Goal: Task Accomplishment & Management: Complete application form

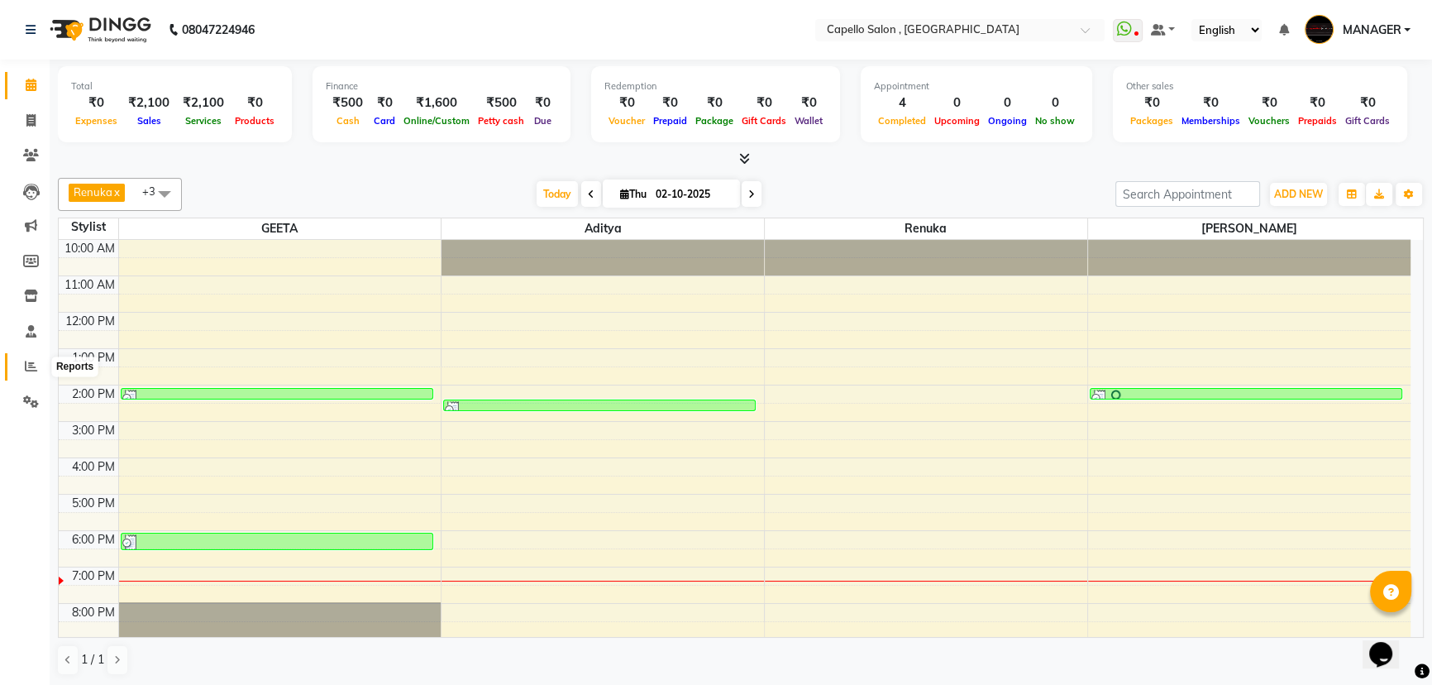
click at [31, 371] on icon at bounding box center [31, 366] width 12 height 12
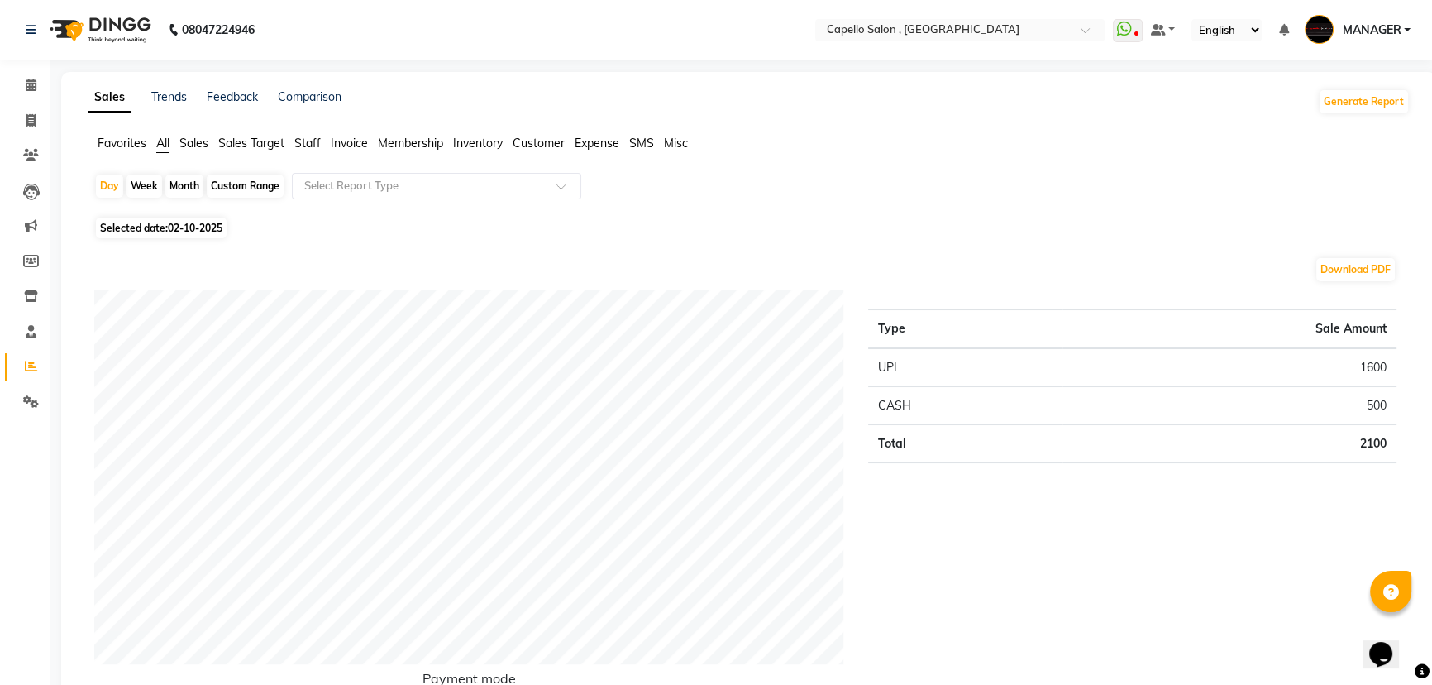
click at [308, 148] on span "Staff" at bounding box center [307, 143] width 26 height 15
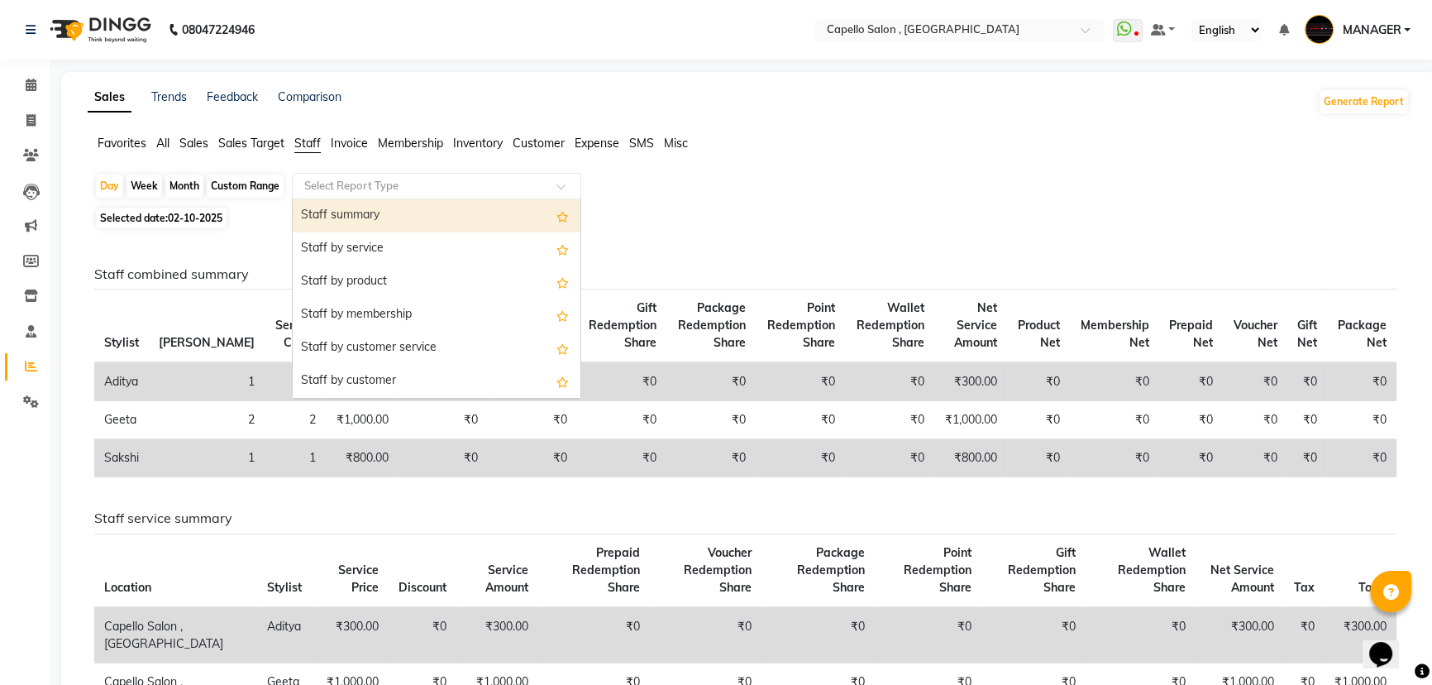
click at [320, 188] on input "text" at bounding box center [420, 186] width 238 height 17
click at [350, 215] on div "Staff summary" at bounding box center [437, 215] width 288 height 33
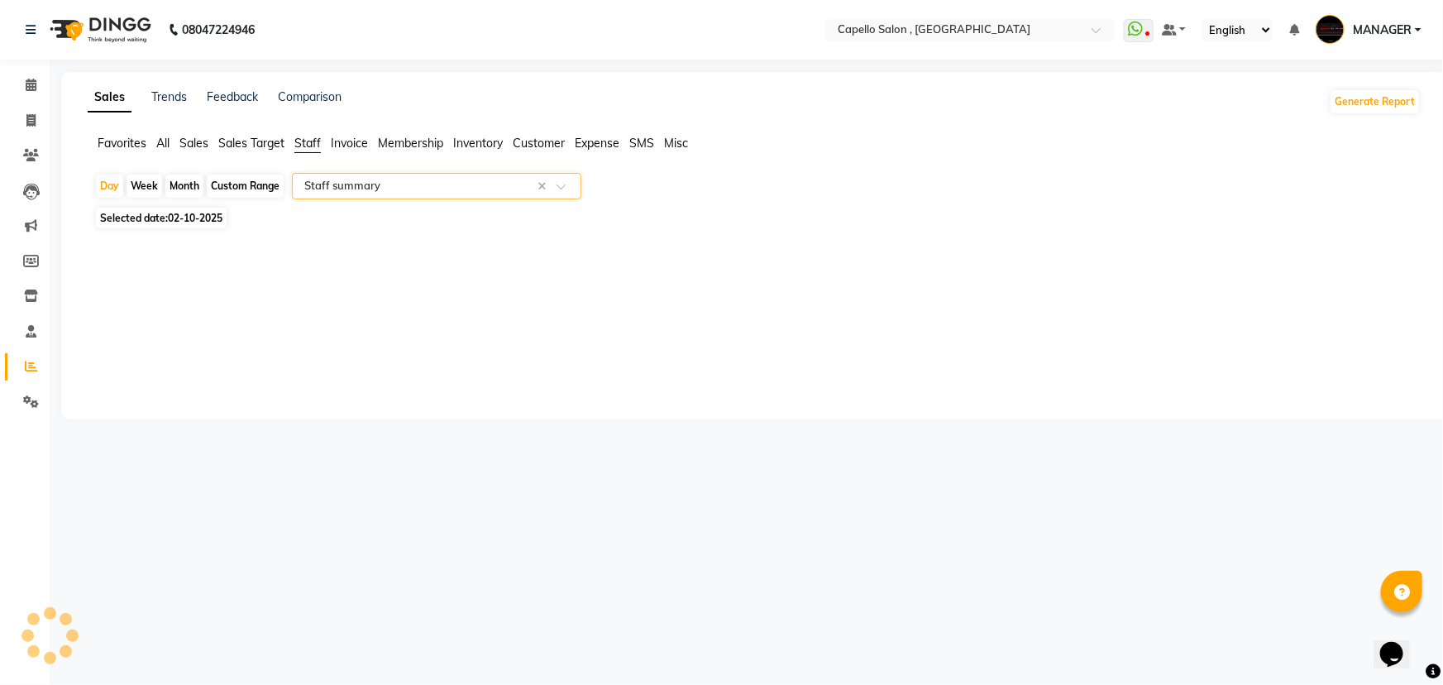
select select "full_report"
select select "csv"
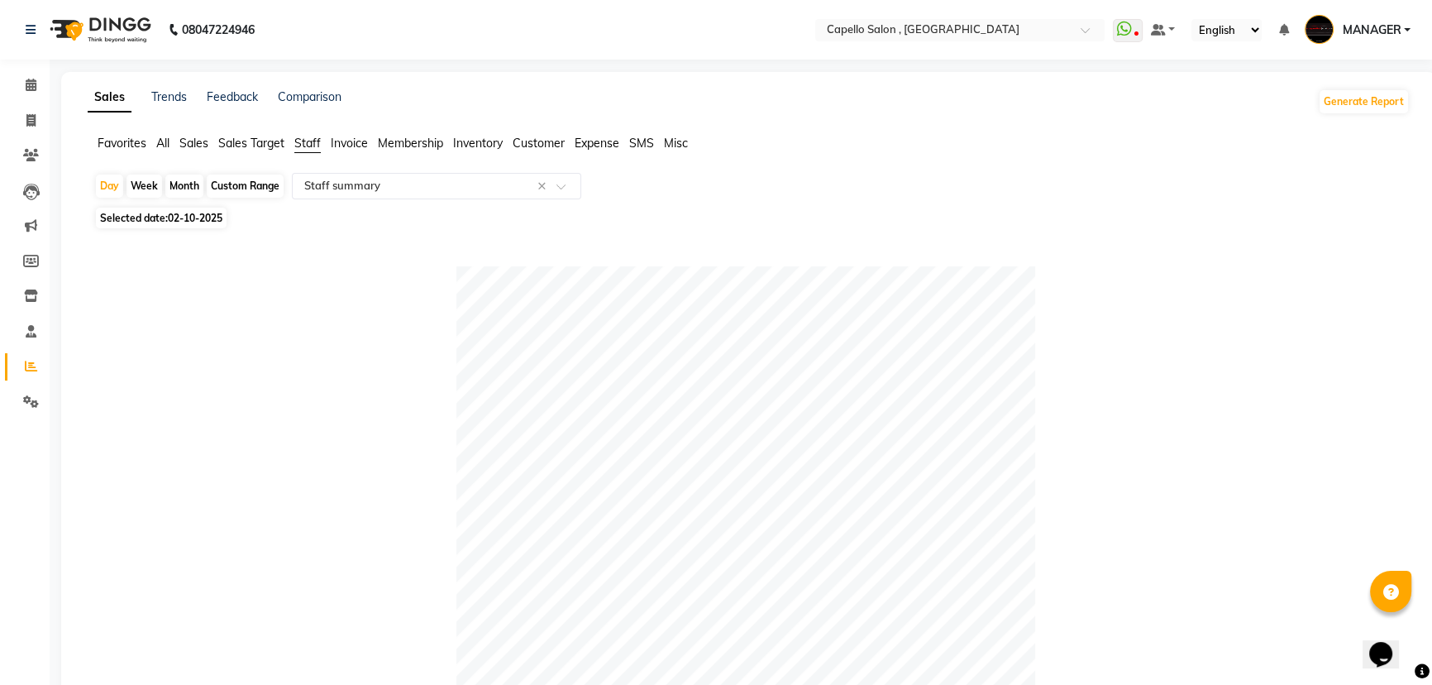
click at [155, 192] on div "Week" at bounding box center [144, 185] width 36 height 23
select select "10"
select select "2025"
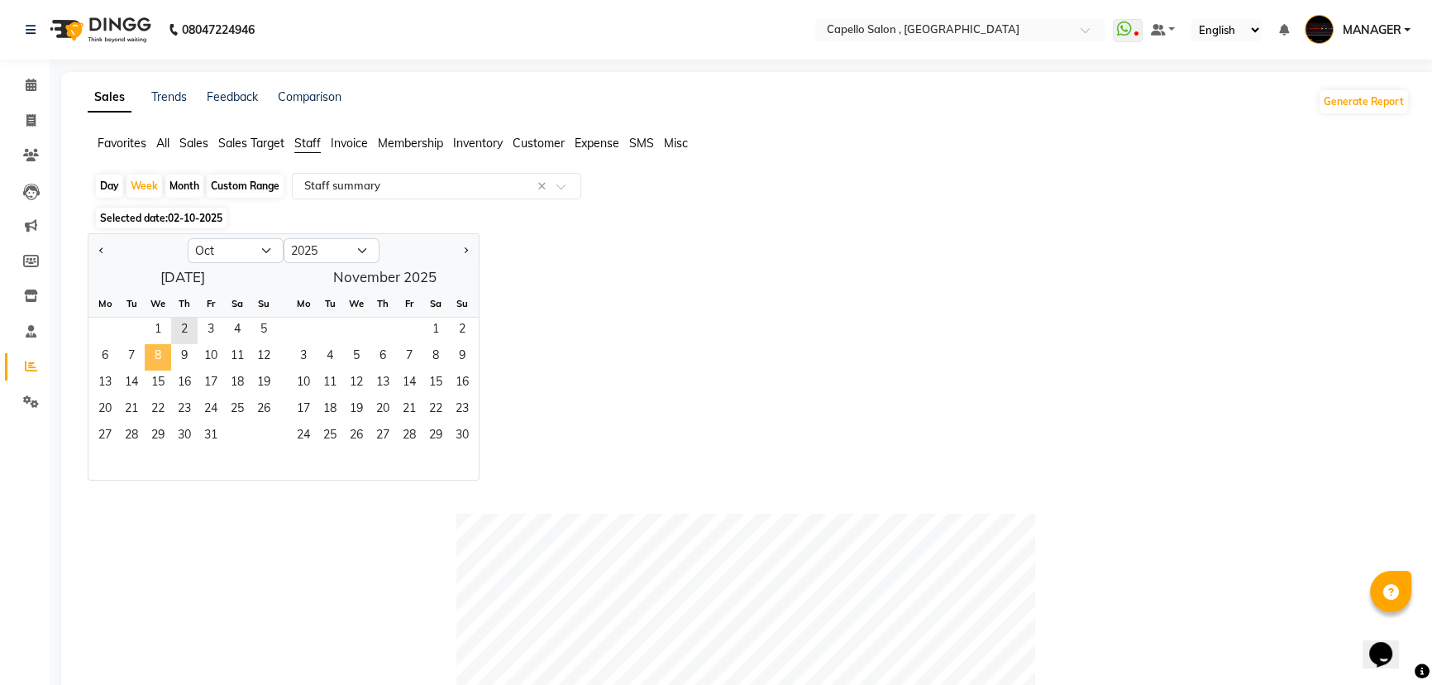
click at [160, 344] on span "8" at bounding box center [158, 357] width 26 height 26
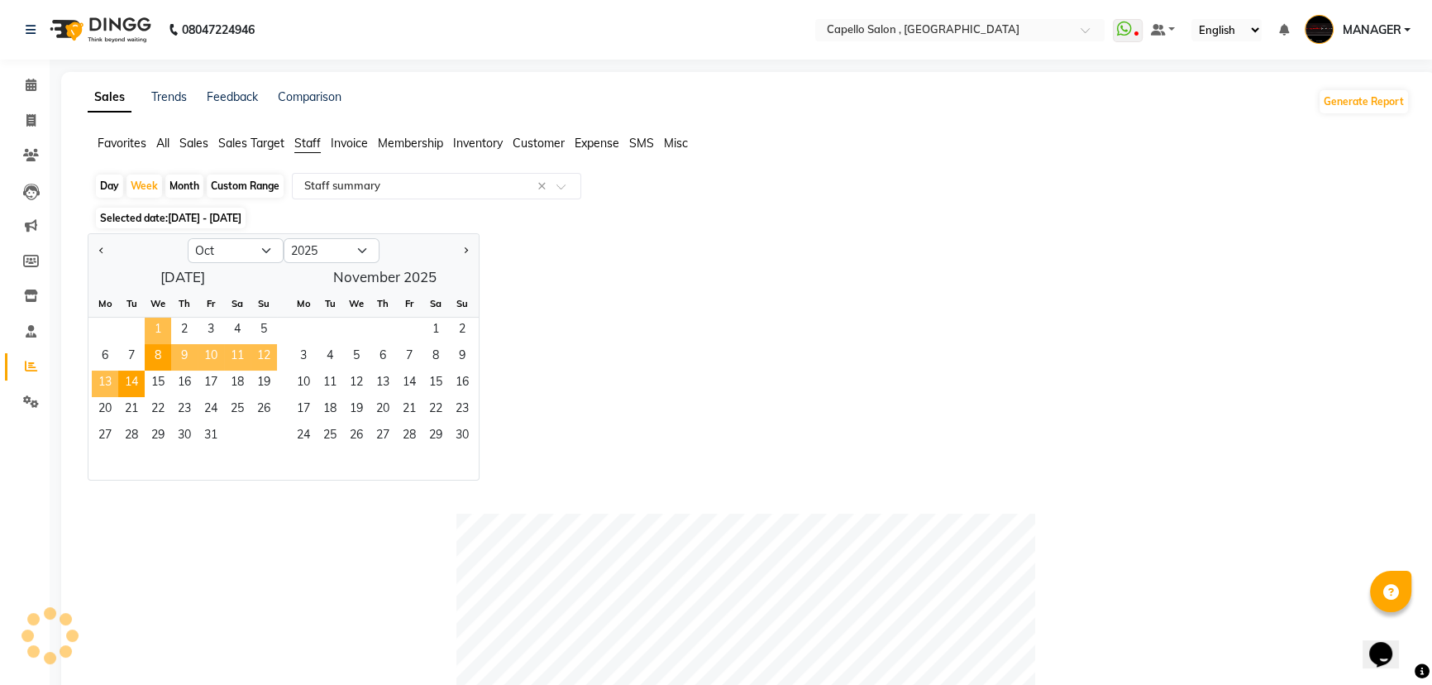
click at [161, 332] on span "1" at bounding box center [158, 330] width 26 height 26
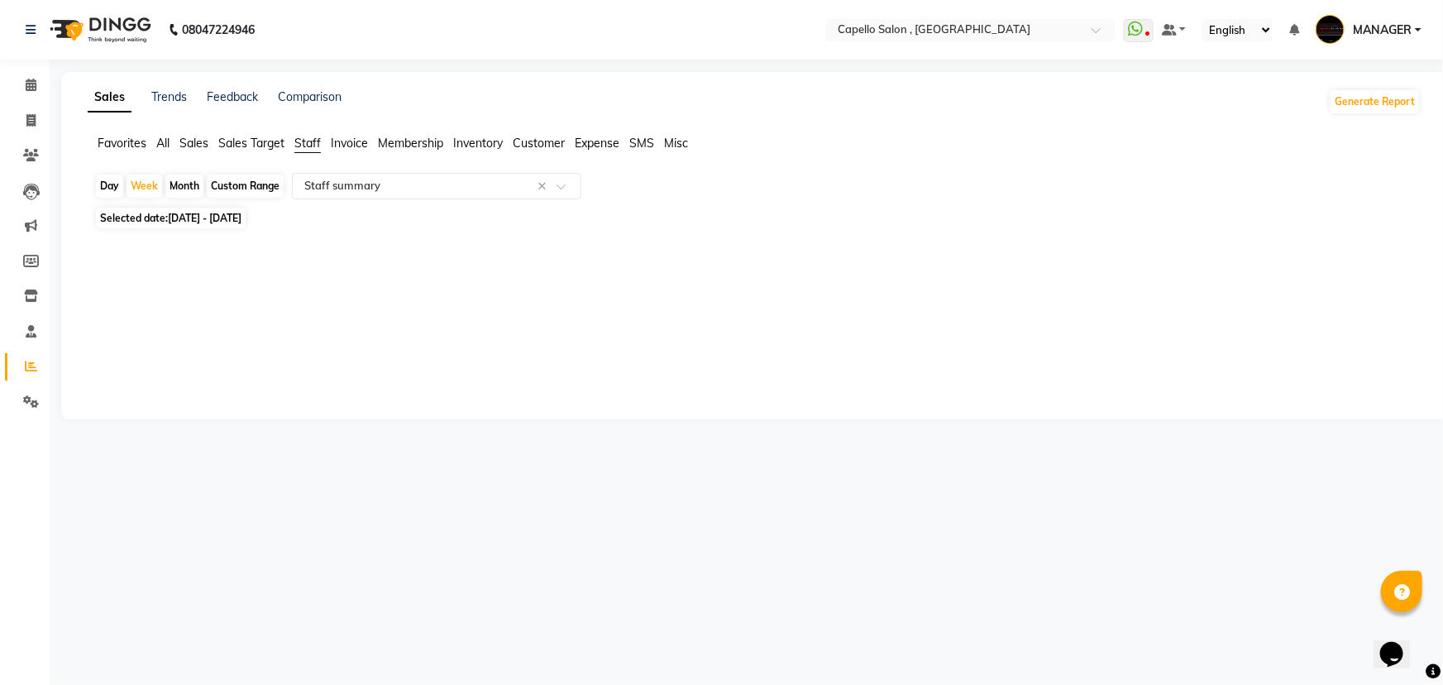
click at [103, 182] on div "Day" at bounding box center [109, 185] width 27 height 23
select select "10"
select select "2025"
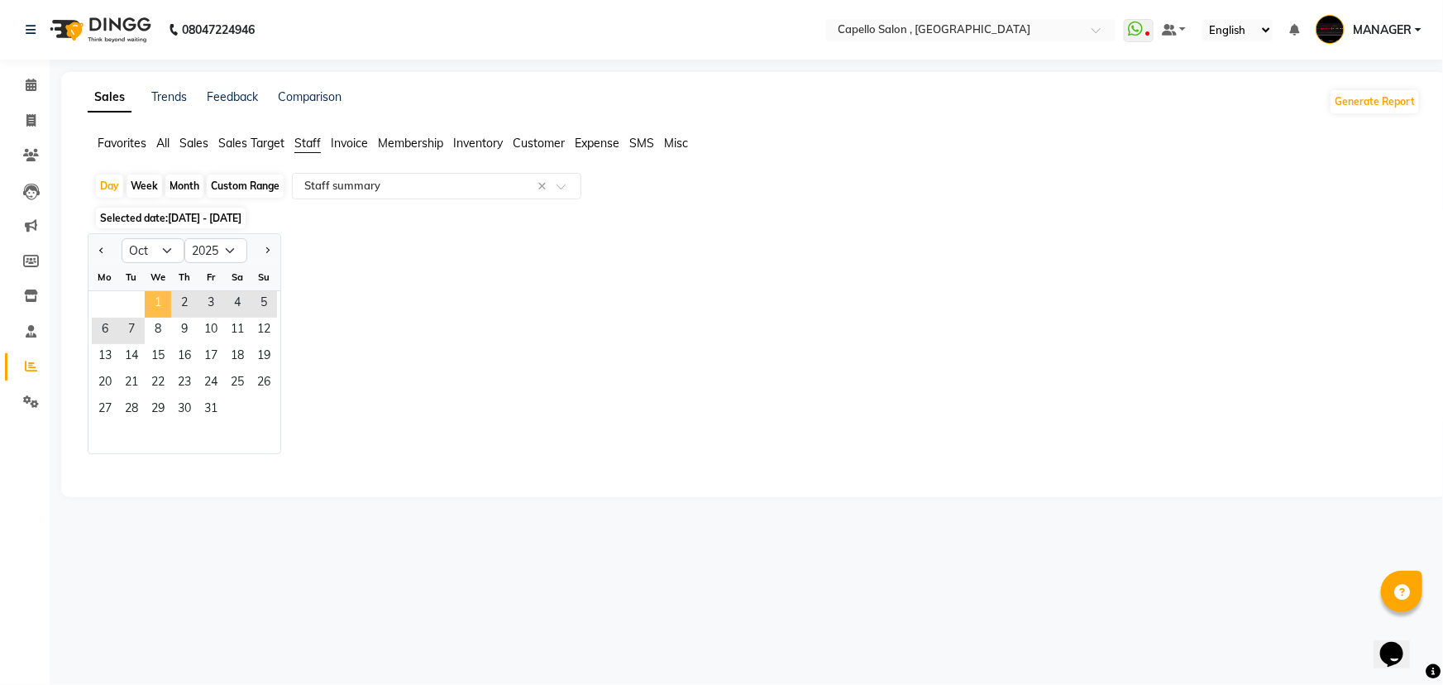
click at [150, 303] on span "1" at bounding box center [158, 304] width 26 height 26
select select "full_report"
select select "csv"
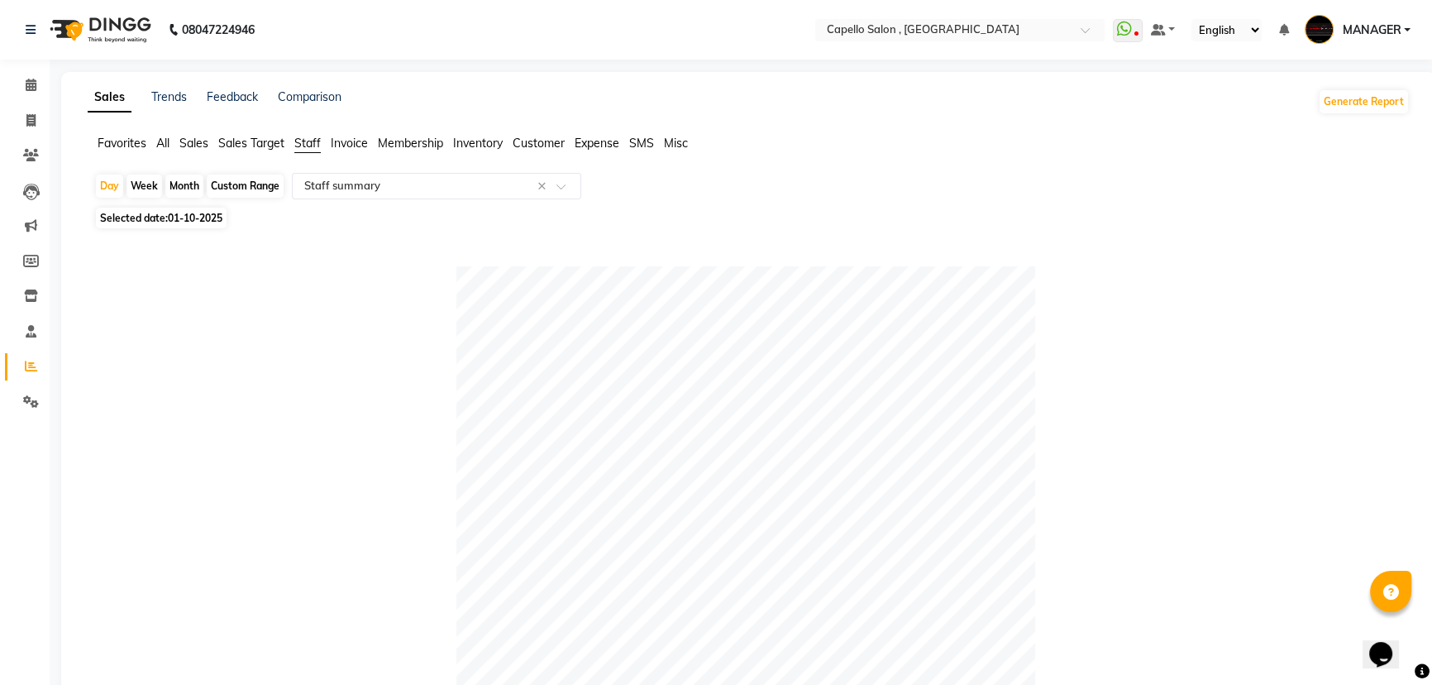
click at [182, 212] on span "01-10-2025" at bounding box center [195, 218] width 55 height 12
select select "10"
select select "2025"
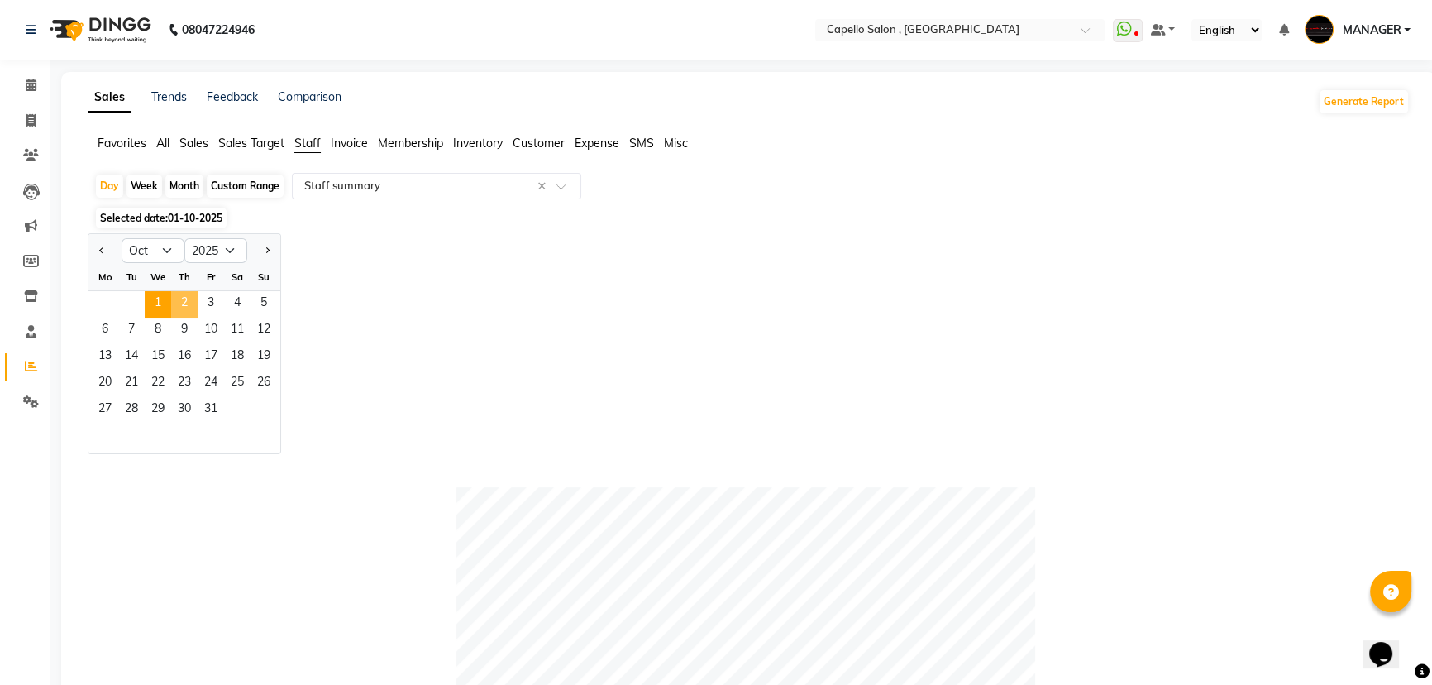
click at [190, 297] on span "2" at bounding box center [184, 304] width 26 height 26
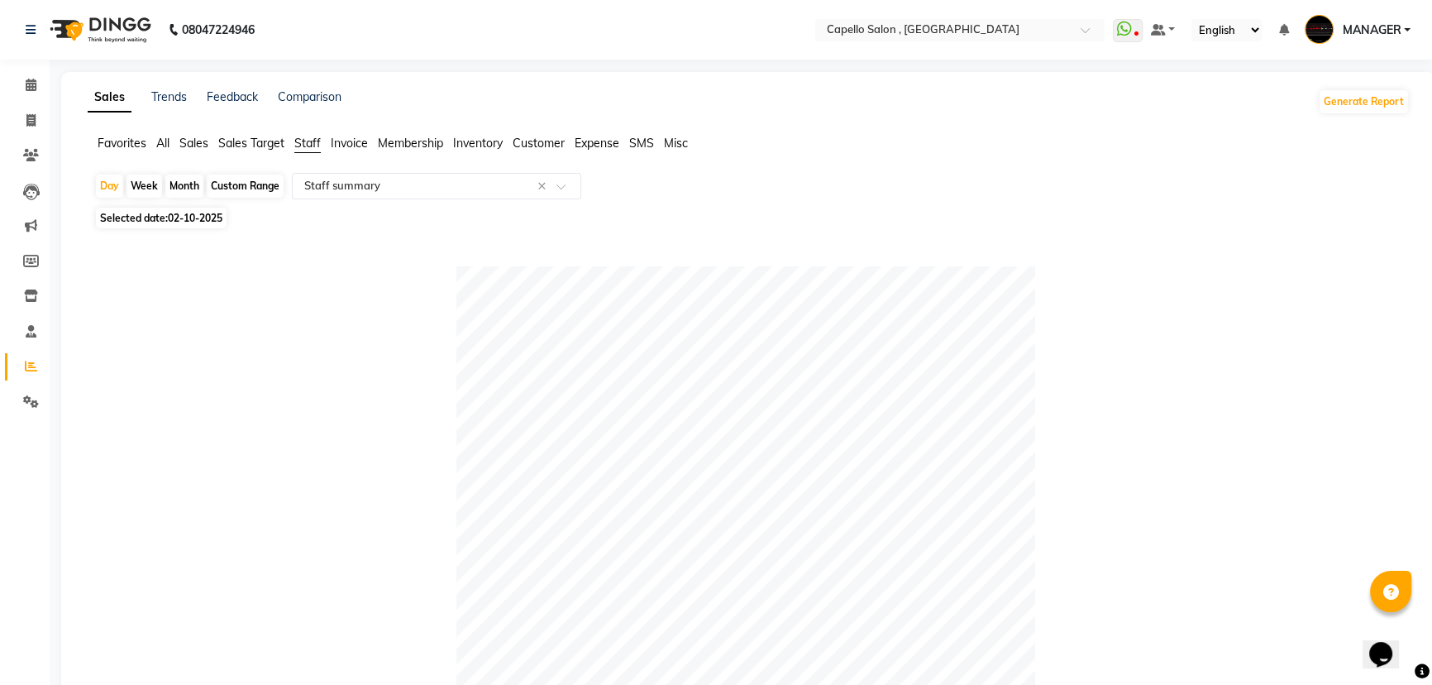
scroll to position [300, 0]
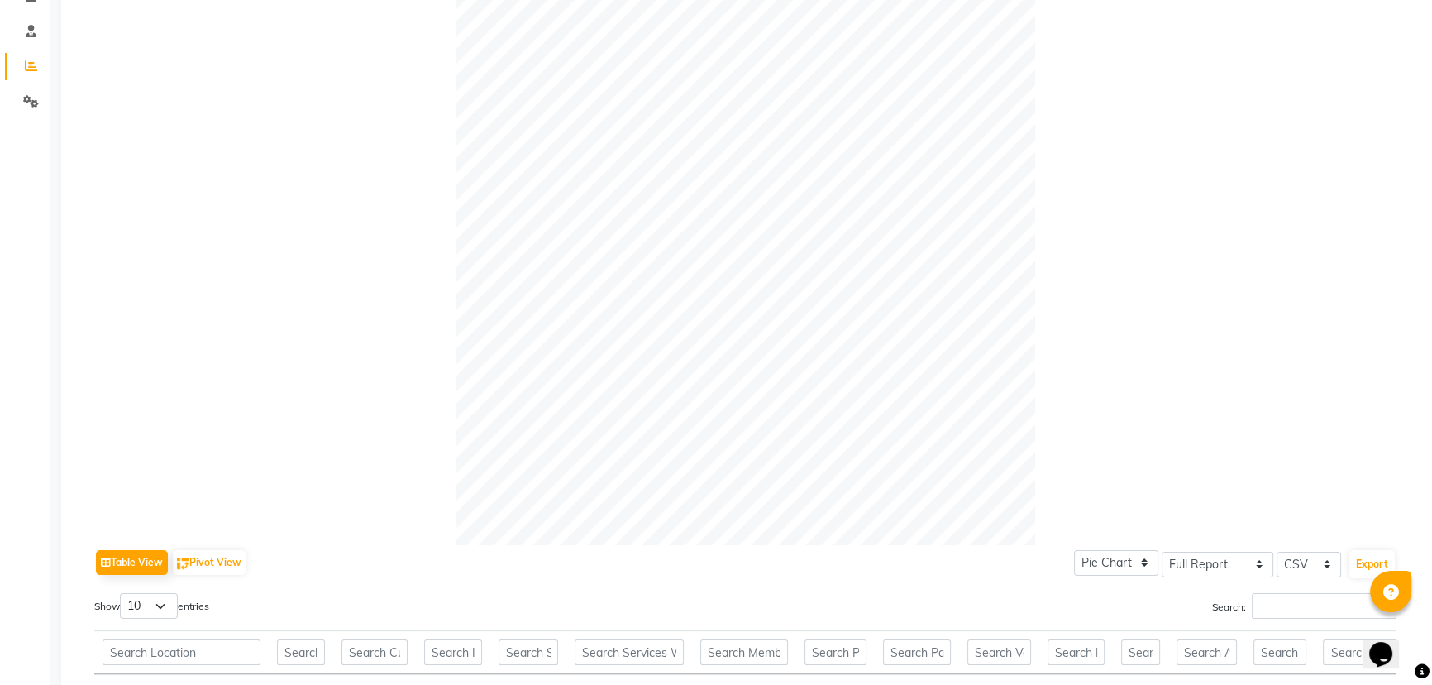
click at [349, 270] on div at bounding box center [745, 255] width 1302 height 579
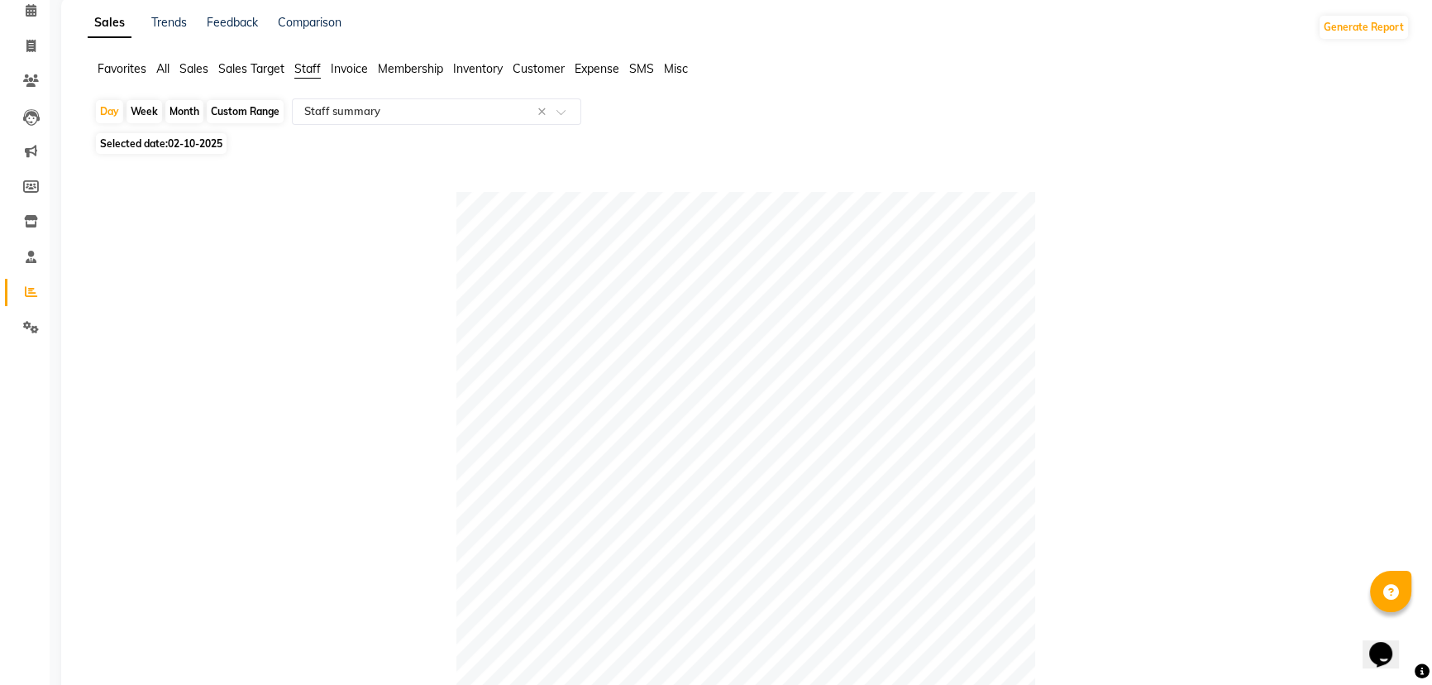
scroll to position [0, 0]
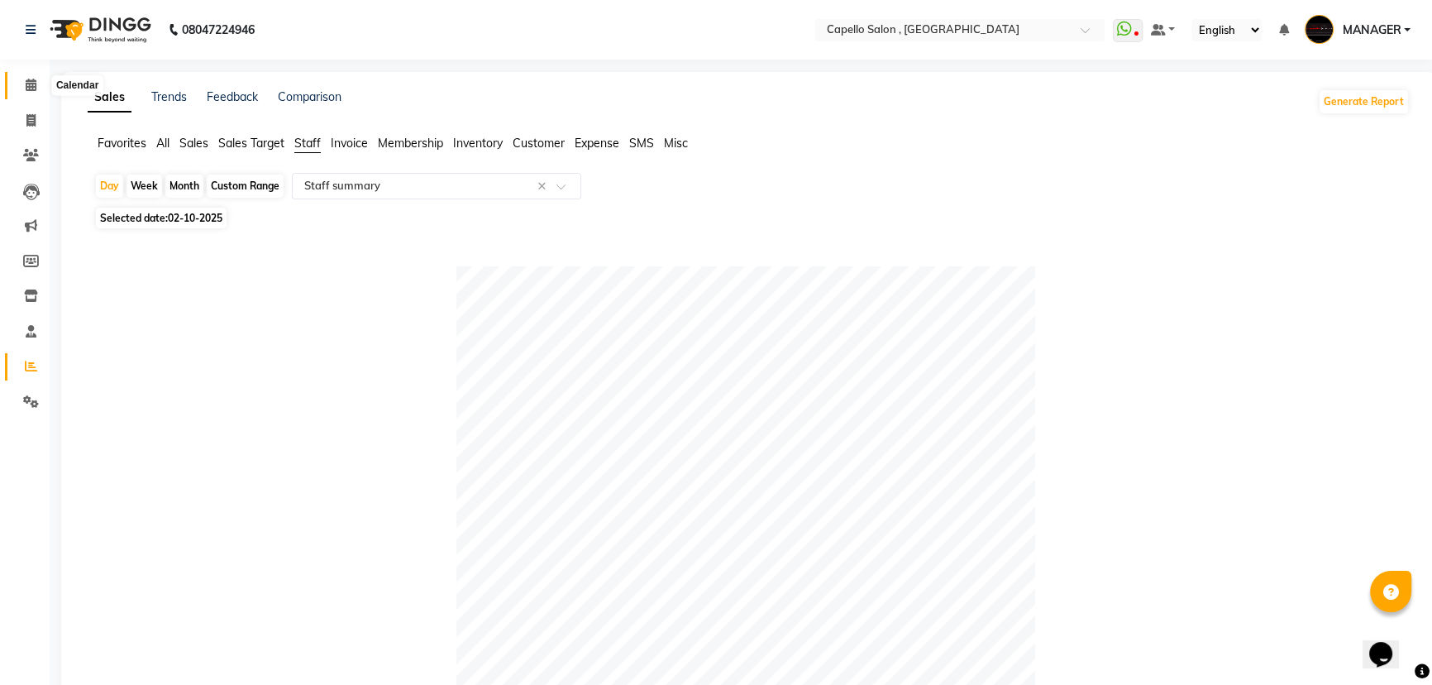
click at [33, 76] on span at bounding box center [31, 85] width 29 height 19
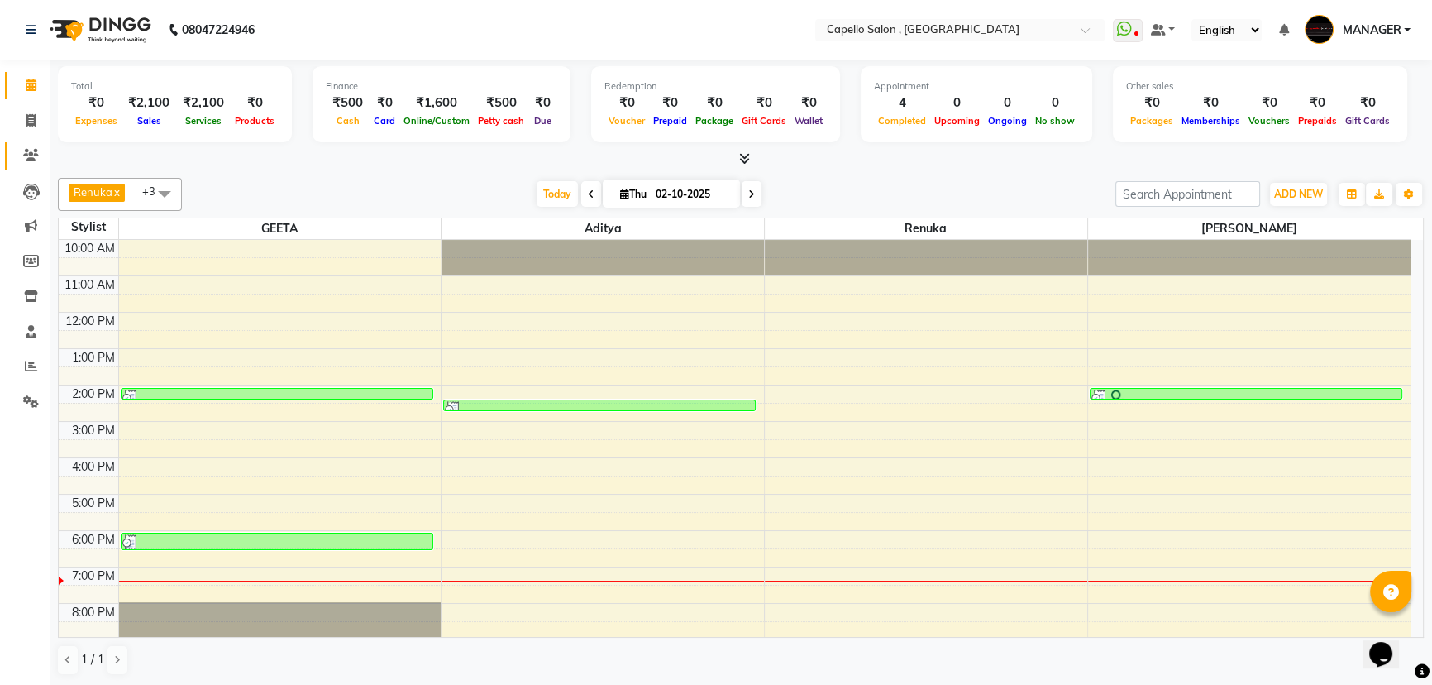
drag, startPoint x: 22, startPoint y: 144, endPoint x: 31, endPoint y: 139, distance: 9.6
click at [23, 145] on link "Clients" at bounding box center [25, 155] width 40 height 27
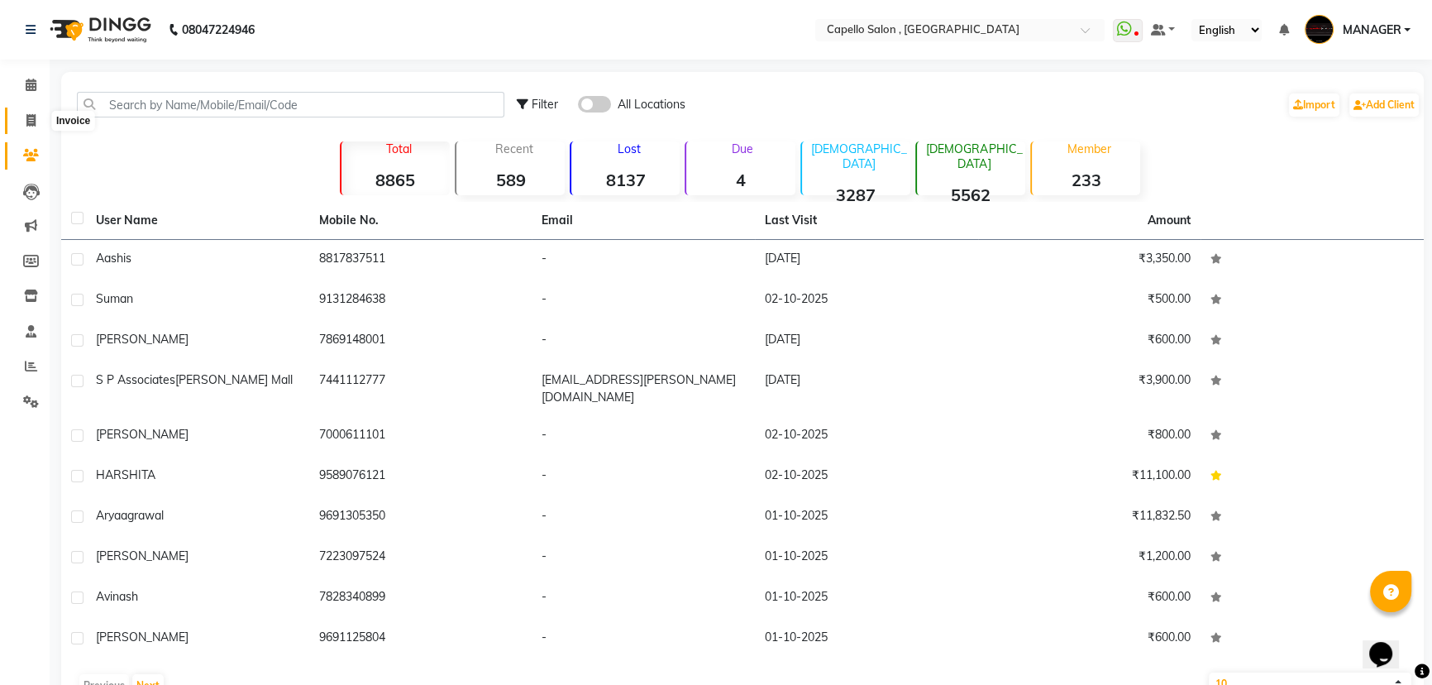
click at [30, 118] on icon at bounding box center [30, 120] width 9 height 12
select select "831"
select select "service"
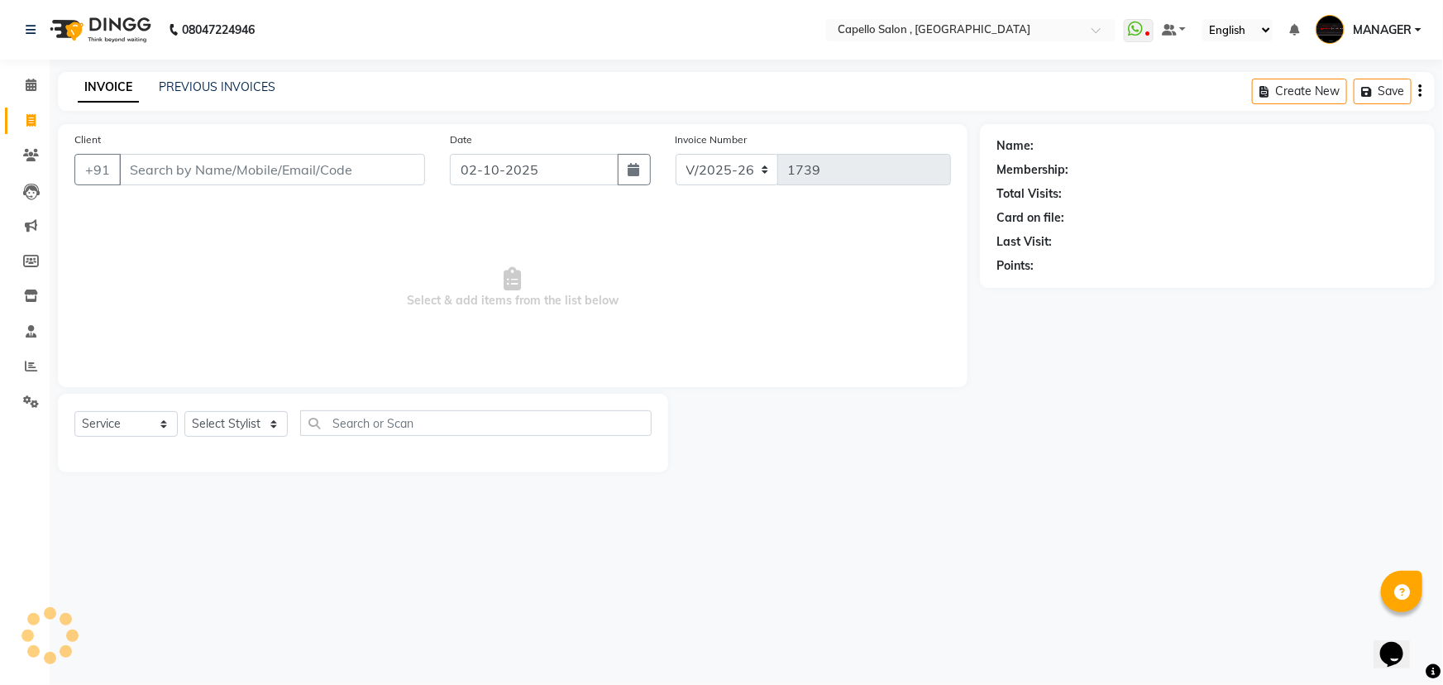
click at [30, 118] on icon at bounding box center [30, 120] width 9 height 12
select select "831"
select select "service"
click at [30, 150] on icon at bounding box center [31, 155] width 16 height 12
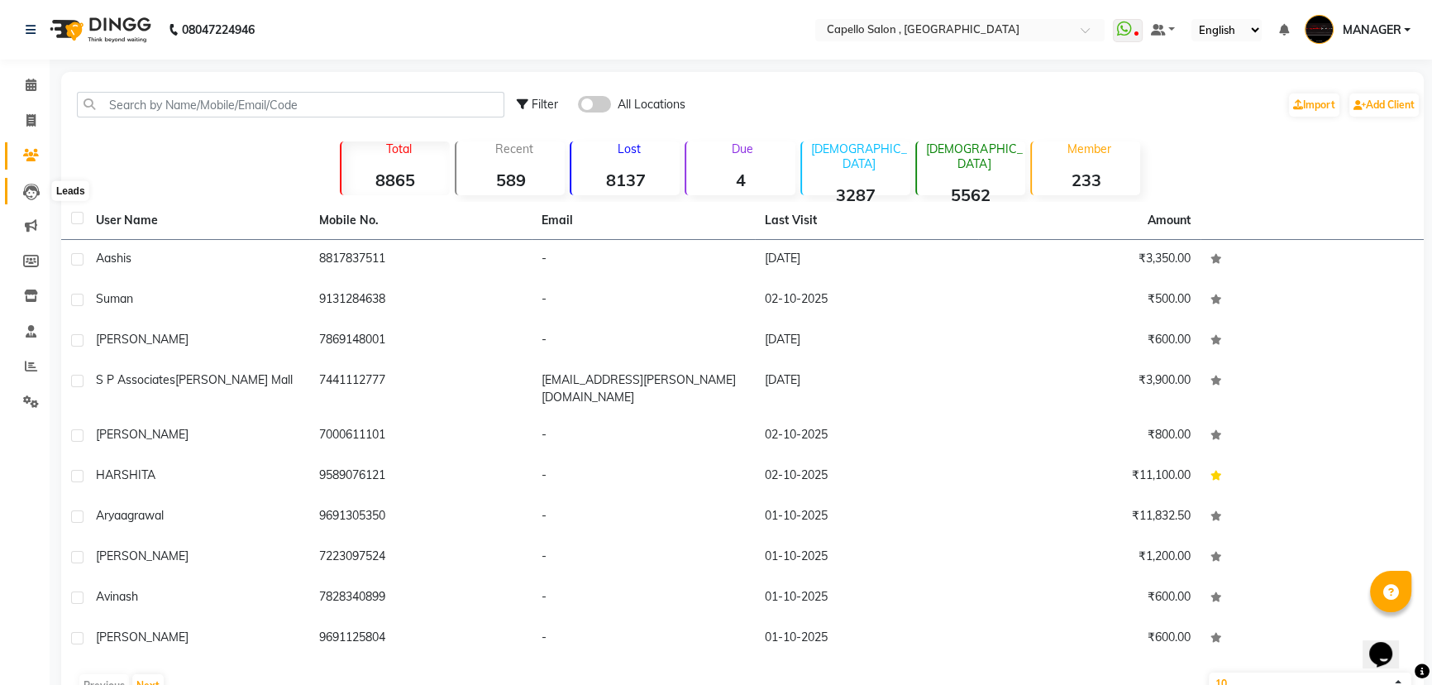
click at [28, 189] on icon at bounding box center [31, 192] width 17 height 17
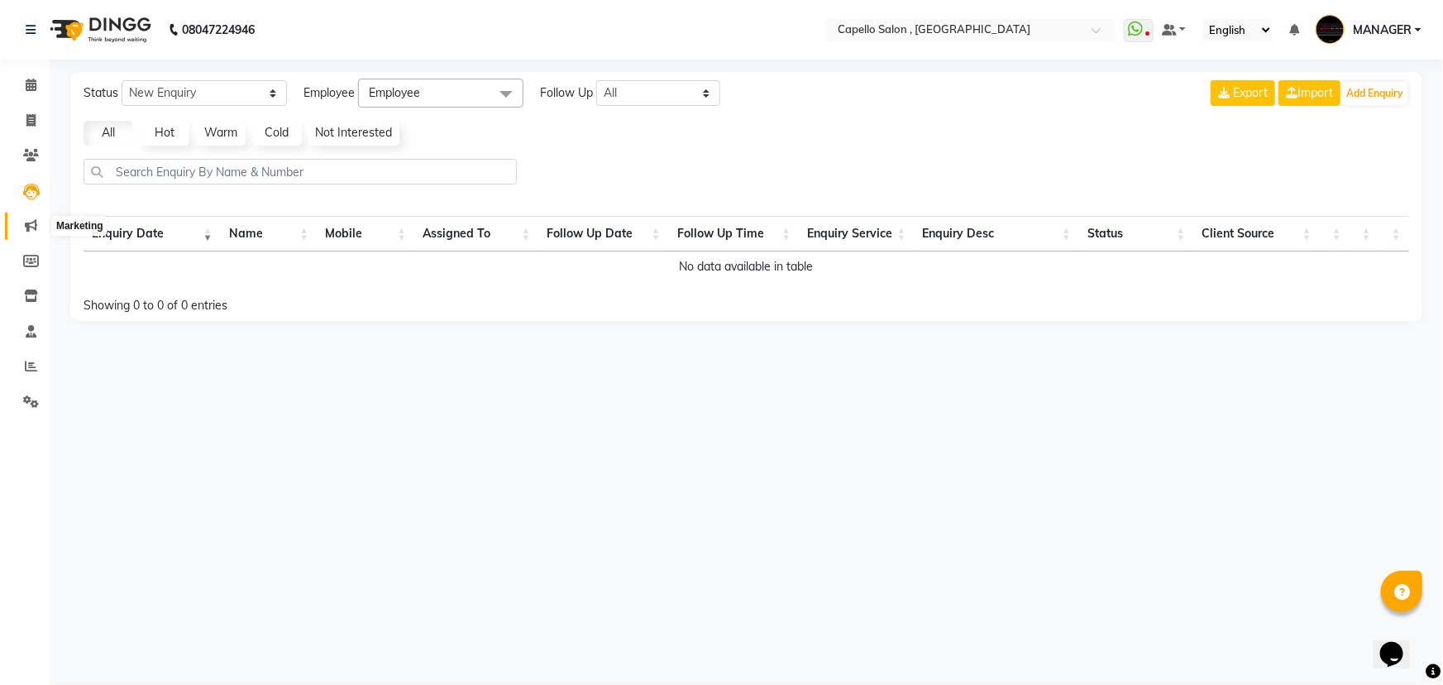
click at [27, 220] on icon at bounding box center [31, 225] width 12 height 12
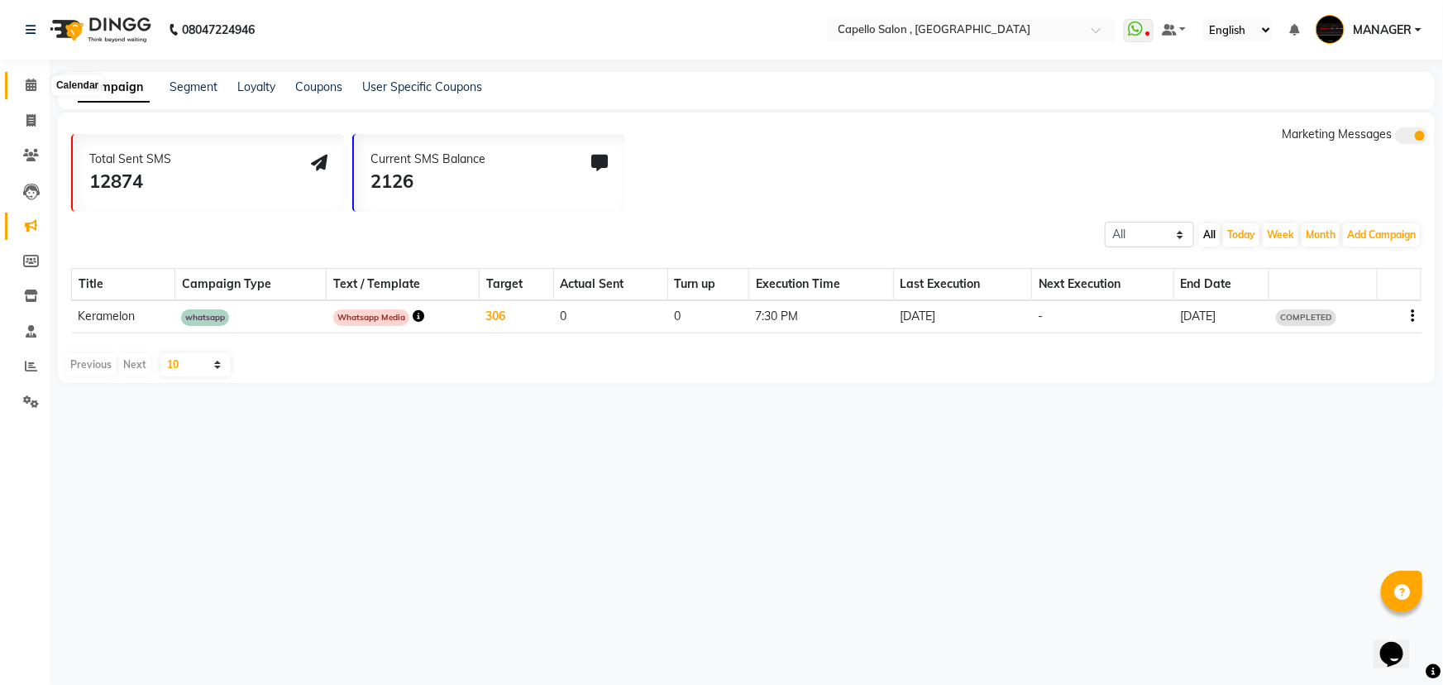
click at [30, 83] on icon at bounding box center [31, 85] width 11 height 12
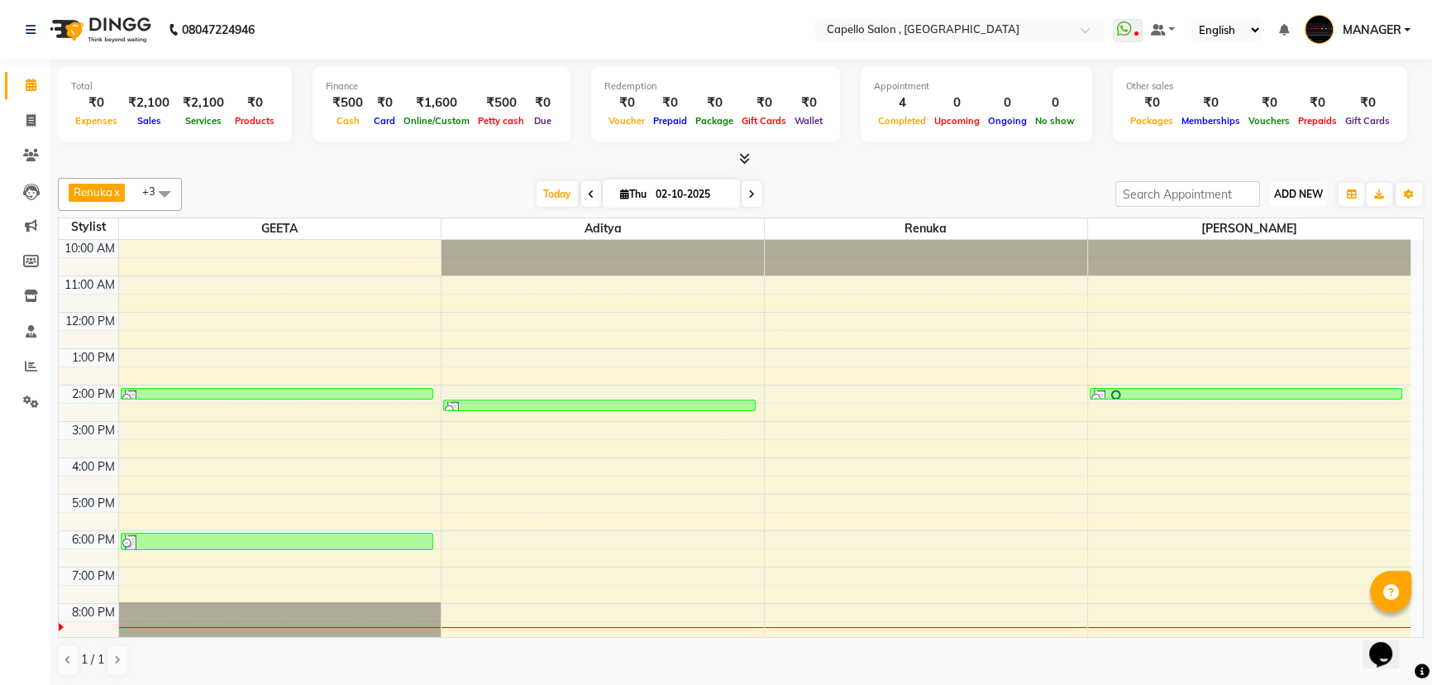
drag, startPoint x: 1305, startPoint y: 189, endPoint x: 1296, endPoint y: 194, distance: 10.4
click at [1302, 192] on span "ADD NEW" at bounding box center [1298, 194] width 49 height 12
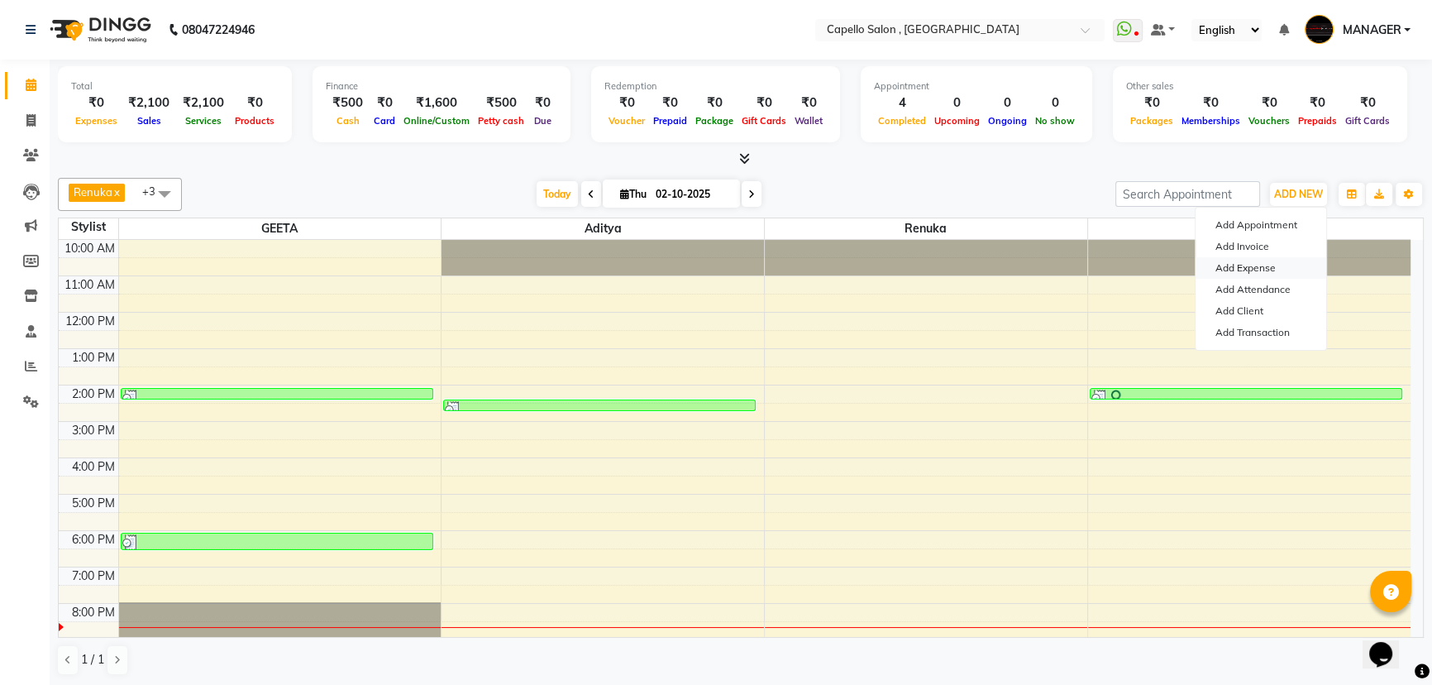
click at [1247, 270] on link "Add Expense" at bounding box center [1260, 267] width 131 height 21
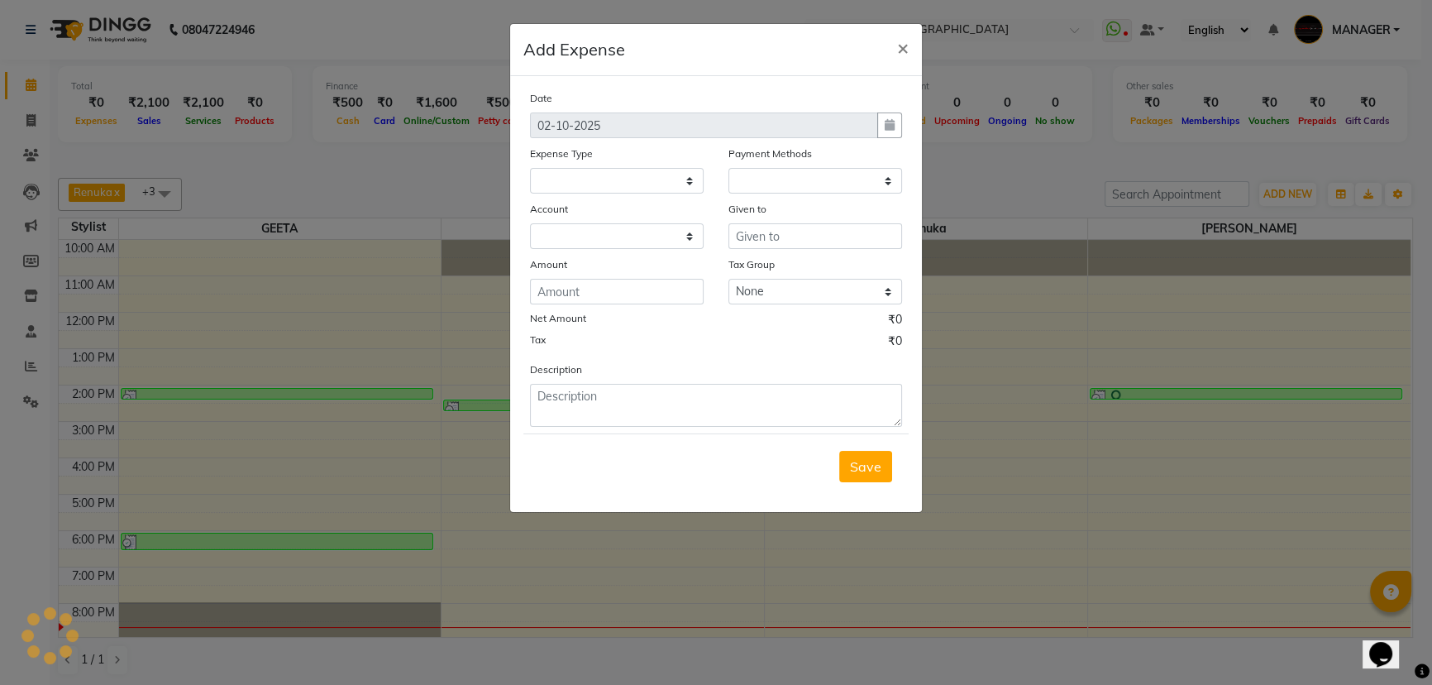
select select
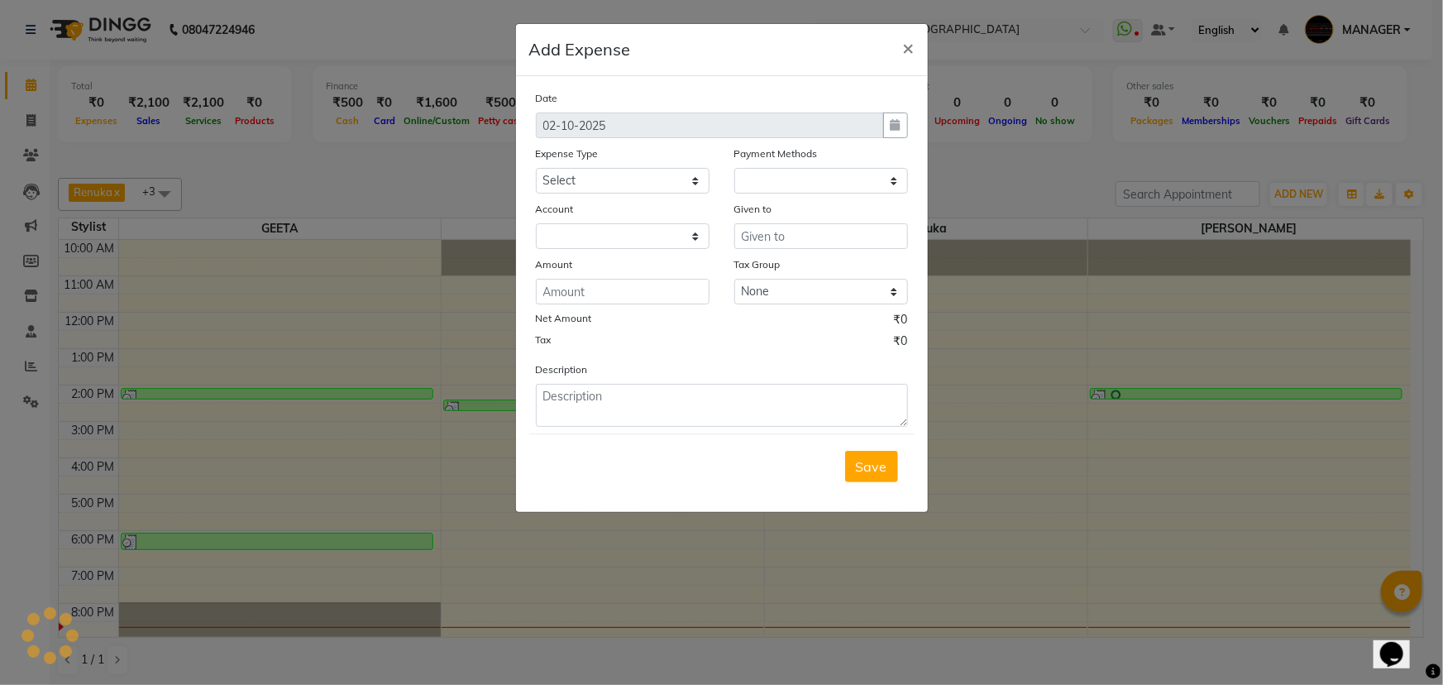
select select "1"
select select "2274"
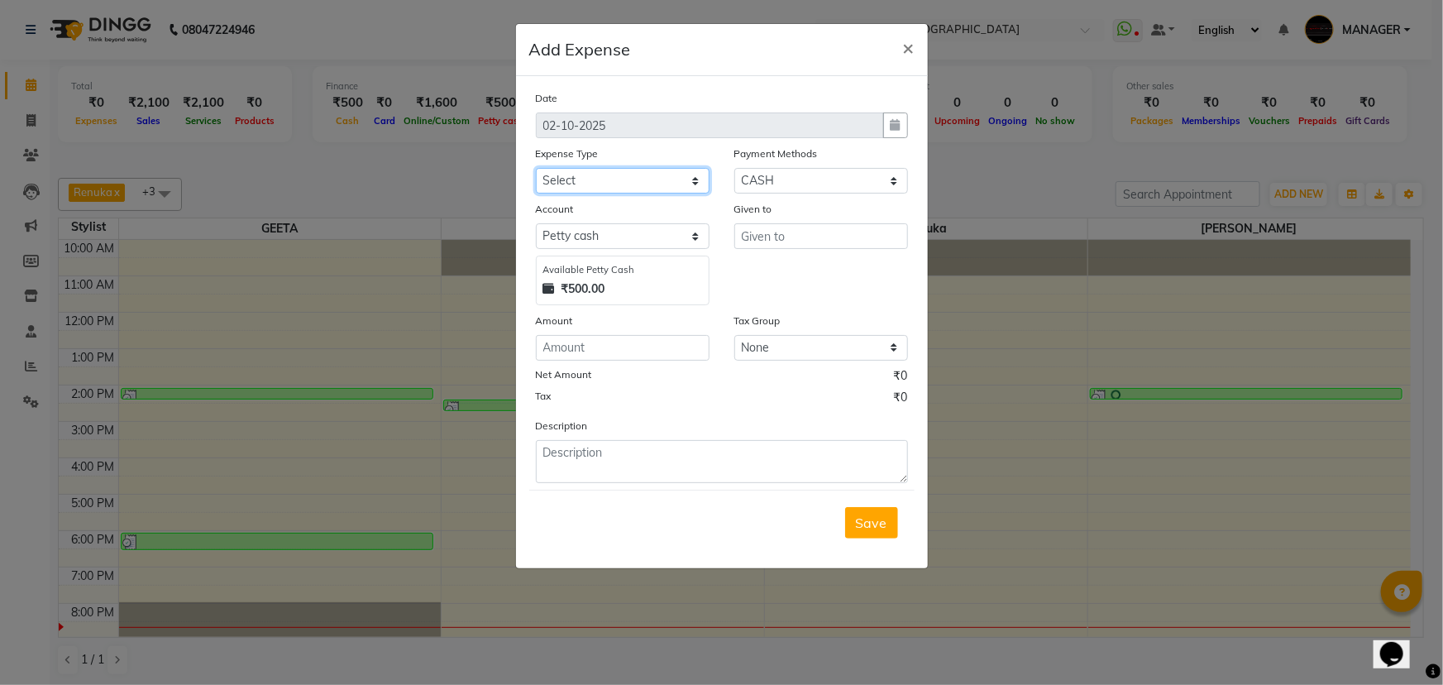
click at [636, 183] on select "Select Advance Salary Annual Lift Maintenance Charges BUILDING MAINTANANCE EXP …" at bounding box center [623, 181] width 174 height 26
select select "1466"
click at [536, 169] on select "Select Advance Salary Annual Lift Maintenance Charges BUILDING MAINTANANCE EXP …" at bounding box center [623, 181] width 174 height 26
click at [767, 241] on input "text" at bounding box center [821, 236] width 174 height 26
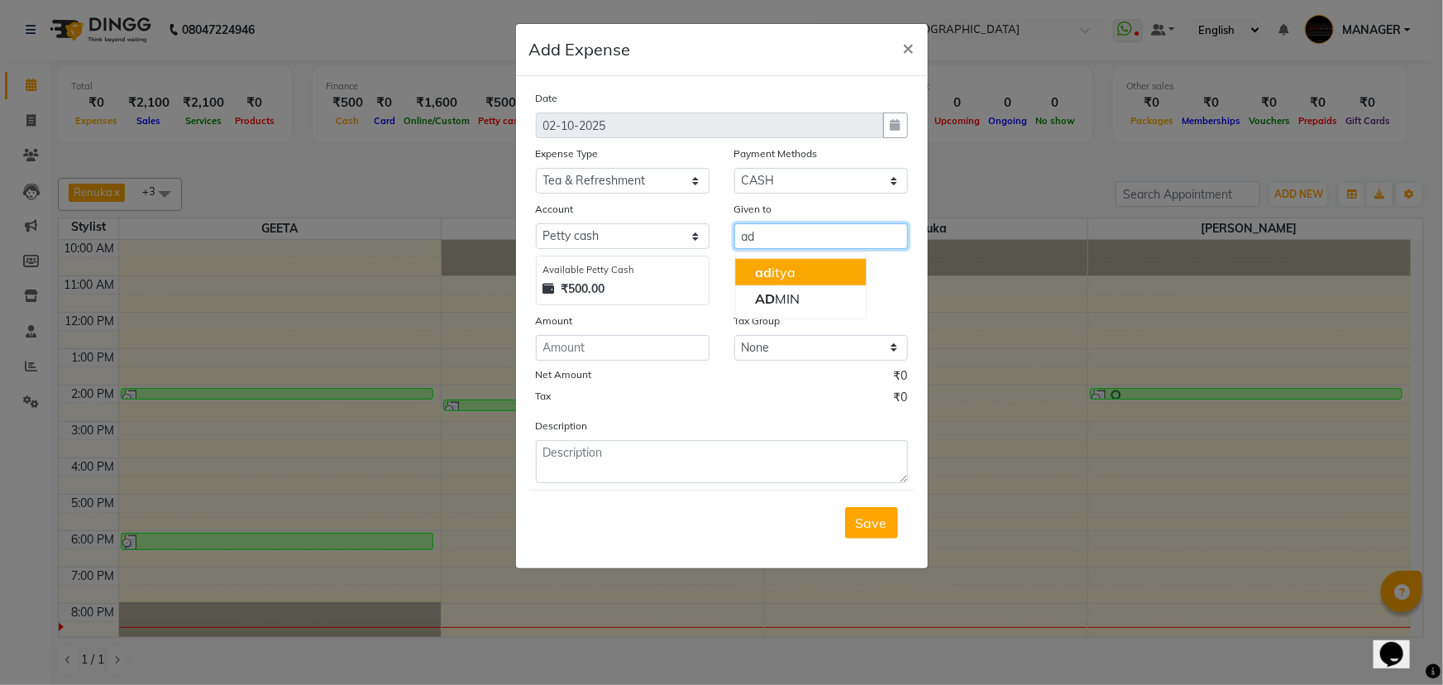
click at [790, 276] on ngb-highlight "ad itya" at bounding box center [775, 272] width 41 height 17
drag, startPoint x: 785, startPoint y: 240, endPoint x: 718, endPoint y: 244, distance: 67.1
click at [727, 244] on div "Given to aditya" at bounding box center [821, 252] width 198 height 105
click at [764, 298] on span "AD" at bounding box center [765, 298] width 20 height 17
type input "ADMIN"
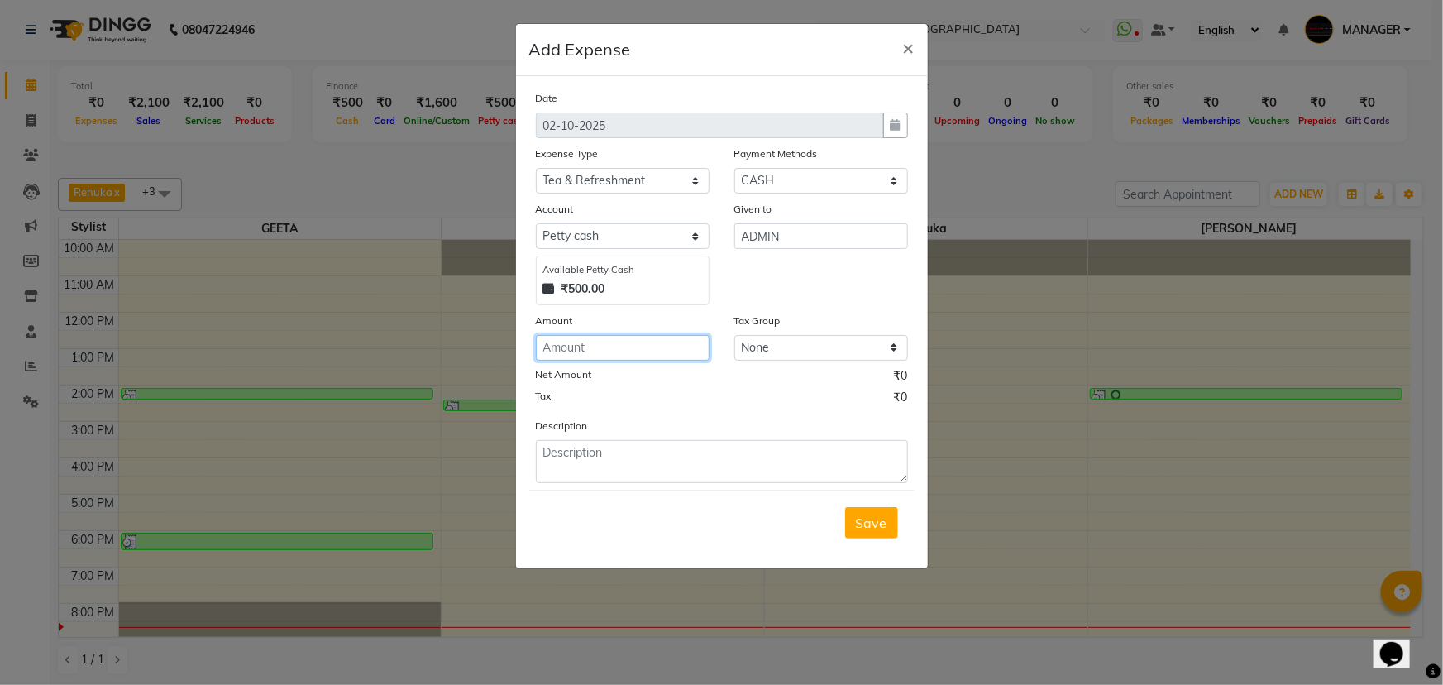
click at [612, 355] on input "number" at bounding box center [623, 348] width 174 height 26
type input "50"
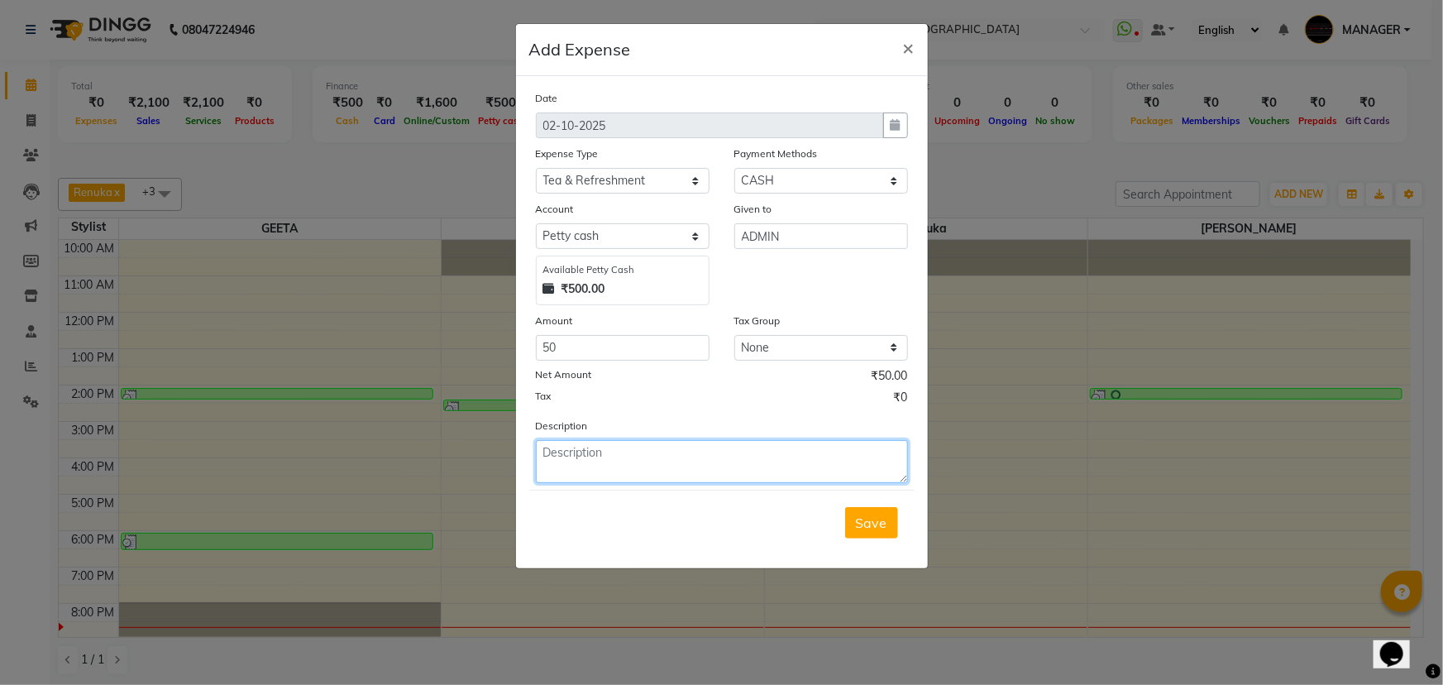
click at [665, 455] on textarea at bounding box center [722, 461] width 372 height 43
type textarea "tea"
click at [851, 522] on button "Save" at bounding box center [871, 522] width 53 height 31
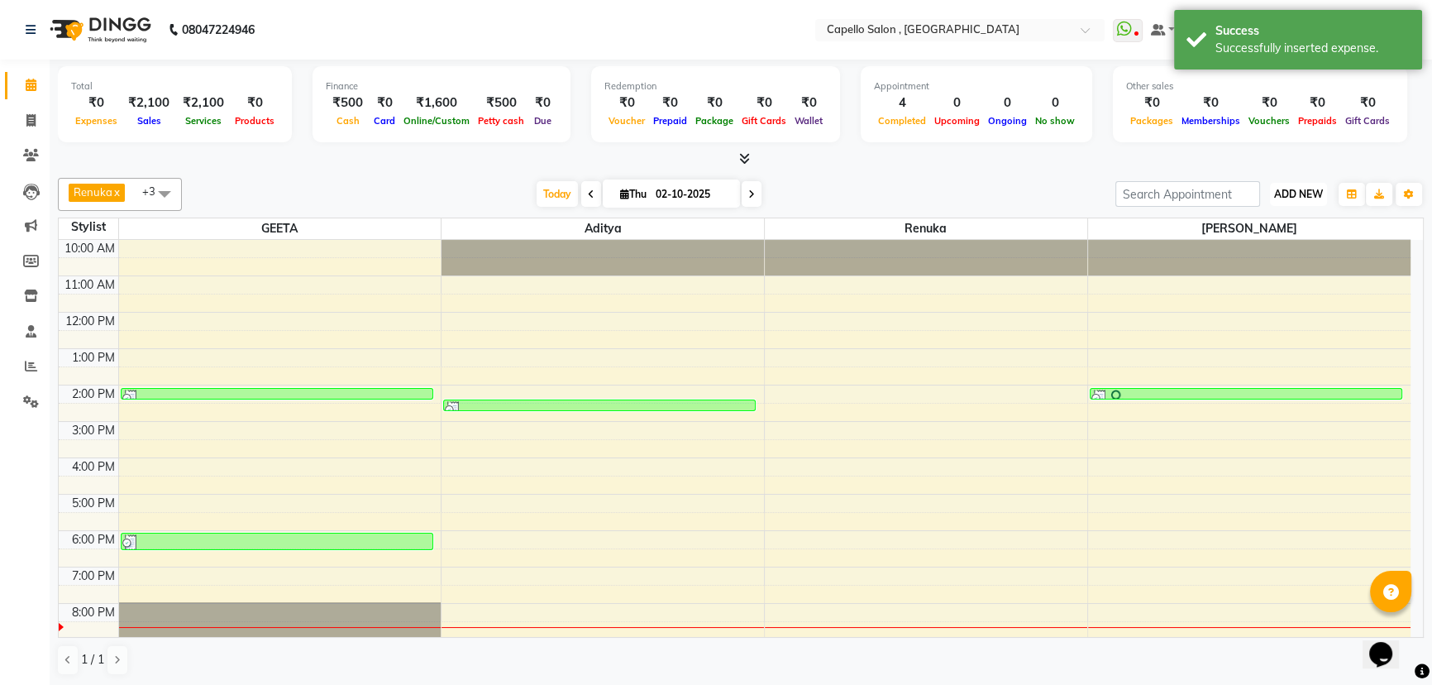
click at [1298, 198] on span "ADD NEW" at bounding box center [1298, 194] width 49 height 12
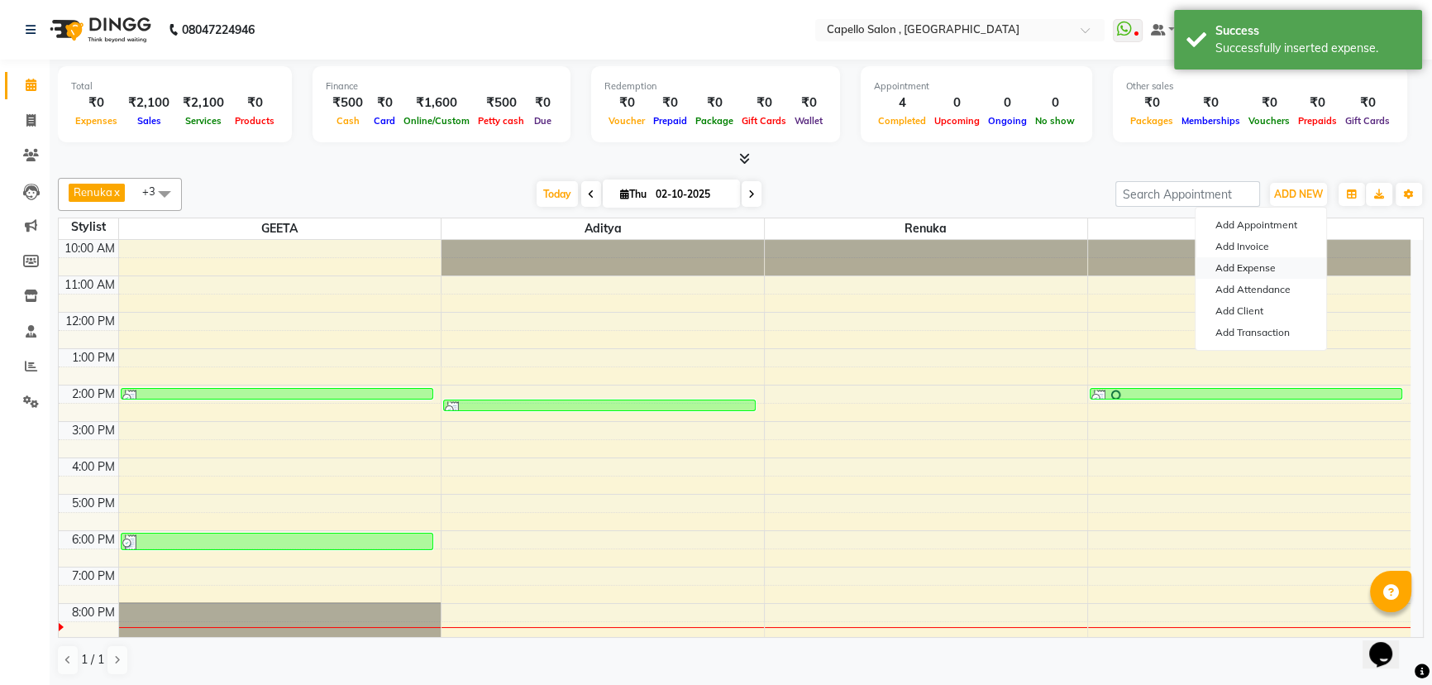
click at [1266, 267] on link "Add Expense" at bounding box center [1260, 267] width 131 height 21
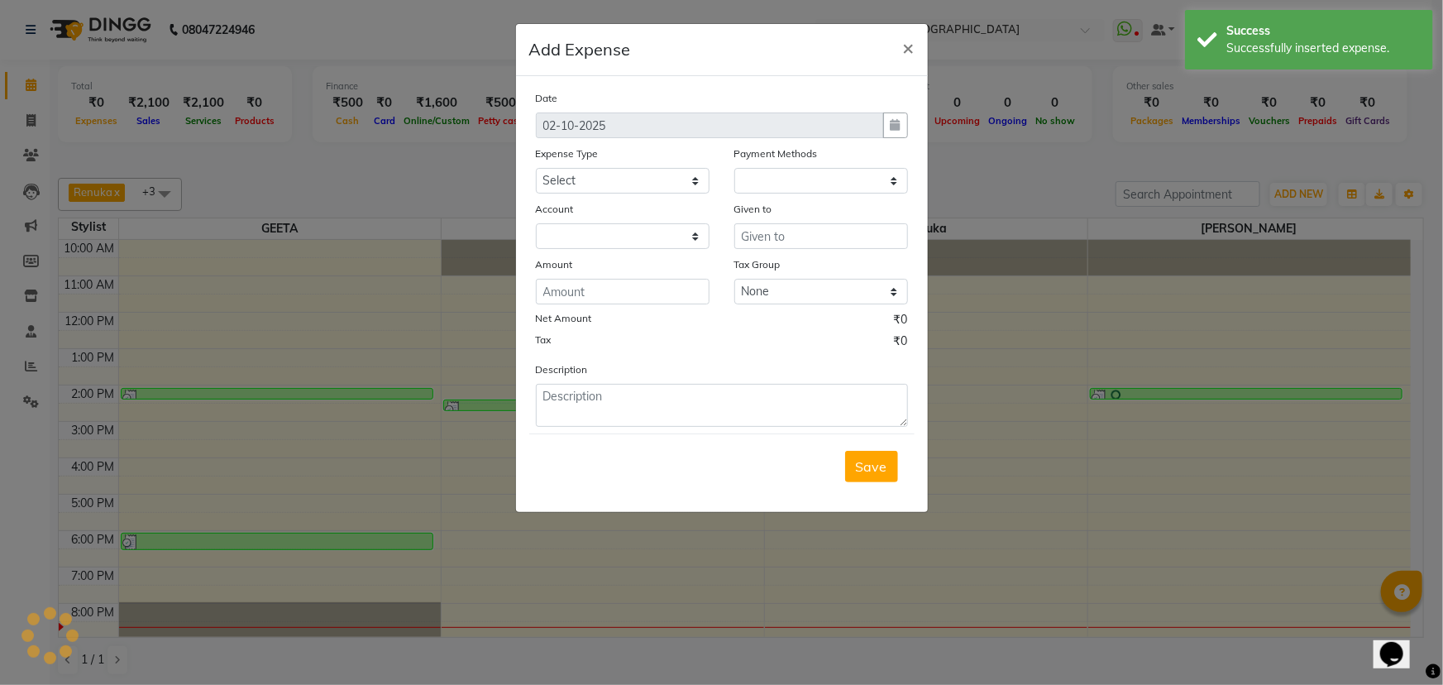
select select "1"
select select "2274"
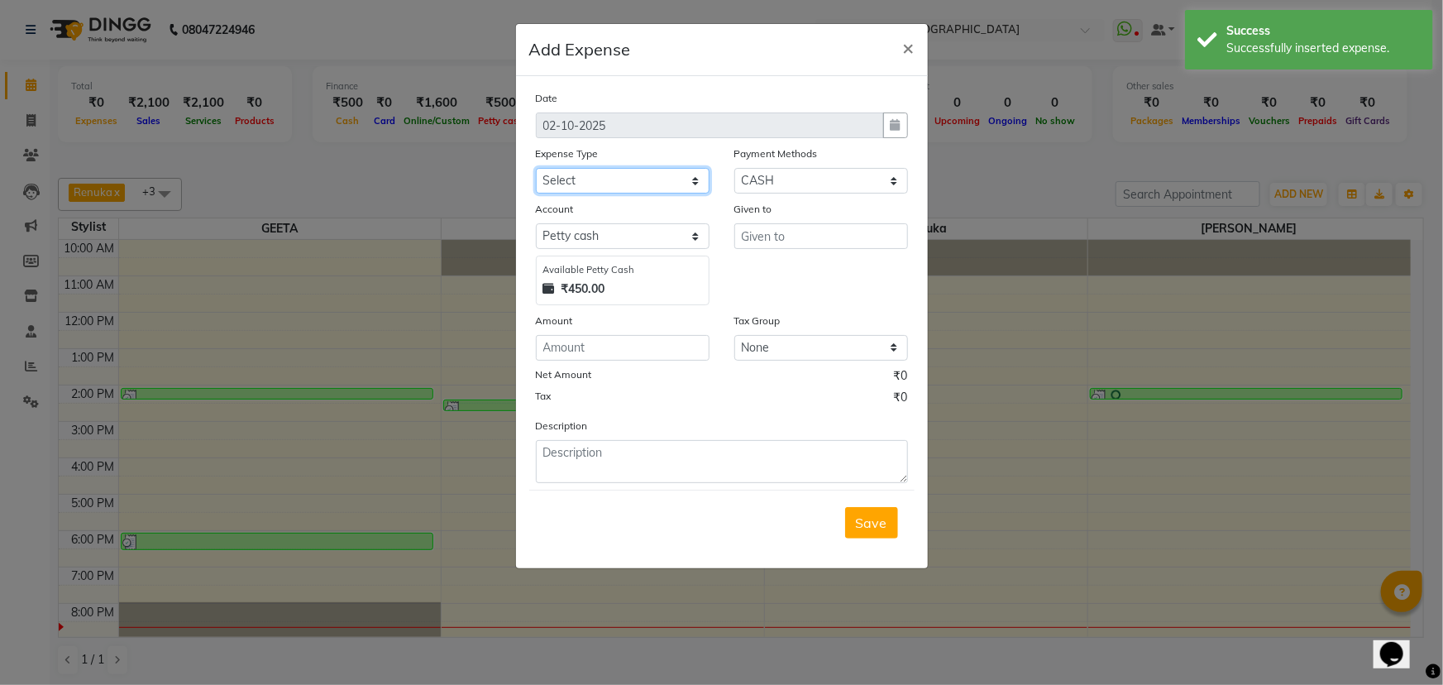
click at [653, 189] on select "Select Advance Salary Annual Lift Maintenance Charges BUILDING MAINTANANCE EXP …" at bounding box center [623, 181] width 174 height 26
select select "1459"
click at [536, 169] on select "Select Advance Salary Annual Lift Maintenance Charges BUILDING MAINTANANCE EXP …" at bounding box center [623, 181] width 174 height 26
click at [788, 230] on input "text" at bounding box center [821, 236] width 174 height 26
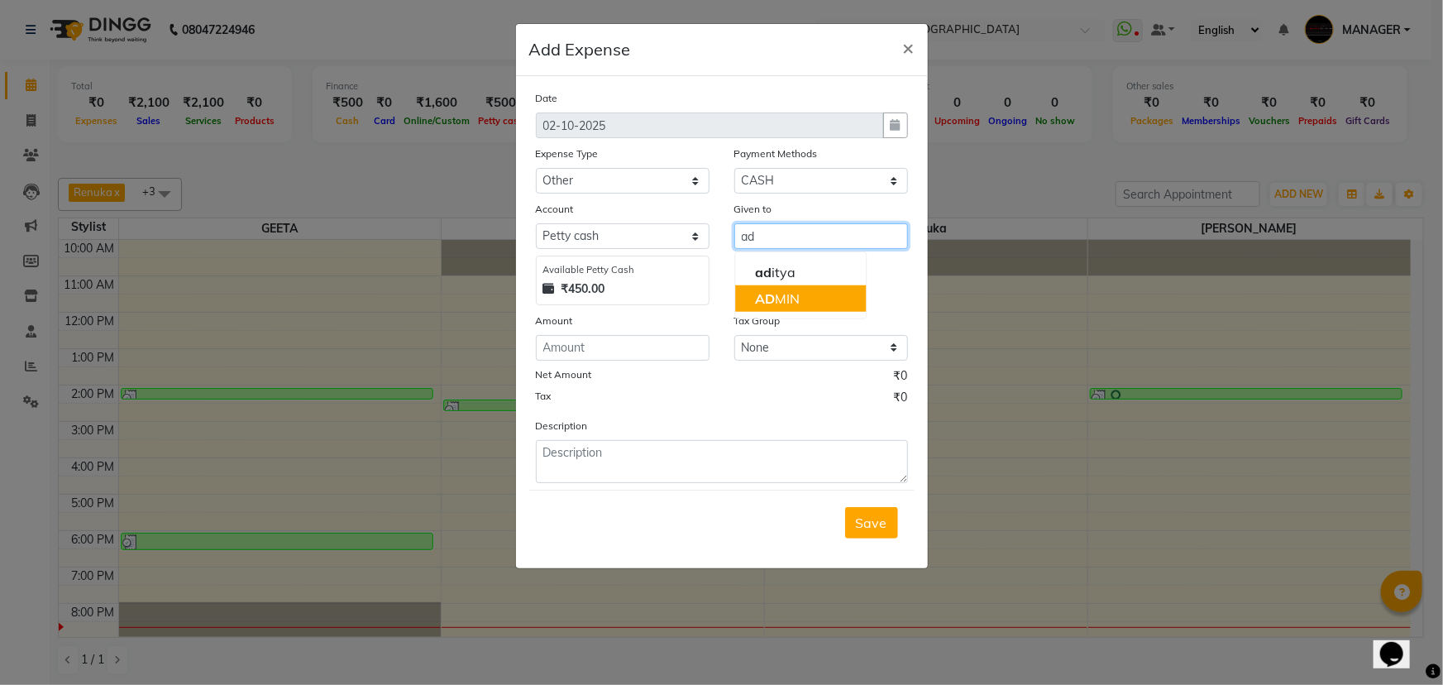
click at [793, 298] on ngb-highlight "AD MIN" at bounding box center [777, 298] width 45 height 17
type input "ADMIN"
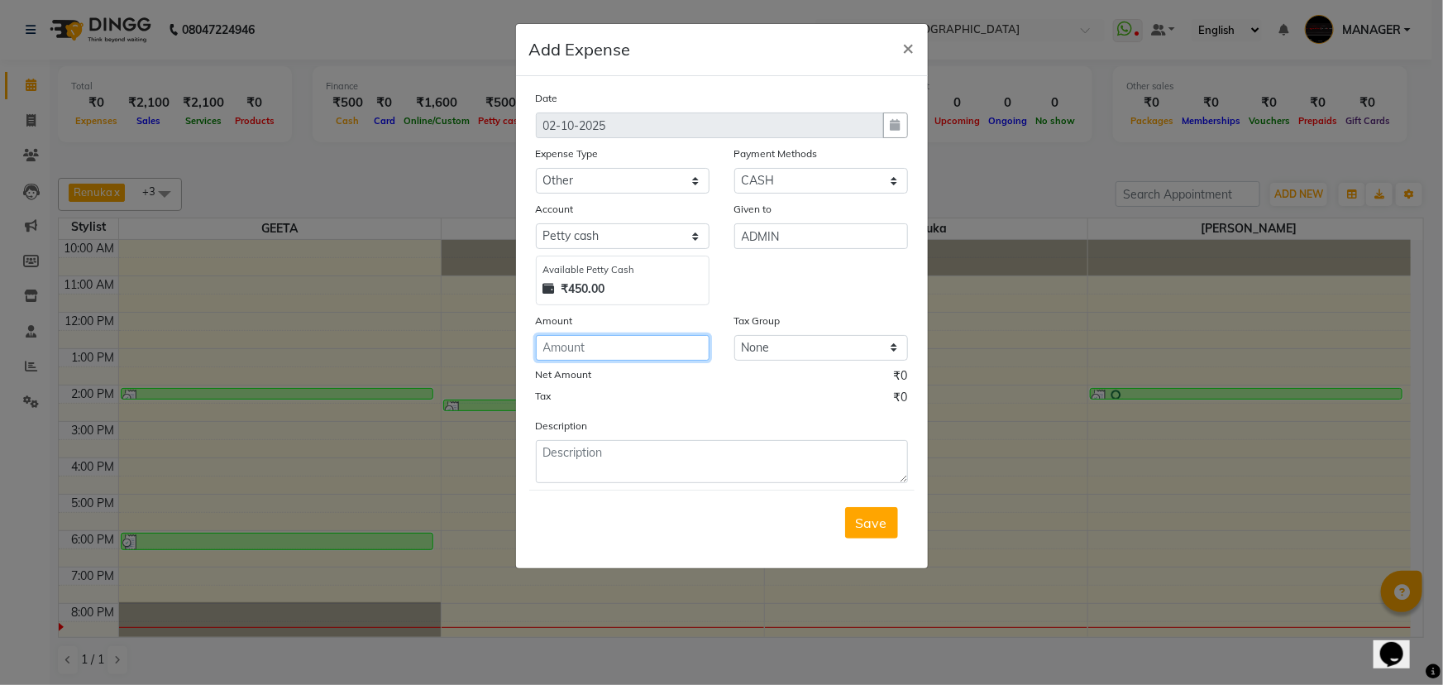
click at [580, 355] on input "number" at bounding box center [623, 348] width 174 height 26
type input "350"
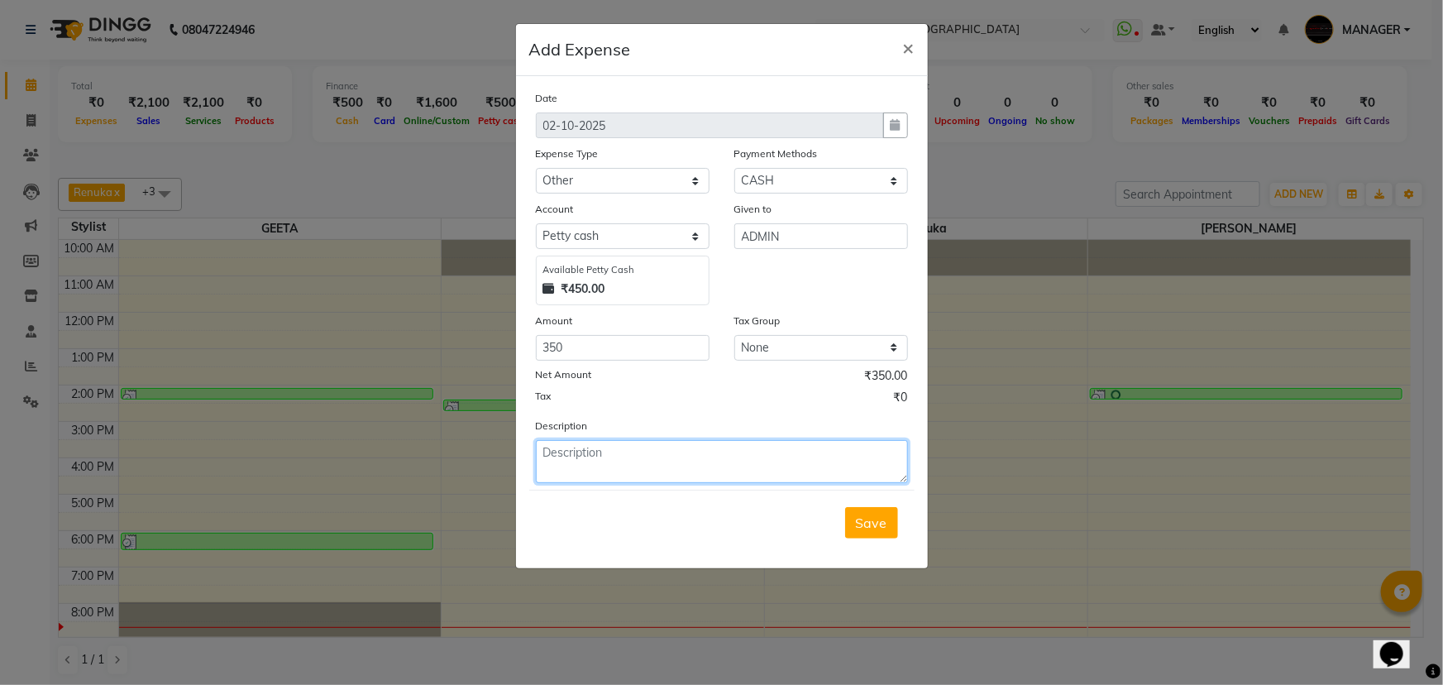
click at [646, 456] on textarea at bounding box center [722, 461] width 372 height 43
type textarea "cake"
click at [868, 527] on span "Save" at bounding box center [871, 522] width 31 height 17
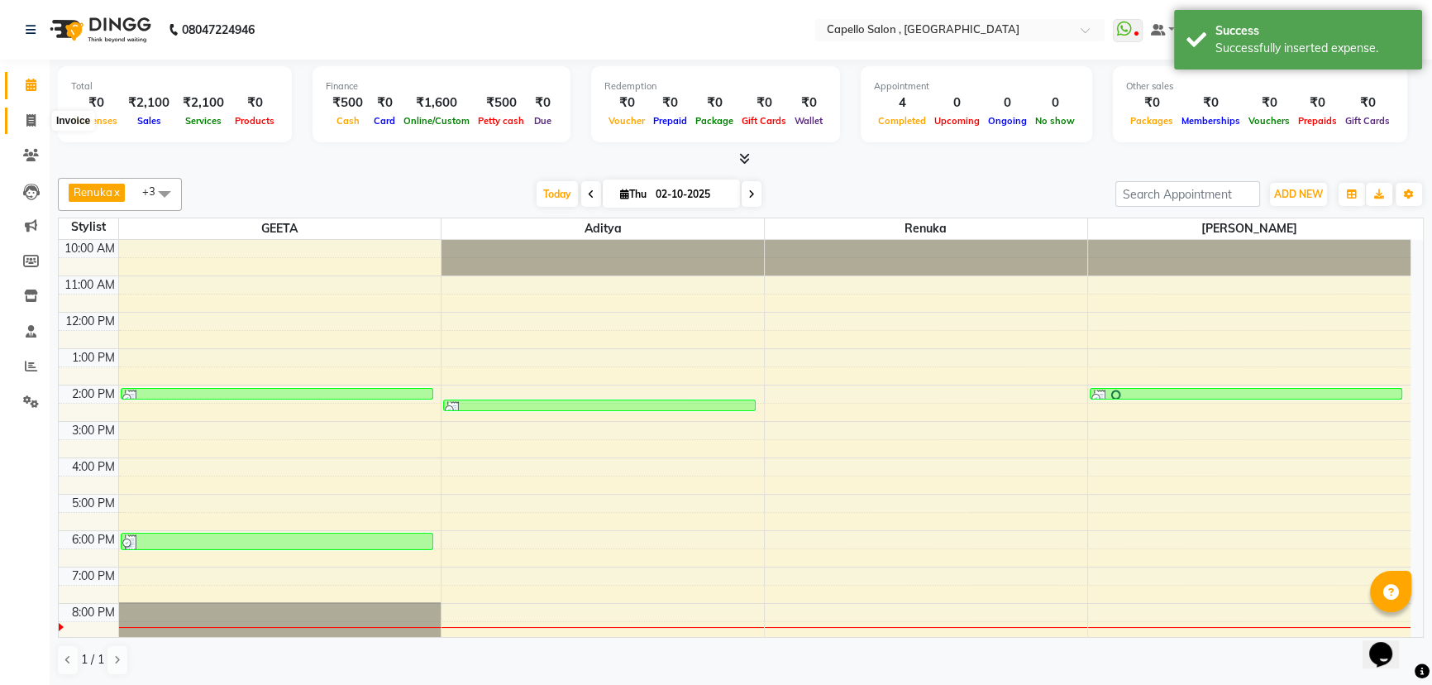
click at [20, 118] on span at bounding box center [31, 121] width 29 height 19
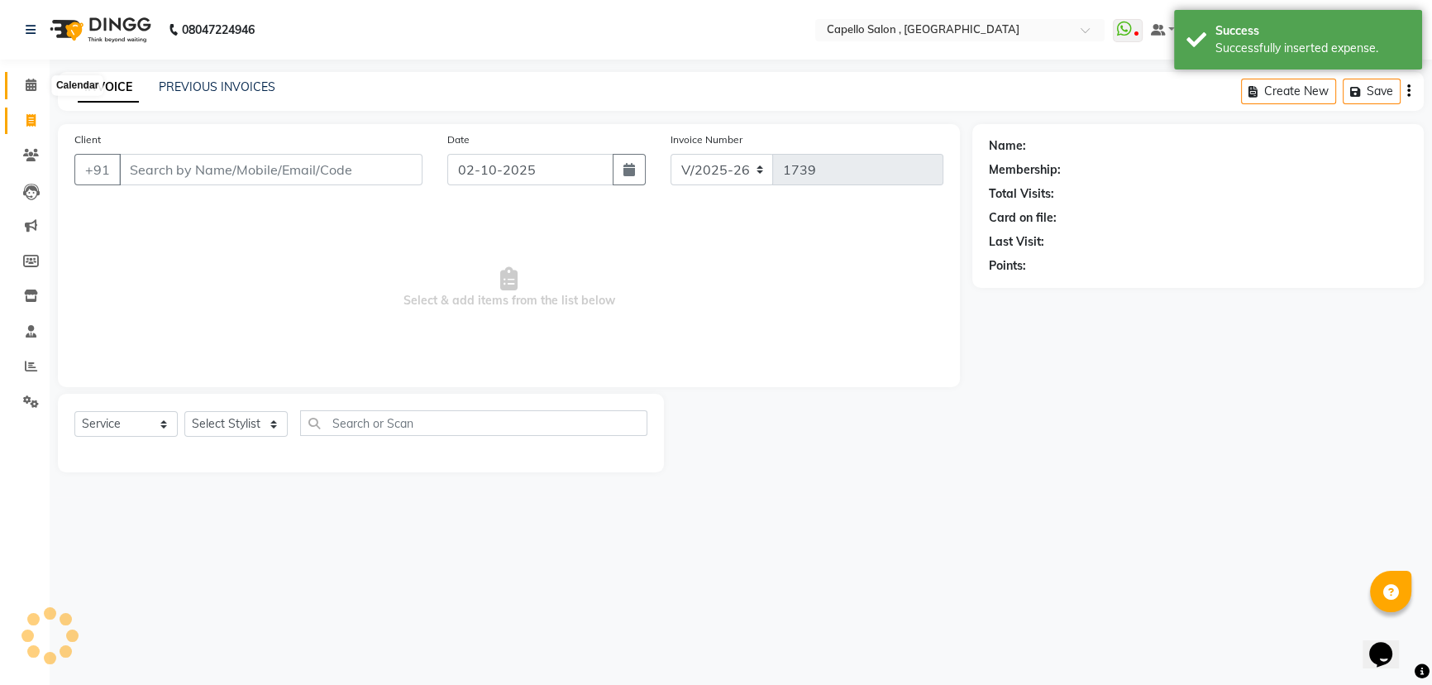
click at [26, 83] on icon at bounding box center [31, 85] width 11 height 12
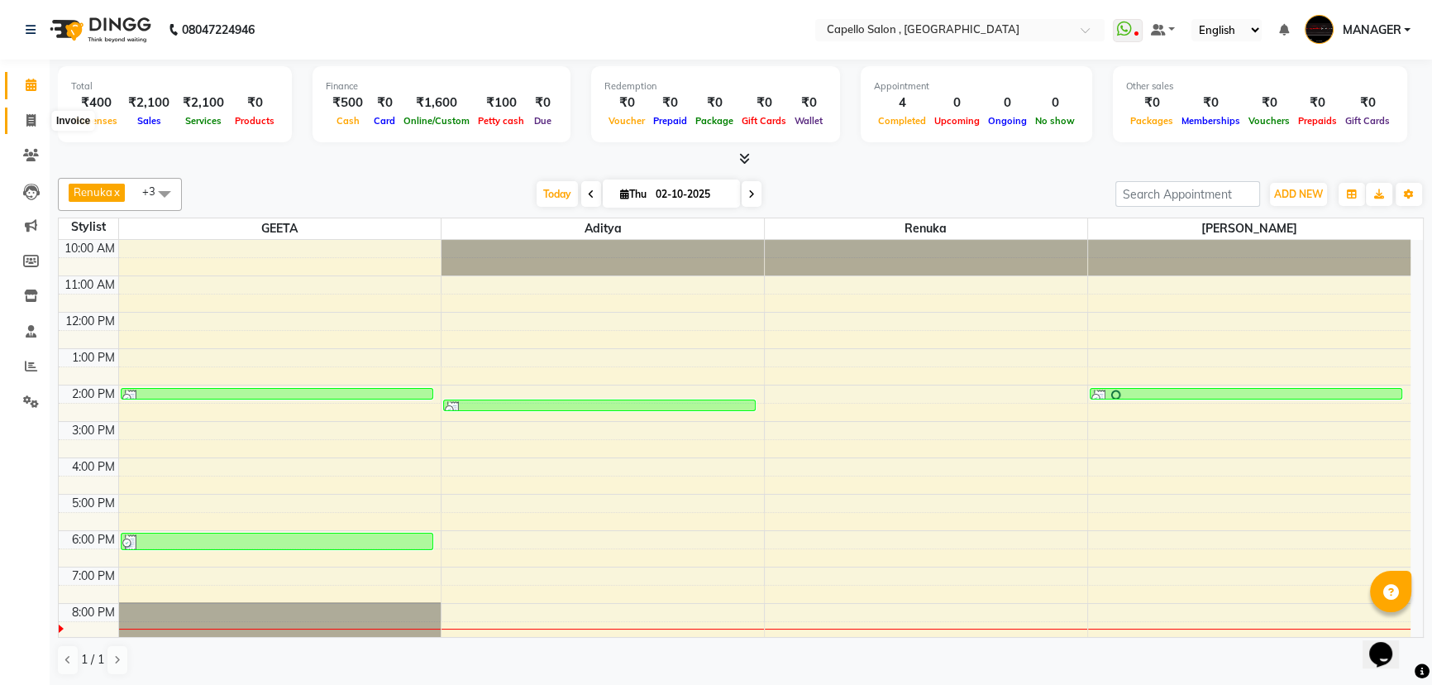
click at [21, 122] on span at bounding box center [31, 121] width 29 height 19
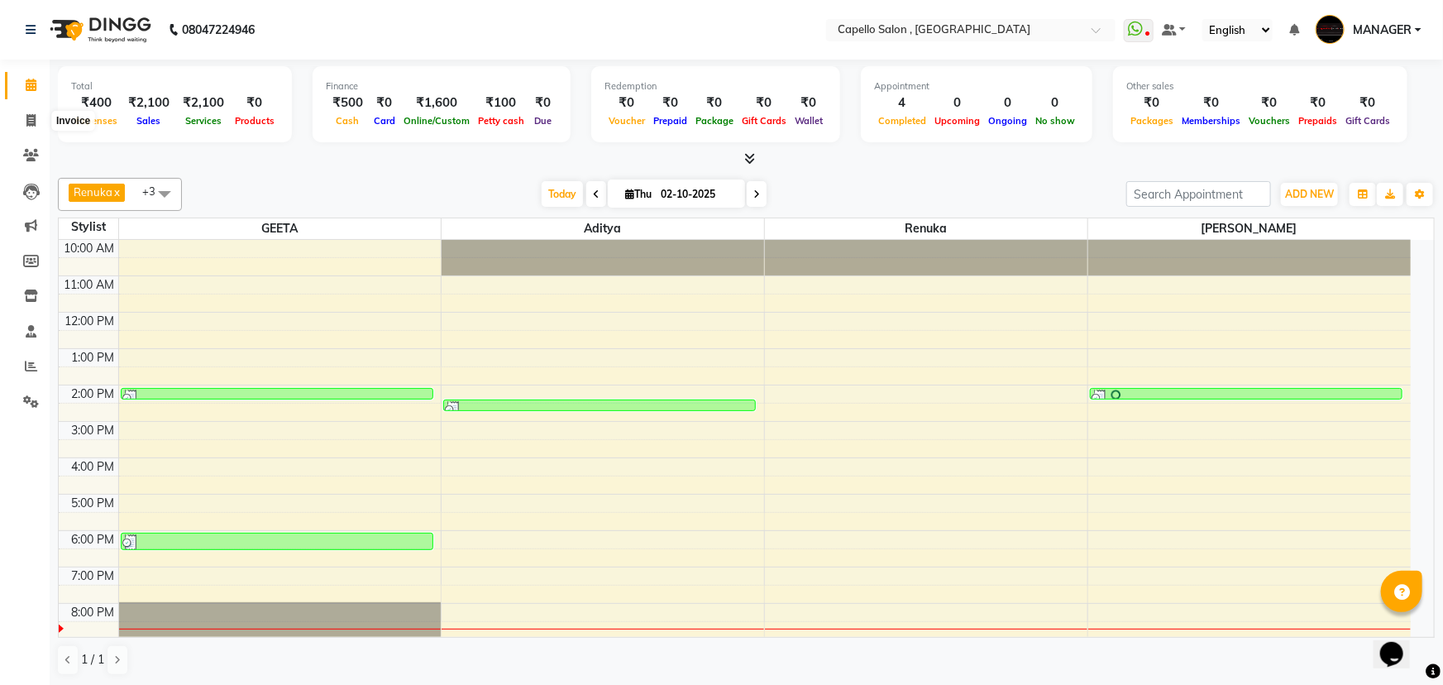
select select "service"
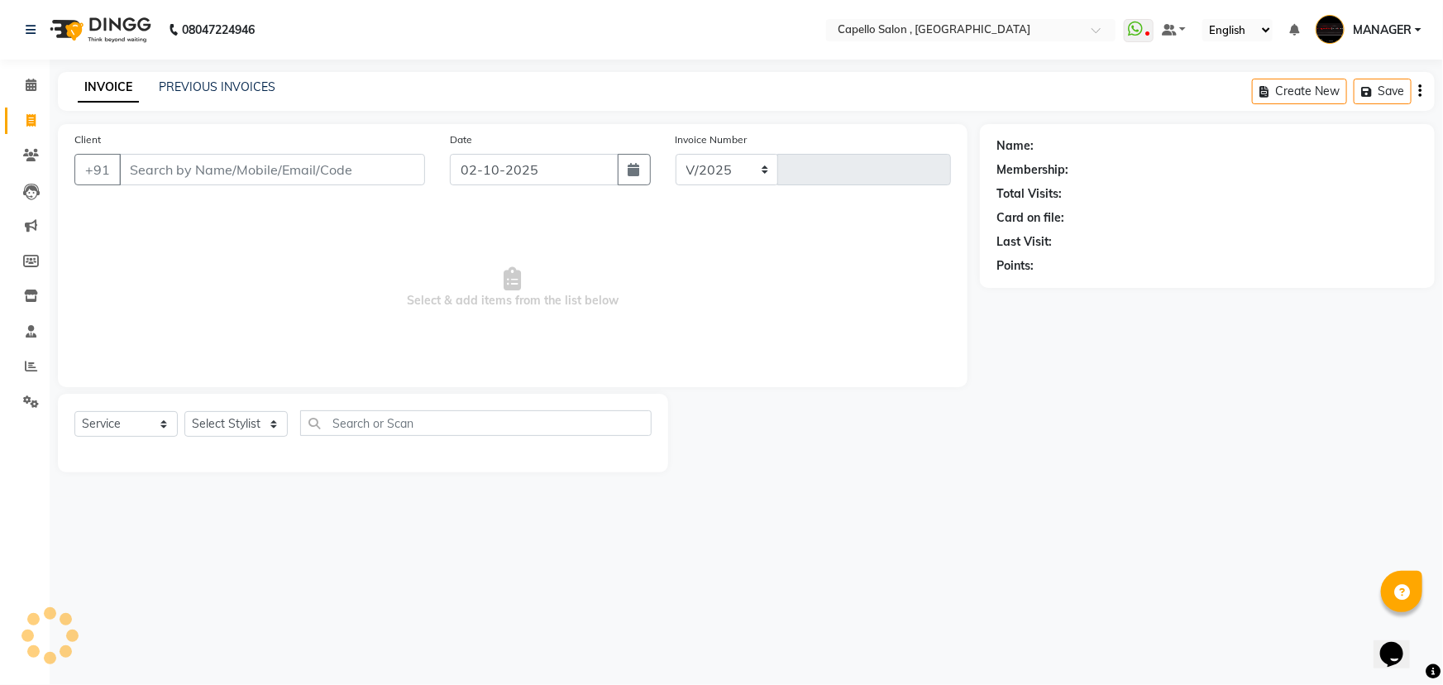
select select "831"
type input "1739"
drag, startPoint x: 231, startPoint y: 421, endPoint x: 230, endPoint y: 412, distance: 9.1
click at [231, 421] on select "Select Stylist" at bounding box center [235, 424] width 103 height 26
select select "83796"
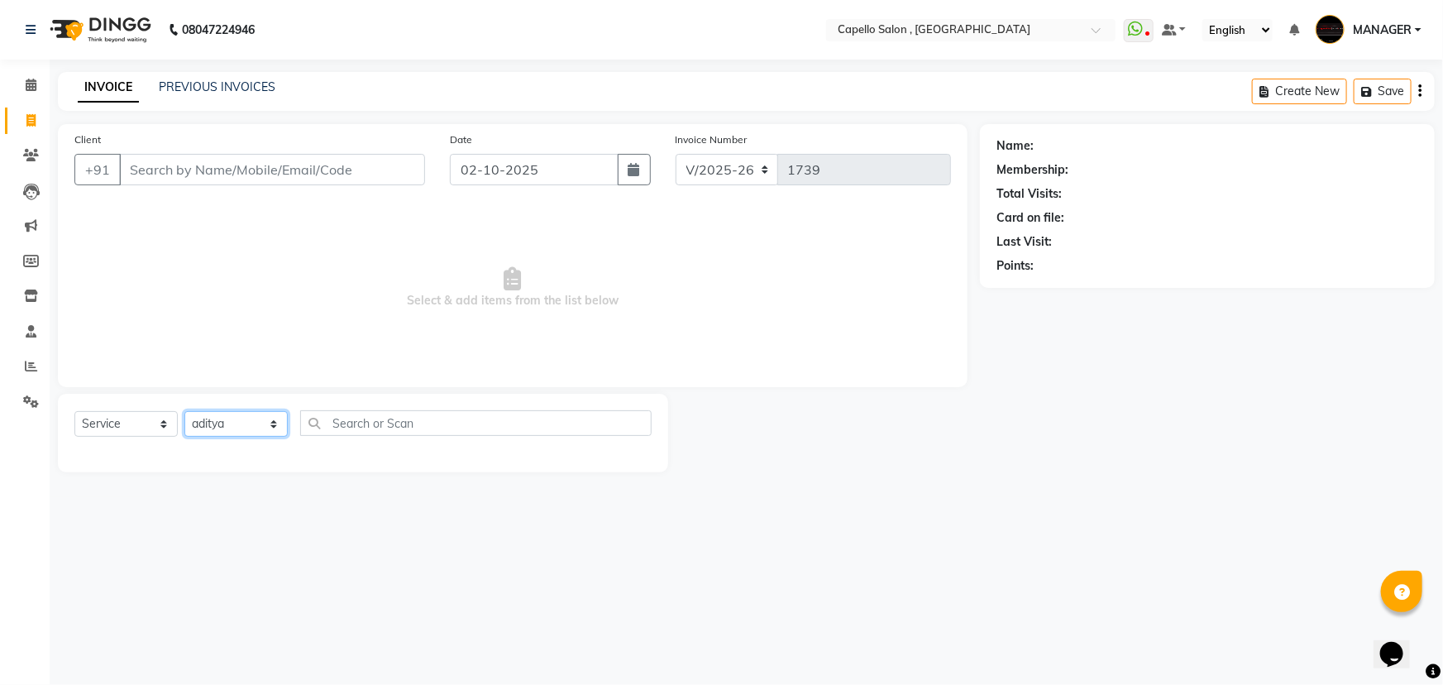
click at [184, 411] on select "Select Stylist [PERSON_NAME] [PERSON_NAME] GEETA [PERSON_NAME] KIRAN MANAGER [P…" at bounding box center [235, 424] width 103 height 26
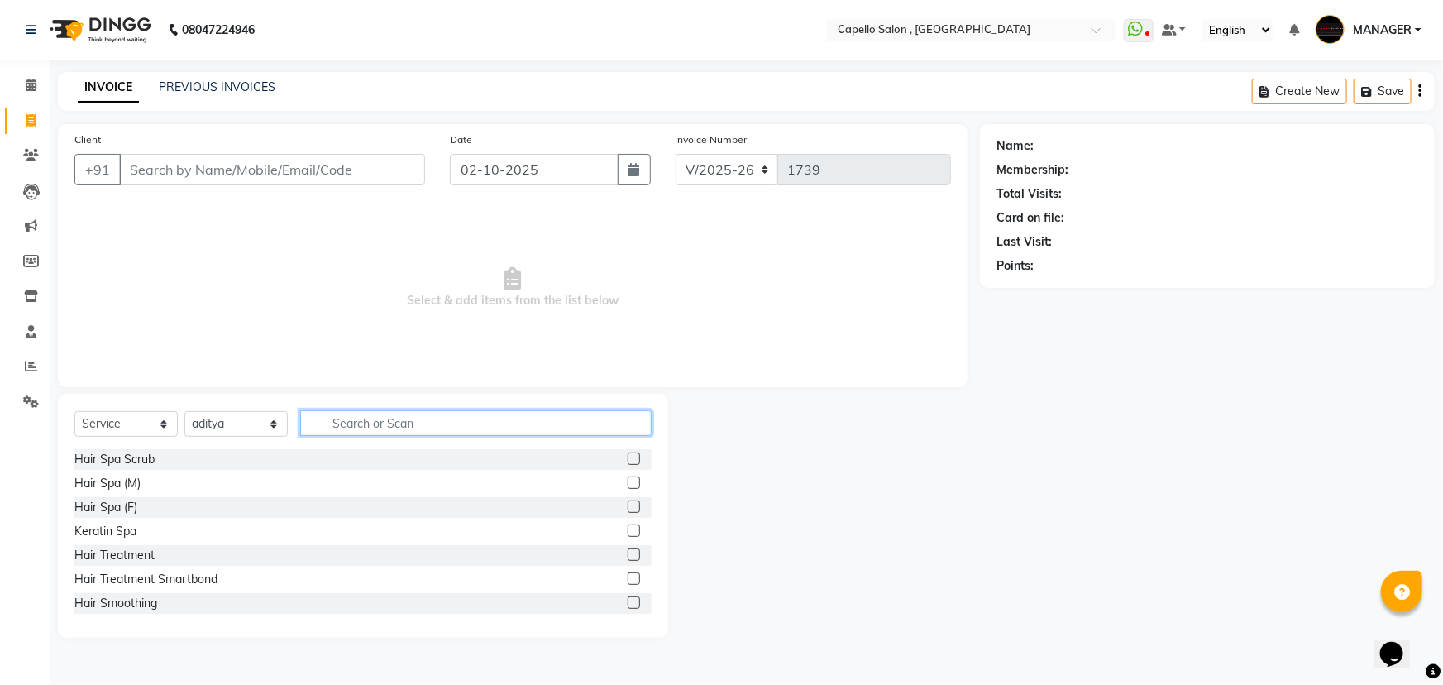
click at [360, 413] on input "text" at bounding box center [475, 423] width 351 height 26
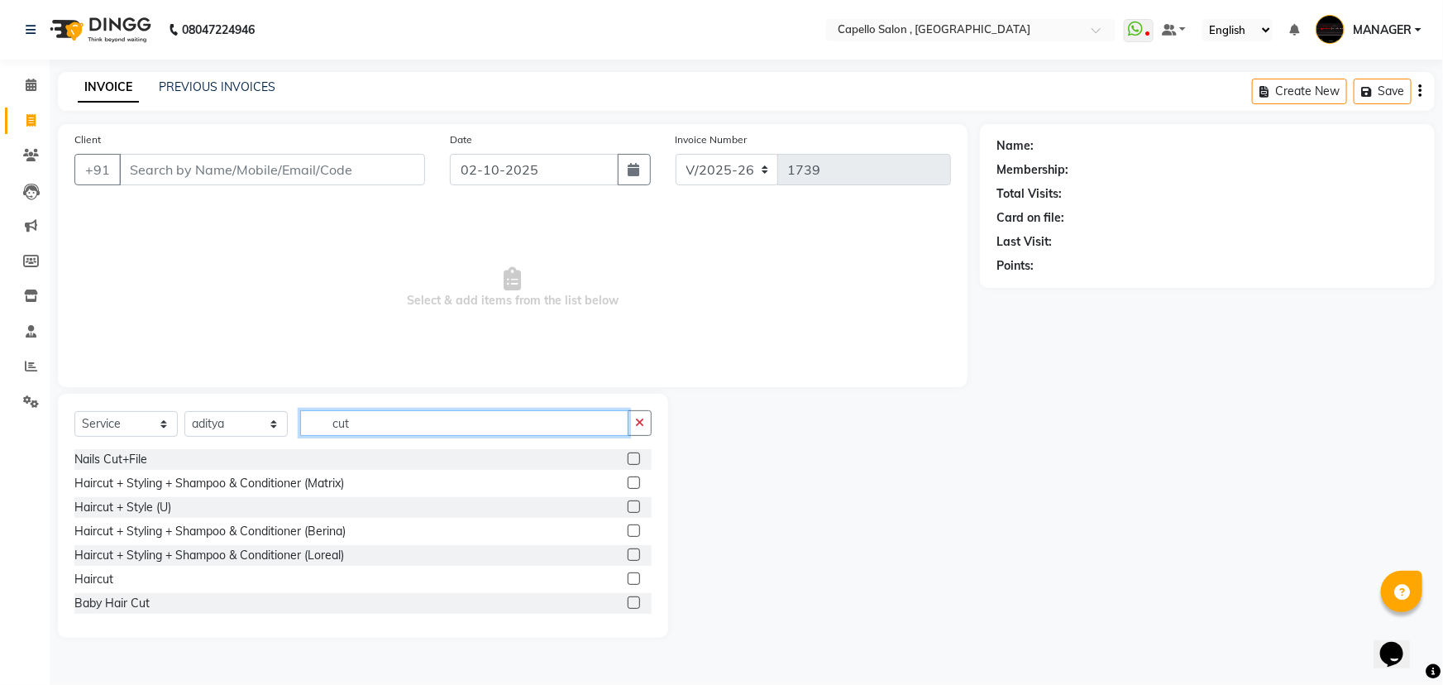
type input "cut"
click at [627, 576] on label at bounding box center [633, 578] width 12 height 12
click at [627, 576] on input "checkbox" at bounding box center [632, 579] width 11 height 11
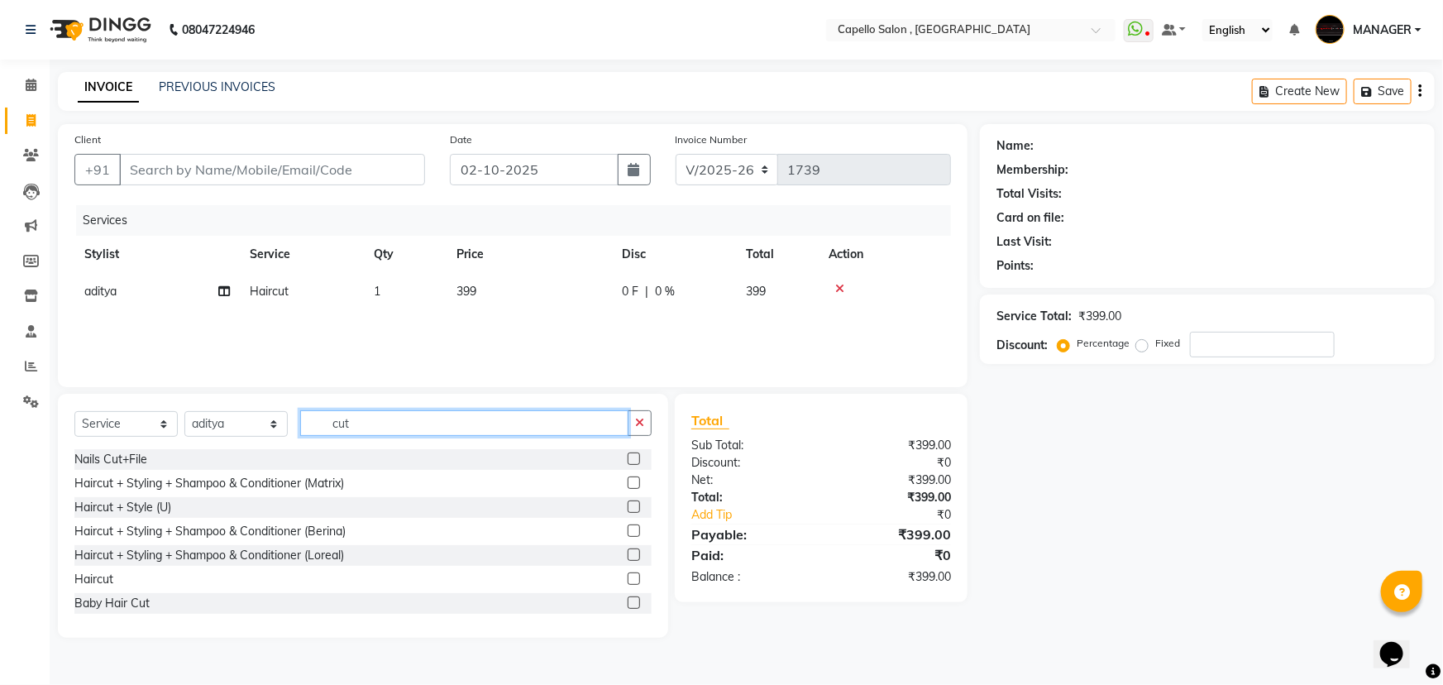
checkbox input "false"
drag, startPoint x: 428, startPoint y: 422, endPoint x: 217, endPoint y: 427, distance: 211.7
click at [231, 427] on div "Select Service Product Membership Package Voucher Prepaid Gift Card Select Styl…" at bounding box center [362, 429] width 577 height 39
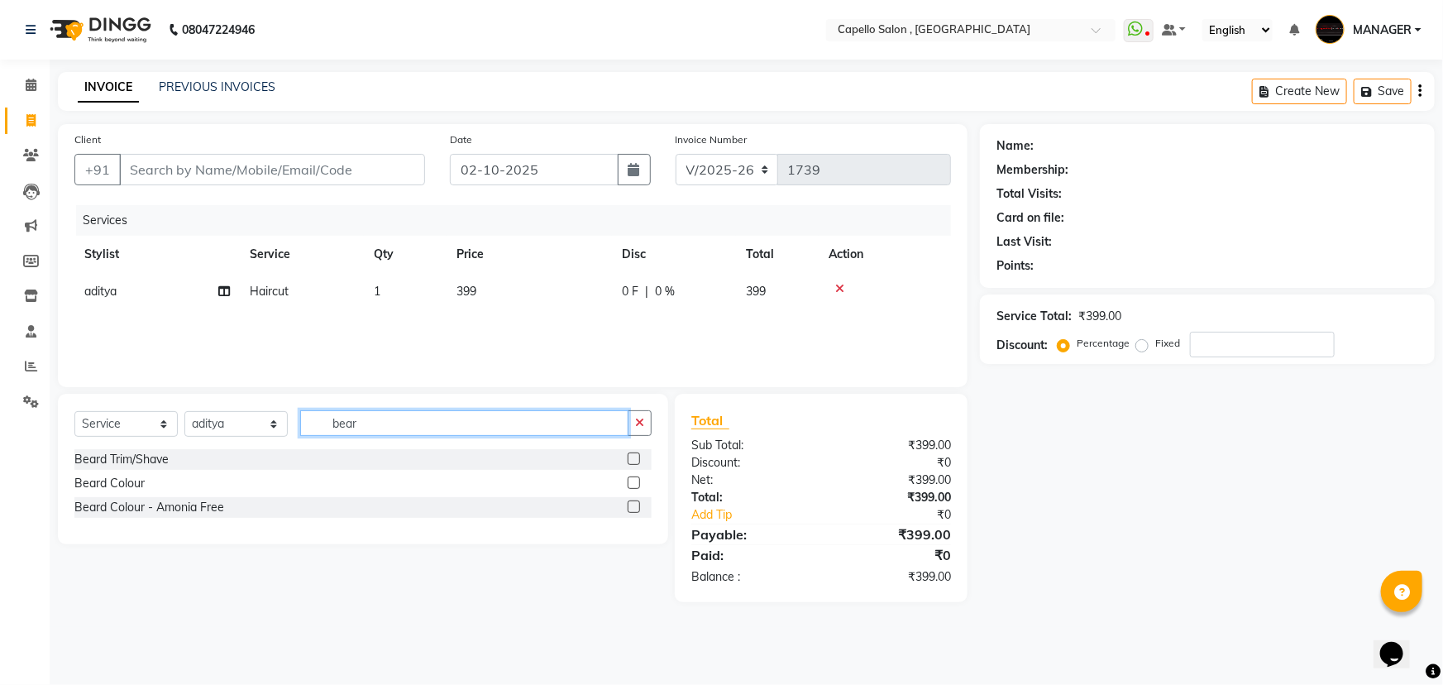
type input "bear"
click at [636, 457] on label at bounding box center [633, 458] width 12 height 12
click at [636, 457] on input "checkbox" at bounding box center [632, 459] width 11 height 11
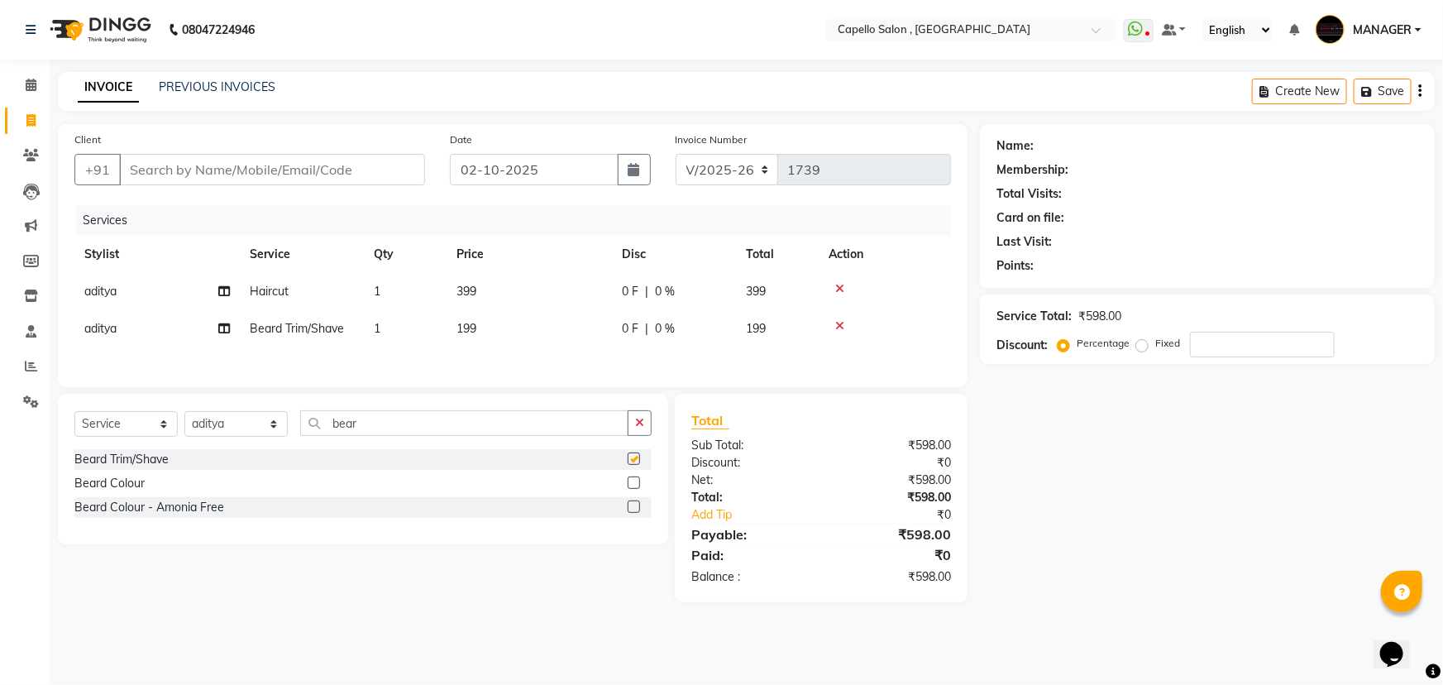
drag, startPoint x: 511, startPoint y: 269, endPoint x: 515, endPoint y: 280, distance: 12.3
click at [511, 270] on th "Price" at bounding box center [528, 254] width 165 height 37
checkbox input "false"
click at [517, 282] on td "399" at bounding box center [528, 291] width 165 height 37
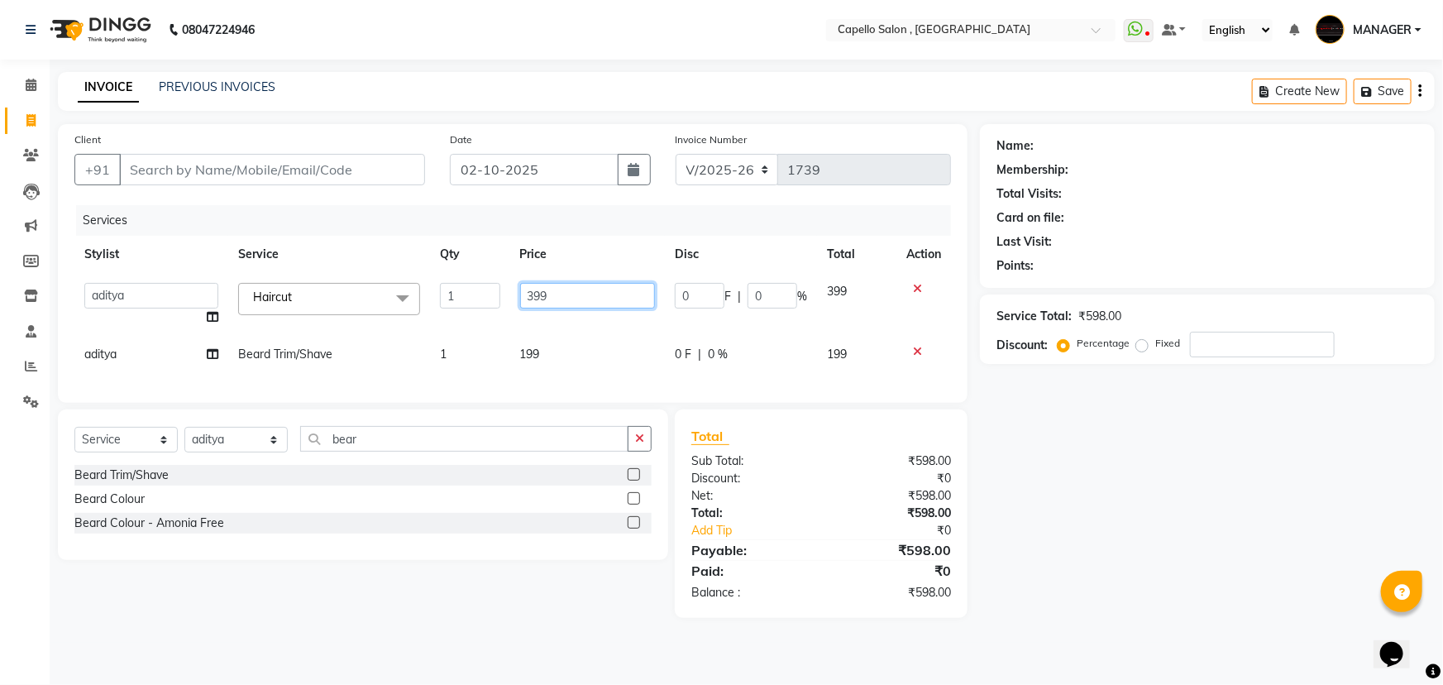
click at [521, 286] on input "399" at bounding box center [588, 296] width 136 height 26
drag, startPoint x: 546, startPoint y: 290, endPoint x: 499, endPoint y: 294, distance: 47.3
click at [500, 294] on tr "aditya ADMIN akash [PERSON_NAME] GEETA [PERSON_NAME] KIRAN MANAGER MUKESH PANKA…" at bounding box center [512, 304] width 876 height 63
type input "300"
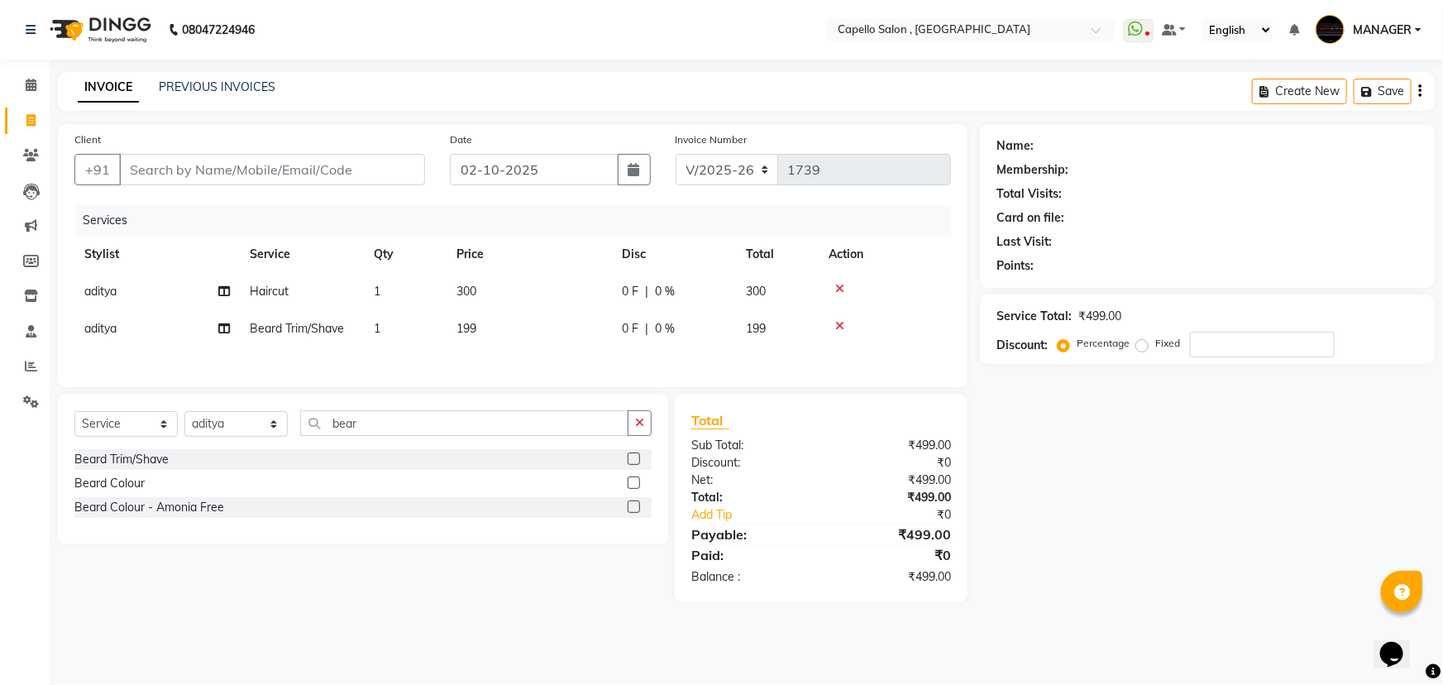
click at [542, 347] on div "Services Stylist Service Qty Price Disc Total Action aditya Haircut 1 300 0 F |…" at bounding box center [512, 287] width 876 height 165
click at [548, 328] on td "199" at bounding box center [528, 328] width 165 height 37
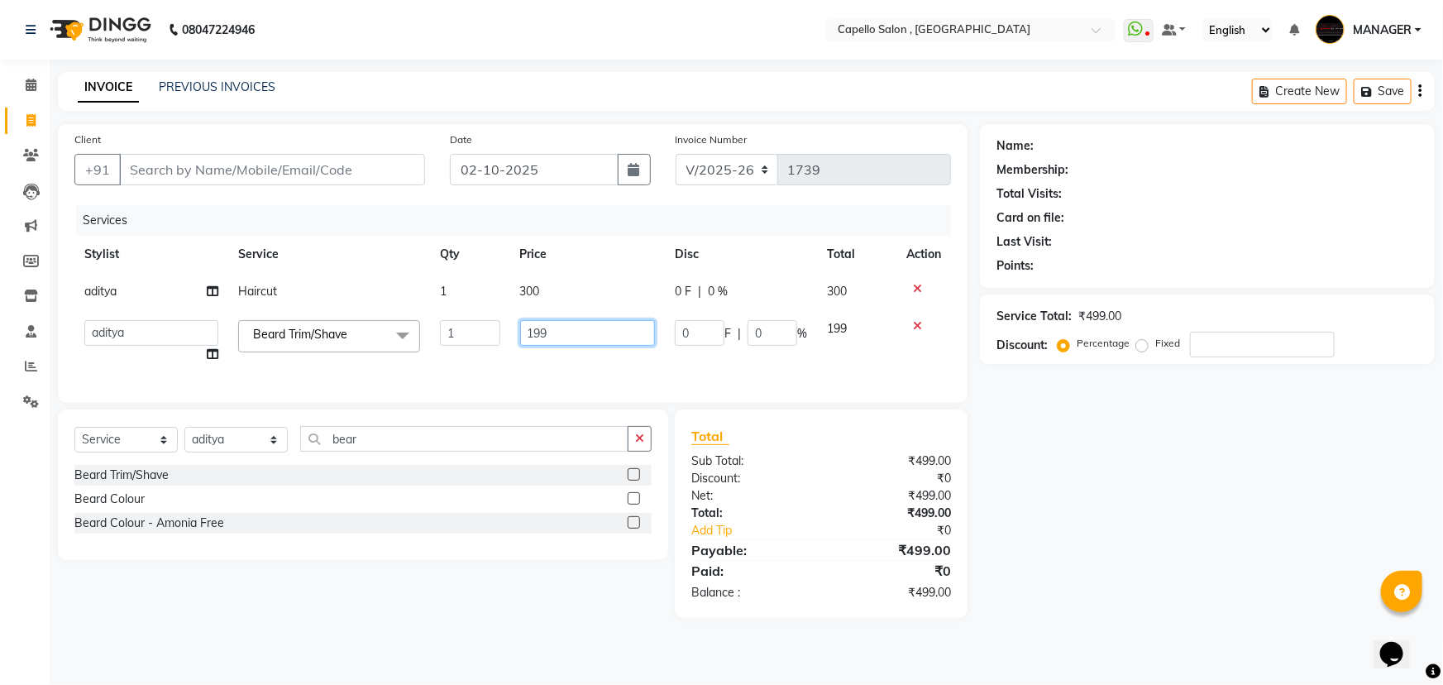
drag, startPoint x: 548, startPoint y: 328, endPoint x: 506, endPoint y: 338, distance: 43.3
click at [506, 338] on tr "aditya ADMIN akash [PERSON_NAME] GEETA [PERSON_NAME] KIRAN MANAGER MUKESH PANKA…" at bounding box center [512, 341] width 876 height 63
click at [535, 331] on input "199" at bounding box center [588, 333] width 136 height 26
type input "200"
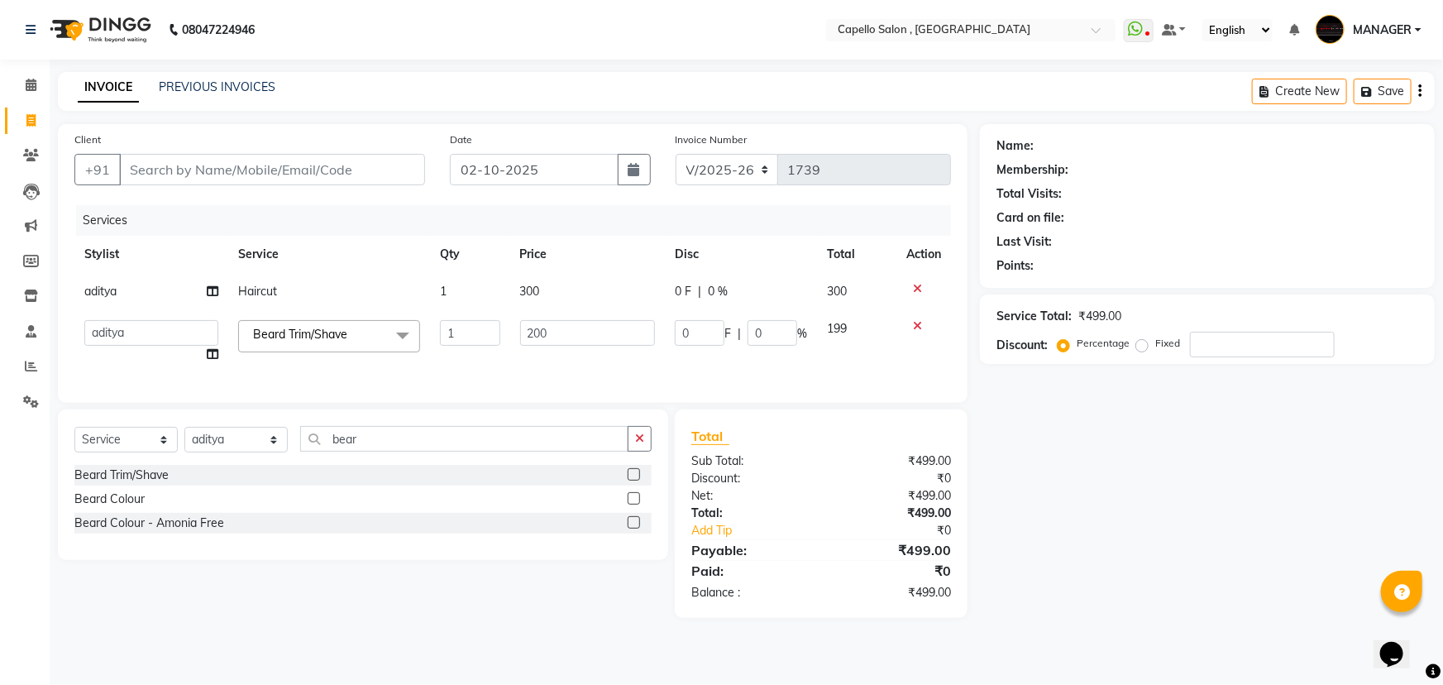
click at [551, 246] on th "Price" at bounding box center [587, 254] width 155 height 37
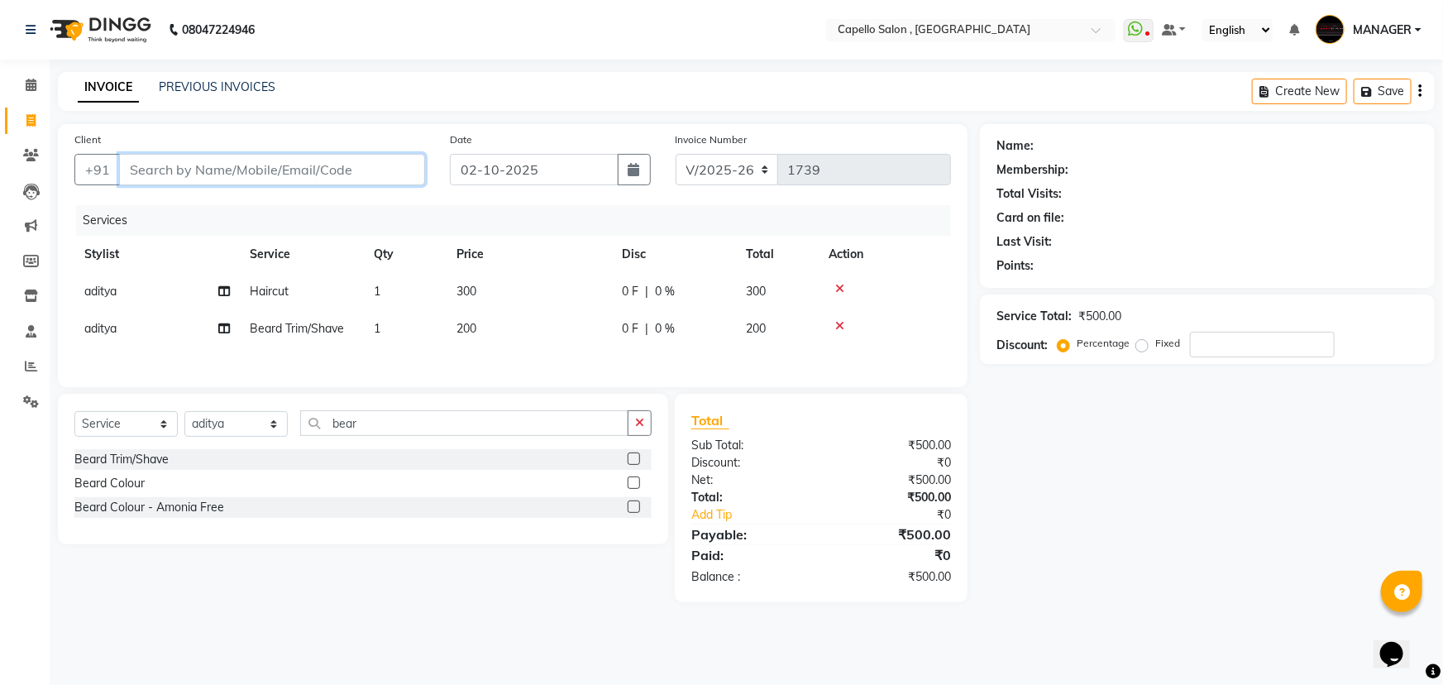
click at [260, 171] on input "Client" at bounding box center [272, 169] width 306 height 31
click at [290, 175] on input "Client" at bounding box center [272, 169] width 306 height 31
click at [300, 174] on input "Client" at bounding box center [272, 169] width 306 height 31
click at [307, 166] on input "Client" at bounding box center [272, 169] width 306 height 31
type input "7"
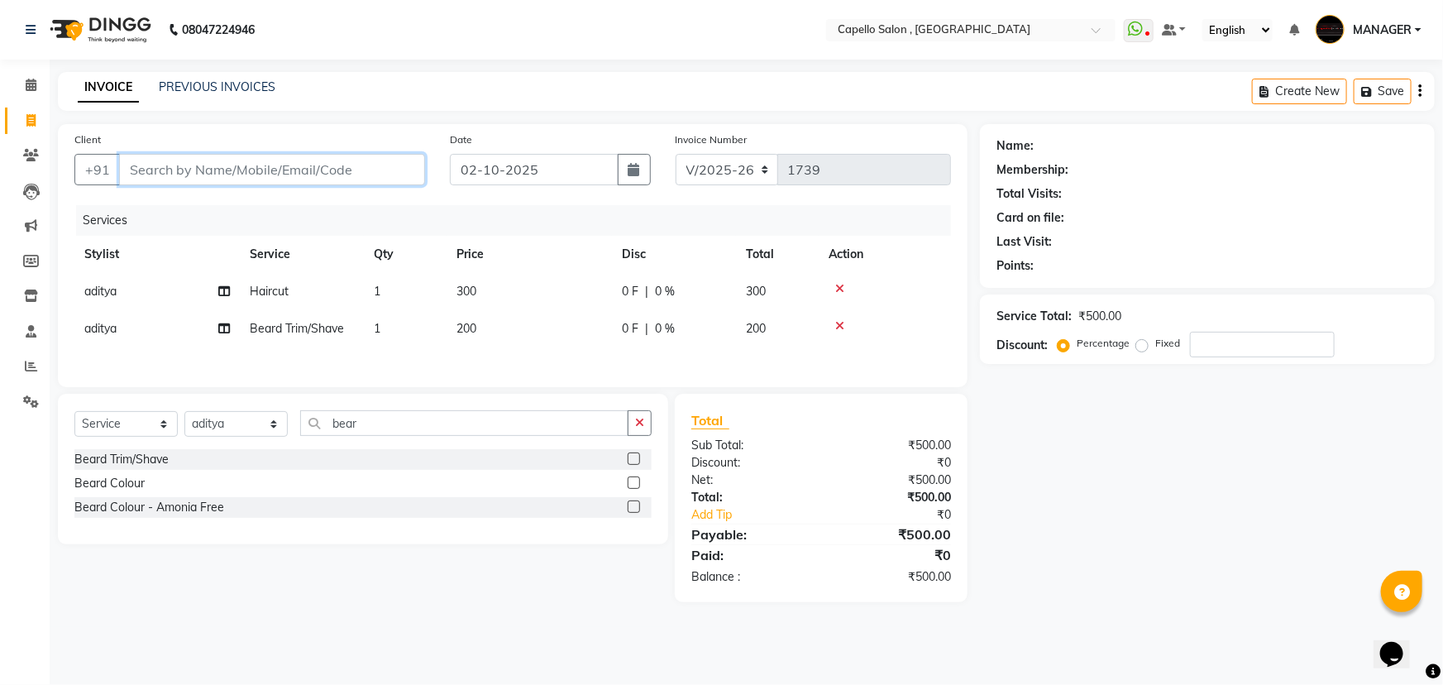
type input "0"
type input "7828259659"
click at [383, 189] on div "Client [PHONE_NUMBER] Add Client" at bounding box center [249, 165] width 375 height 68
click at [388, 174] on span "Add Client" at bounding box center [382, 169] width 65 height 17
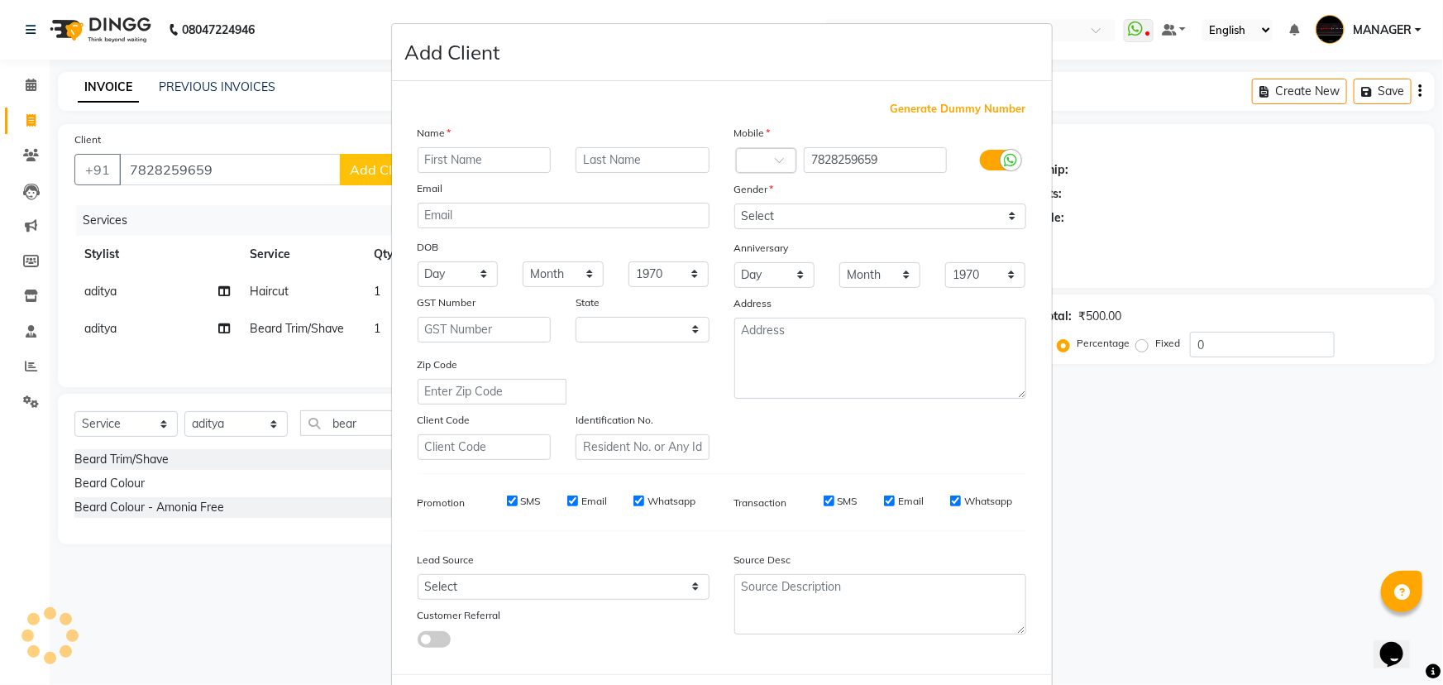
select select "7"
click at [447, 156] on input "text" at bounding box center [484, 160] width 134 height 26
type input "asrufh"
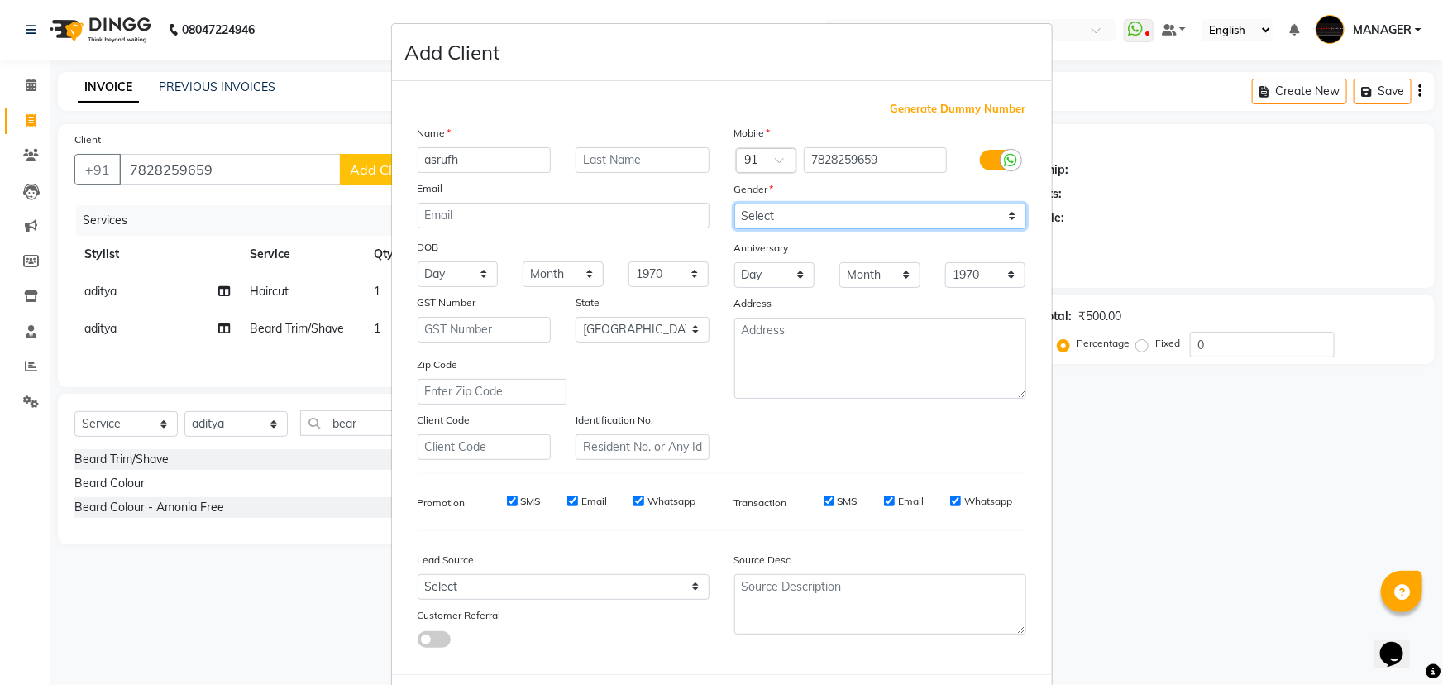
click at [795, 211] on select "Select [DEMOGRAPHIC_DATA] [DEMOGRAPHIC_DATA] Other Prefer Not To Say" at bounding box center [880, 216] width 292 height 26
select select "[DEMOGRAPHIC_DATA]"
click at [734, 203] on select "Select [DEMOGRAPHIC_DATA] [DEMOGRAPHIC_DATA] Other Prefer Not To Say" at bounding box center [880, 216] width 292 height 26
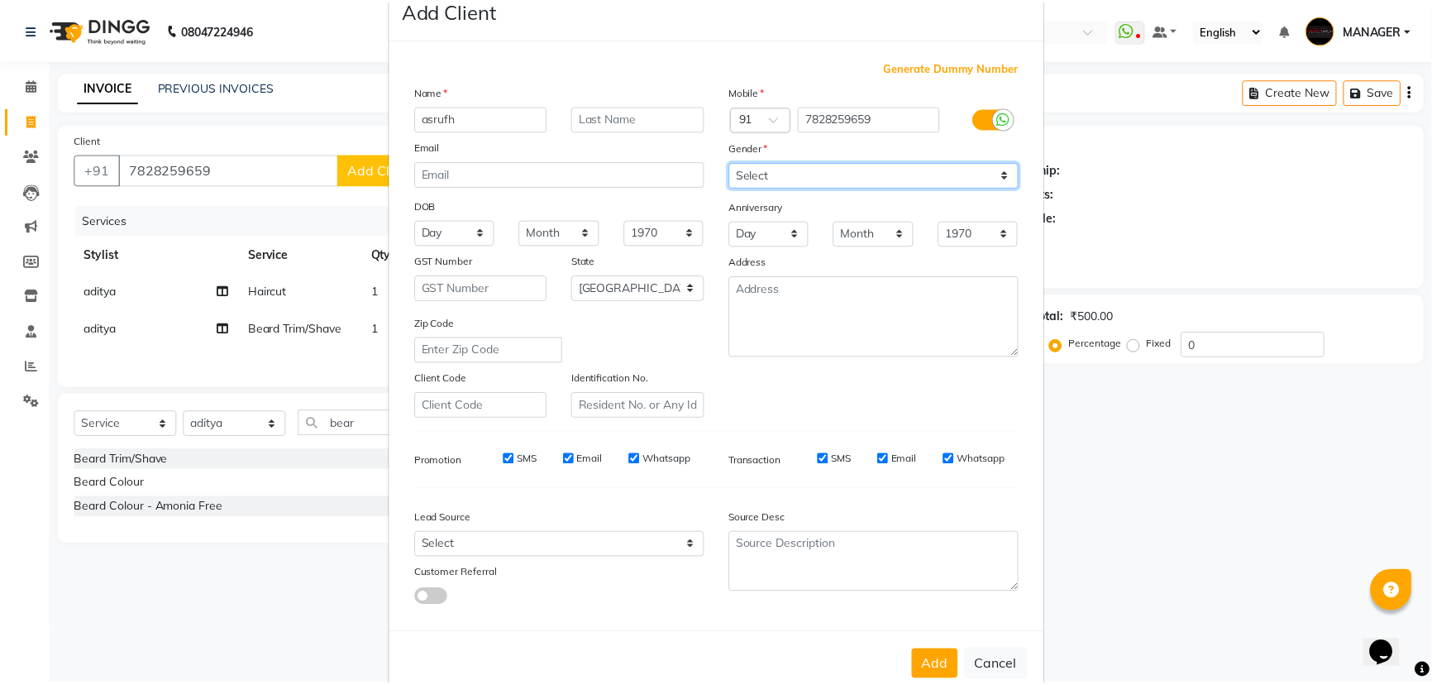
scroll to position [83, 0]
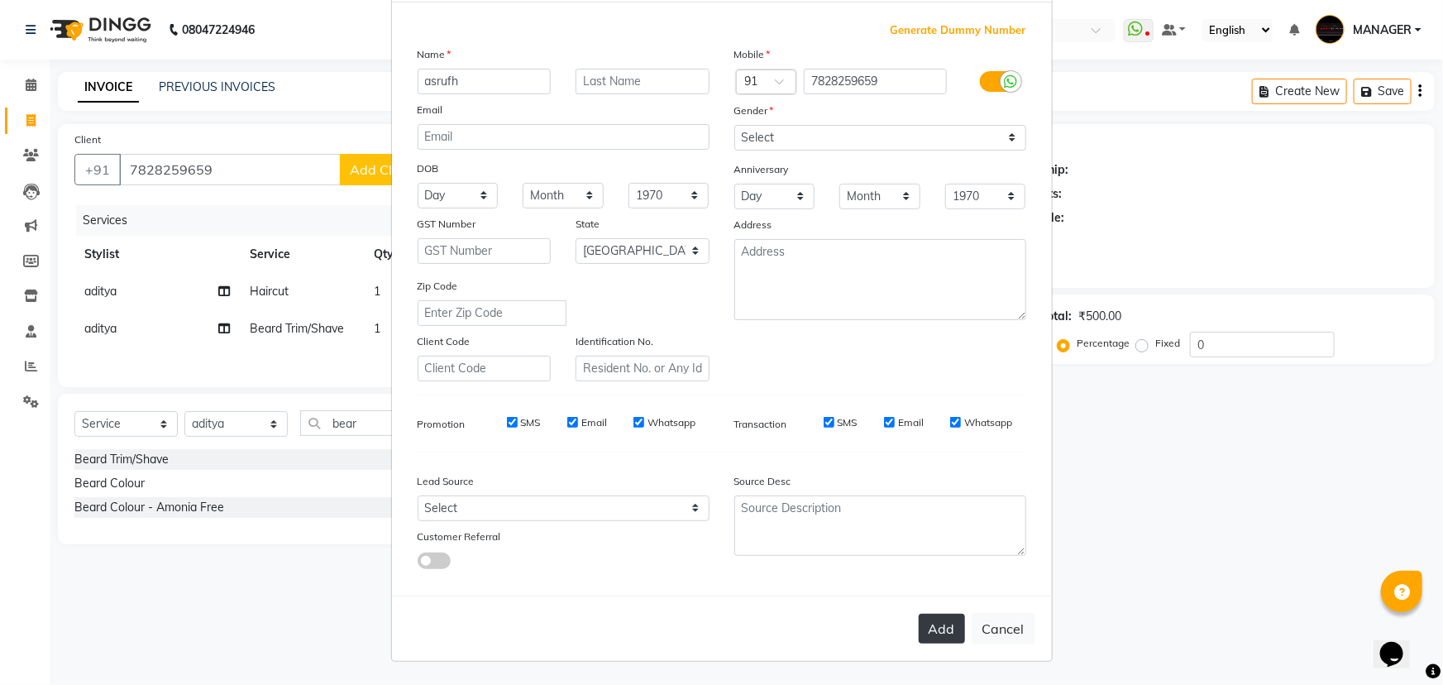
click at [921, 620] on button "Add" at bounding box center [941, 628] width 46 height 30
select select
select select "null"
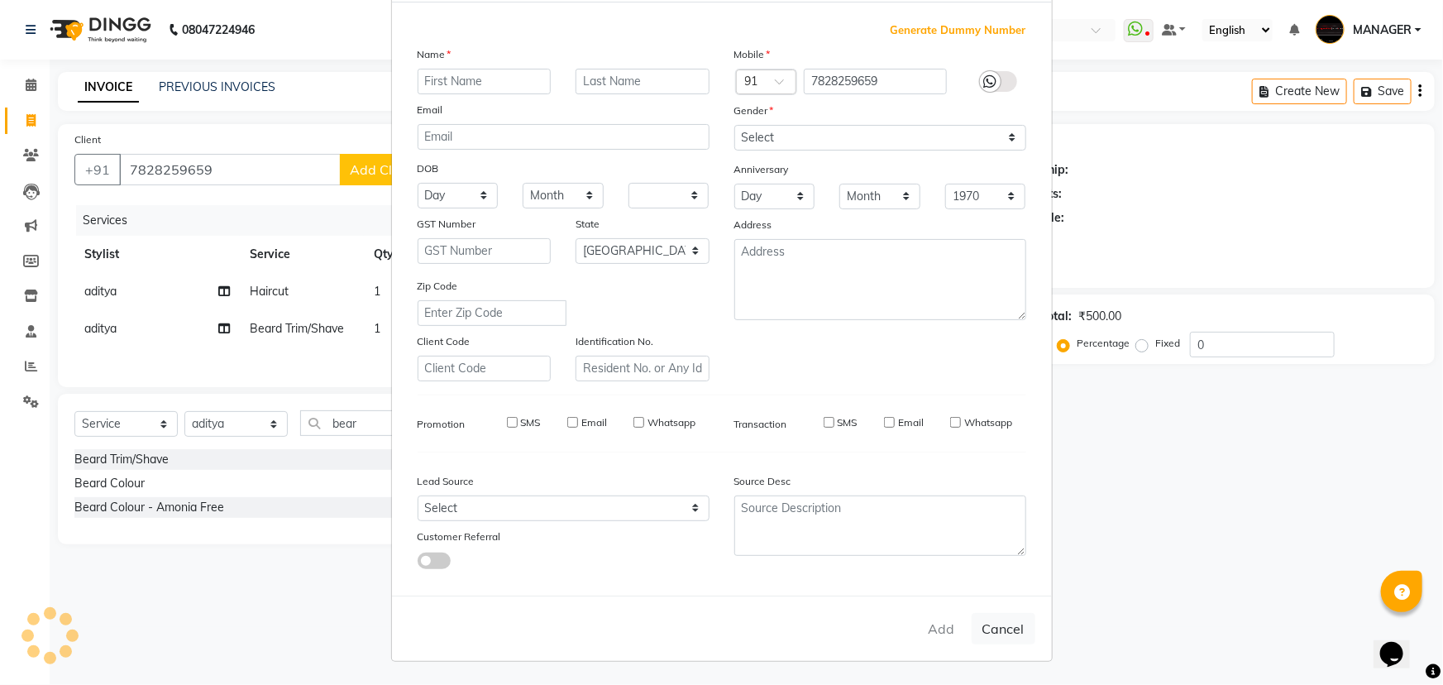
select select
checkbox input "false"
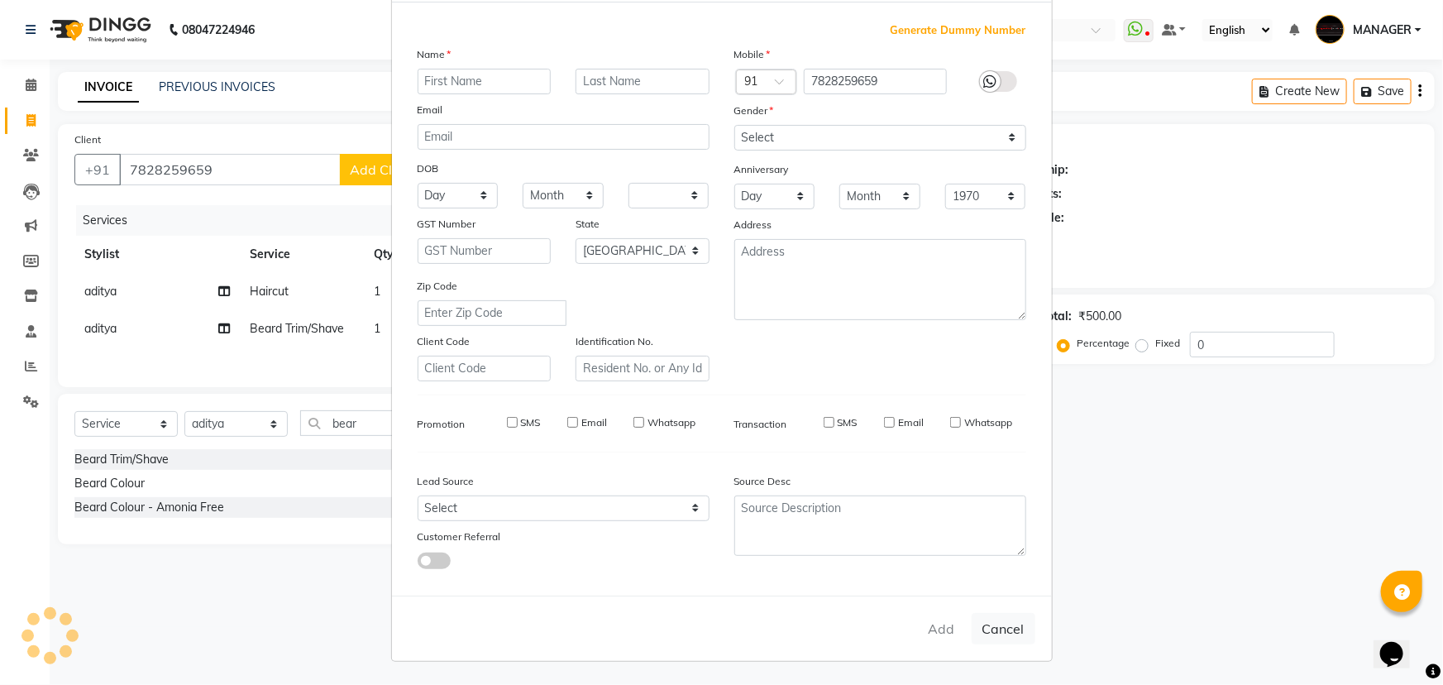
checkbox input "false"
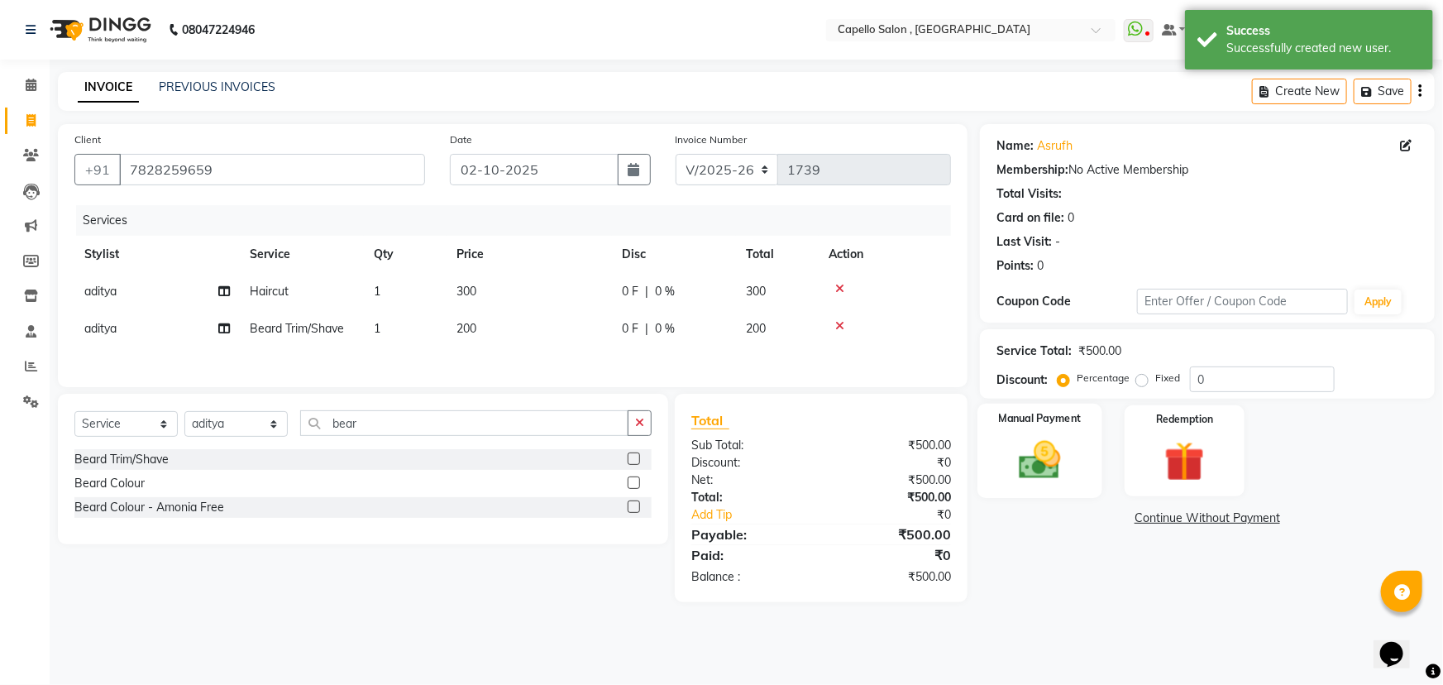
click at [1059, 439] on img at bounding box center [1040, 460] width 68 height 48
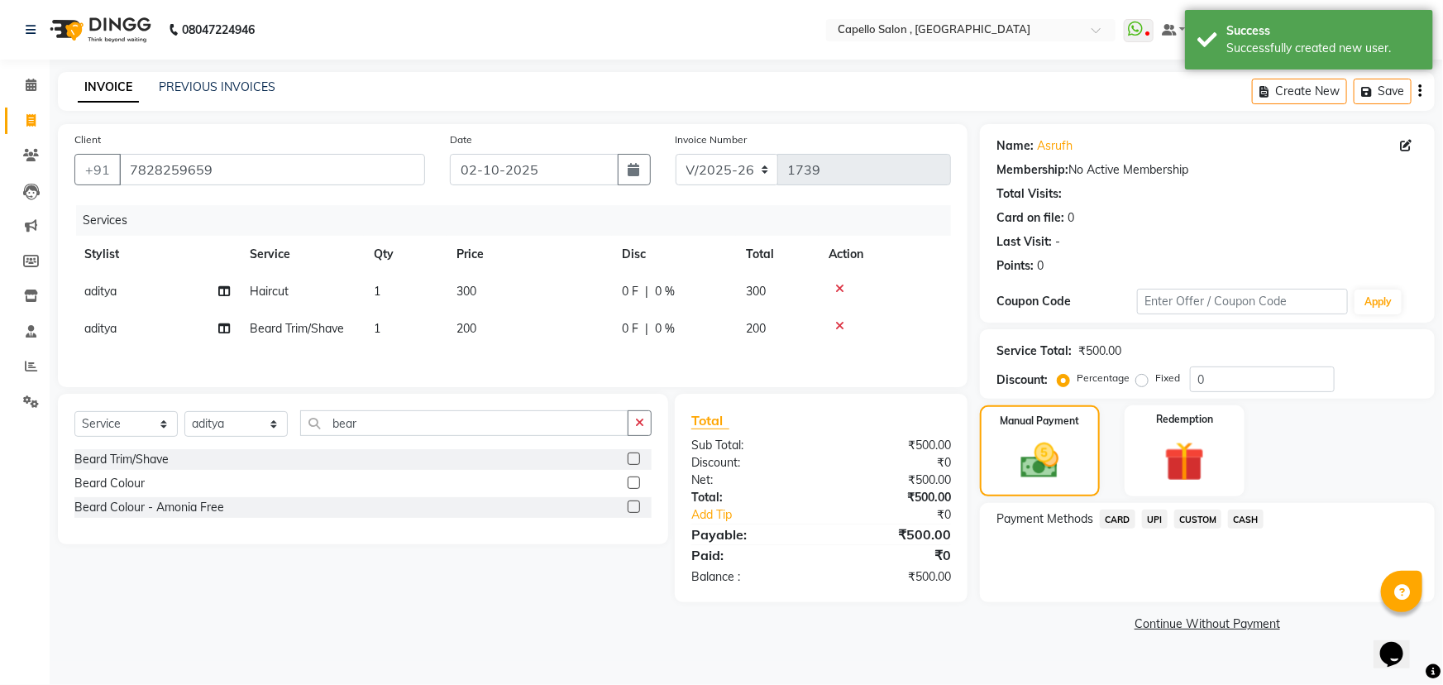
click at [1161, 516] on span "UPI" at bounding box center [1155, 518] width 26 height 19
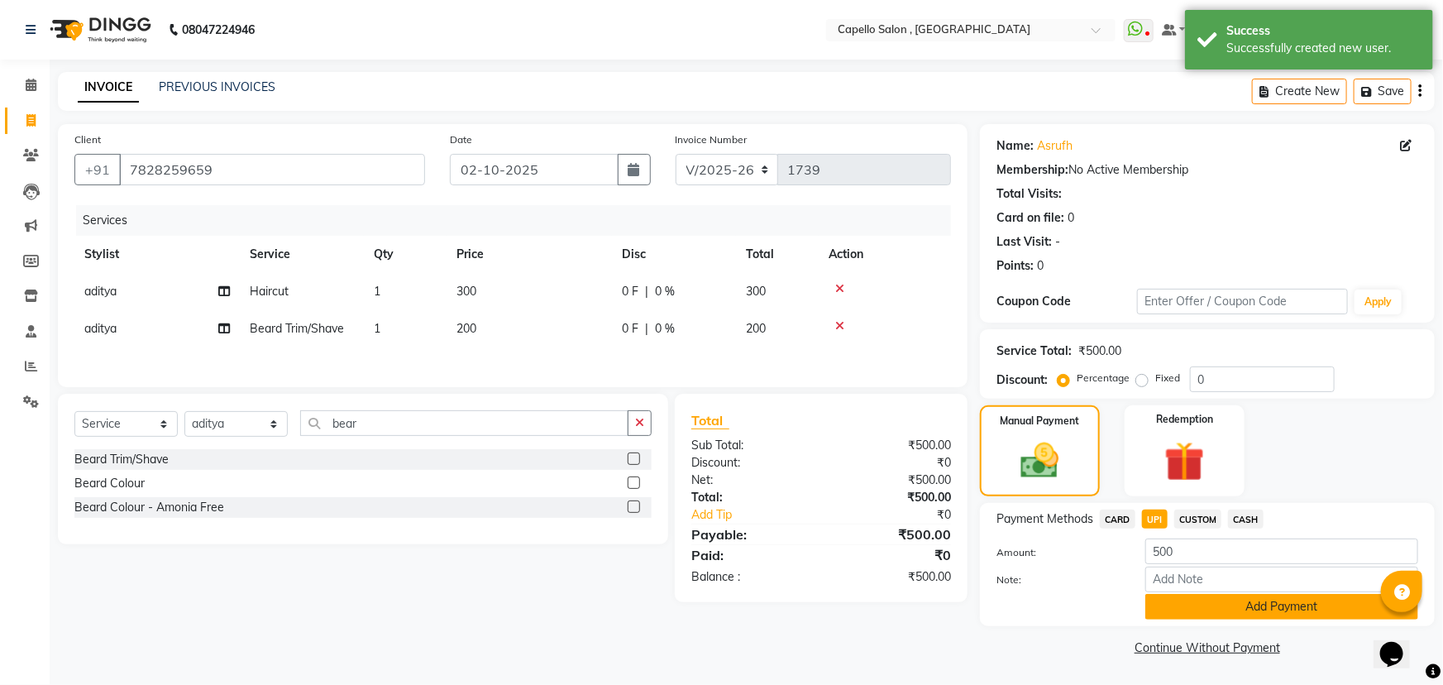
click at [1182, 603] on button "Add Payment" at bounding box center [1281, 607] width 273 height 26
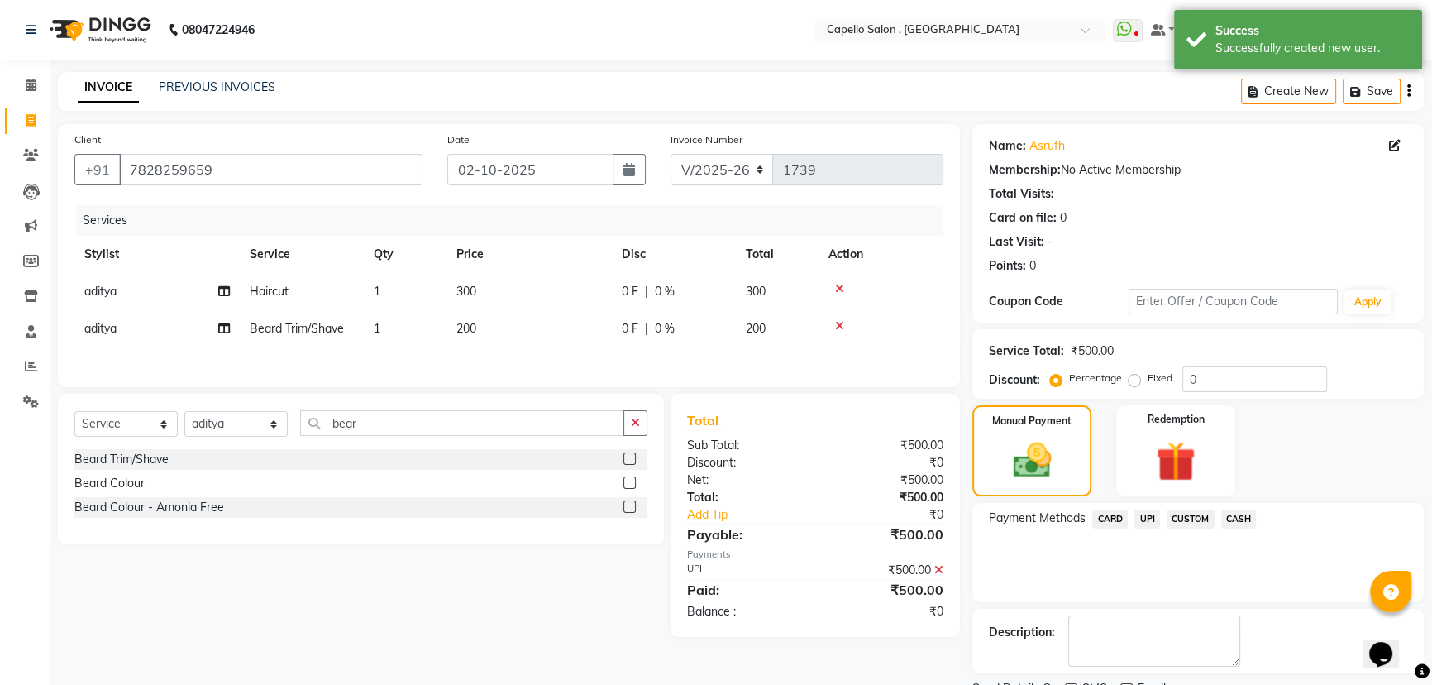
scroll to position [68, 0]
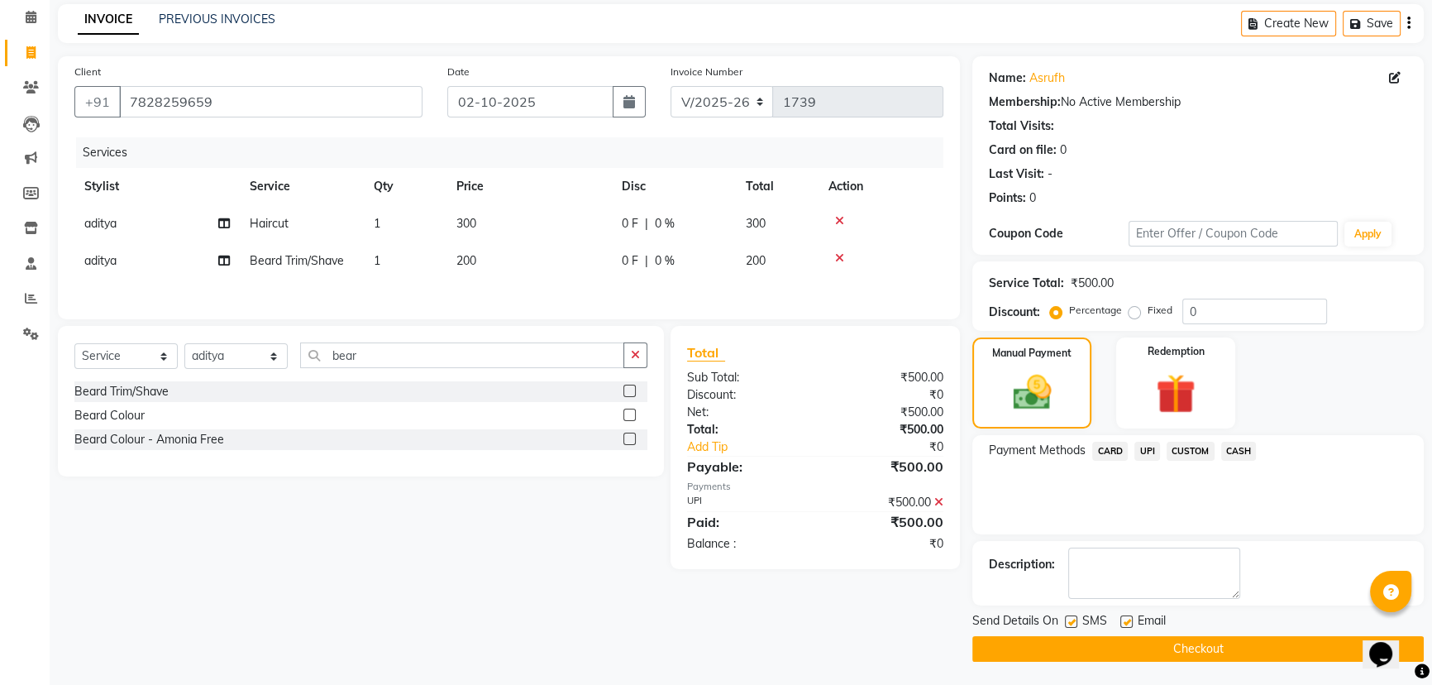
click at [1090, 642] on button "Checkout" at bounding box center [1197, 649] width 451 height 26
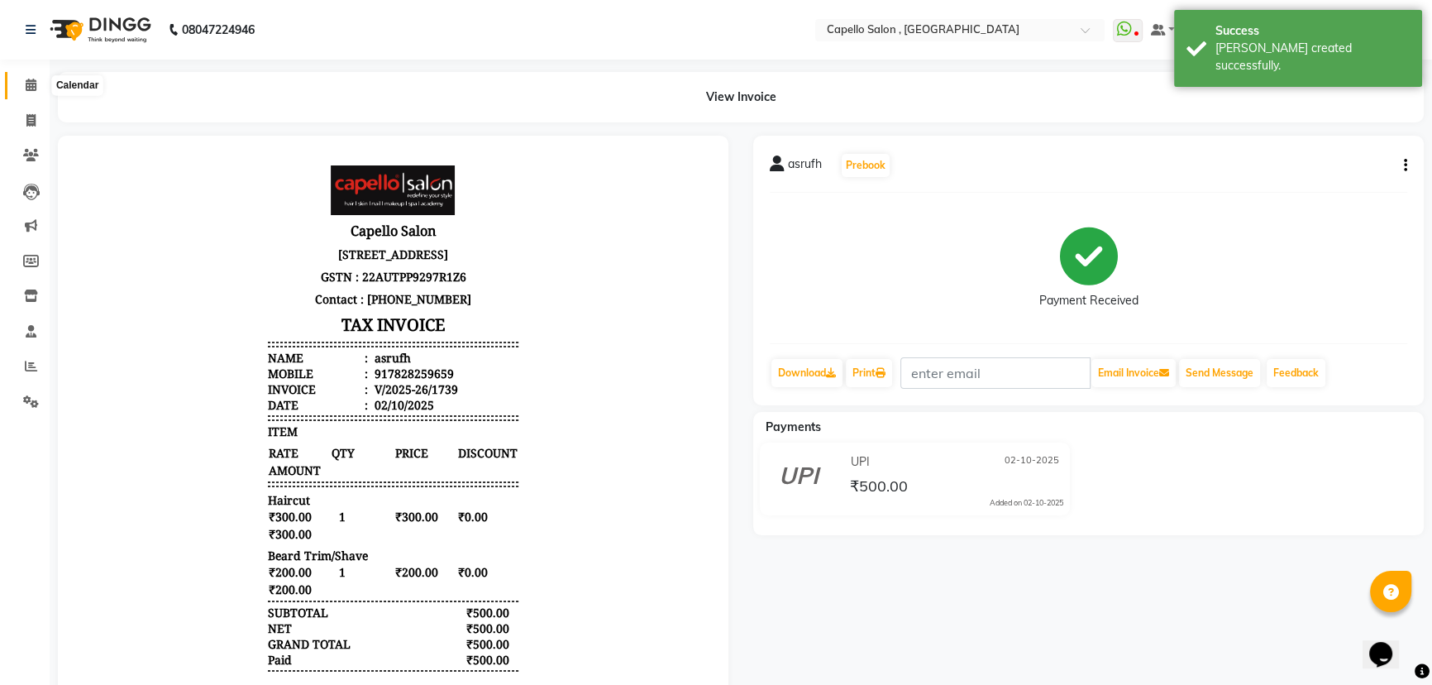
click at [31, 88] on icon at bounding box center [31, 85] width 11 height 12
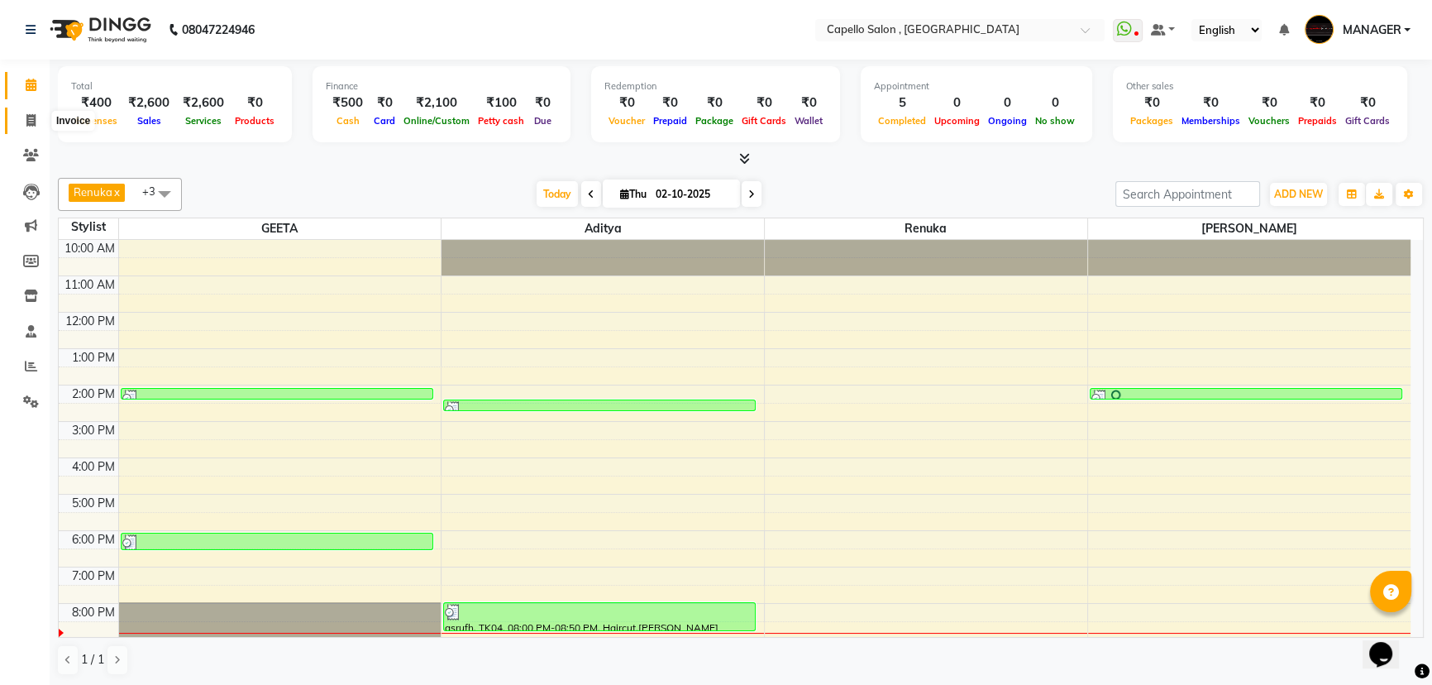
click at [24, 121] on span at bounding box center [31, 121] width 29 height 19
select select "service"
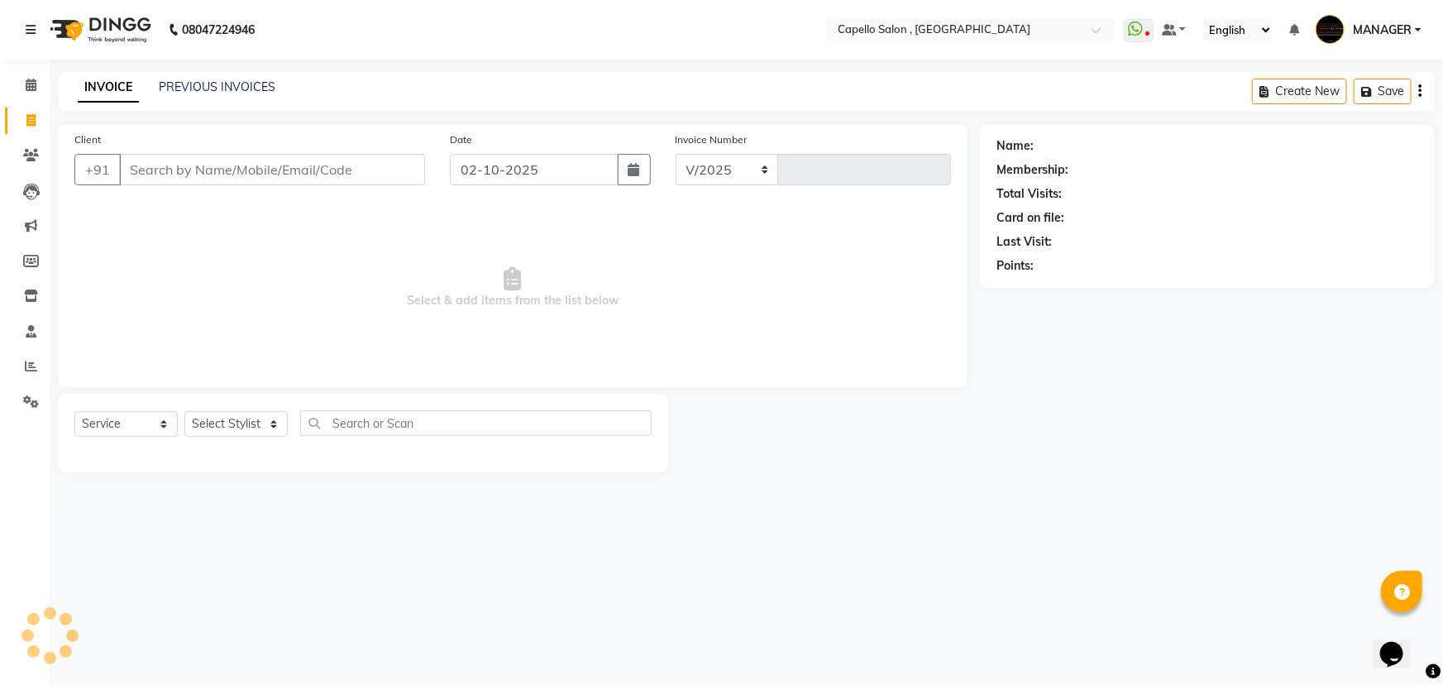
select select "831"
type input "1740"
drag, startPoint x: 25, startPoint y: 84, endPoint x: 124, endPoint y: 0, distance: 130.2
click at [26, 84] on icon at bounding box center [31, 85] width 11 height 12
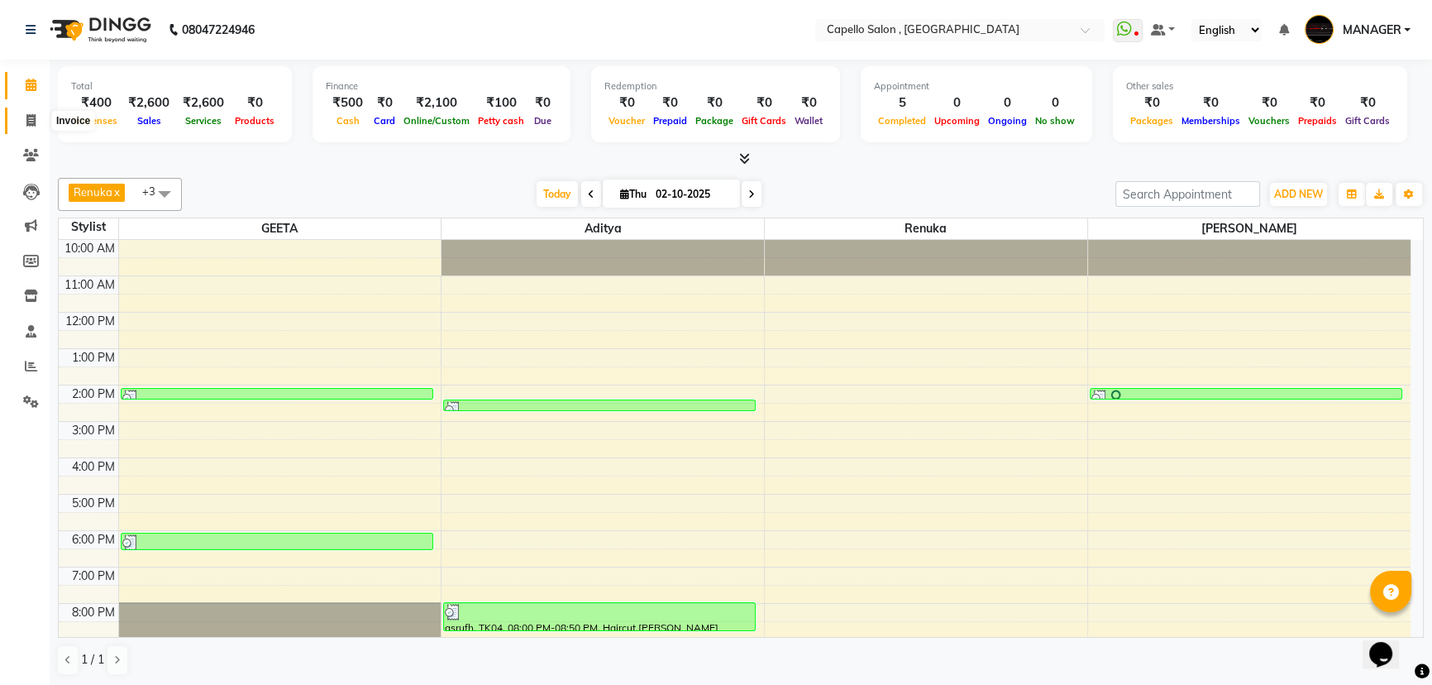
click at [21, 121] on span at bounding box center [31, 121] width 29 height 19
select select "service"
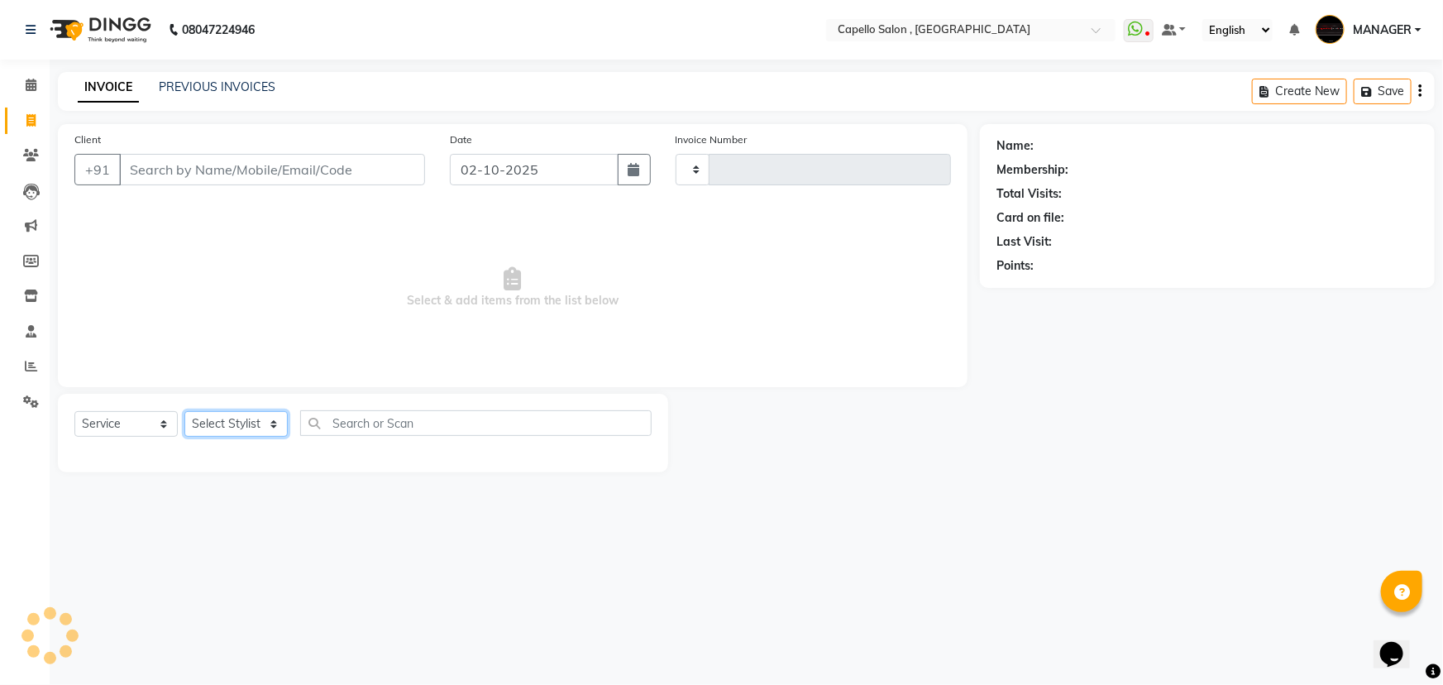
click at [270, 419] on select "Select Stylist" at bounding box center [235, 424] width 103 height 26
select select "831"
type input "1740"
select select "14645"
click at [184, 411] on select "Select Stylist [PERSON_NAME] [PERSON_NAME] GEETA [PERSON_NAME] KIRAN MANAGER [P…" at bounding box center [235, 424] width 103 height 26
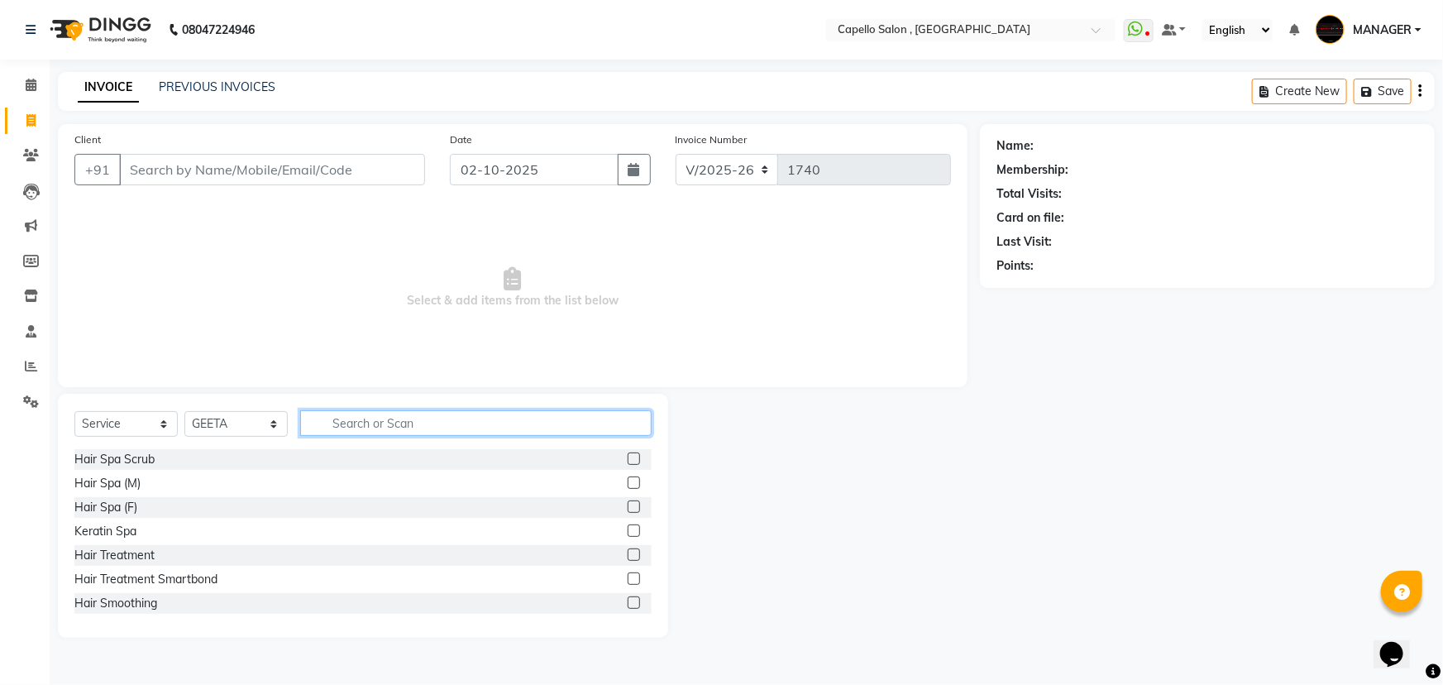
click at [381, 430] on input "text" at bounding box center [475, 423] width 351 height 26
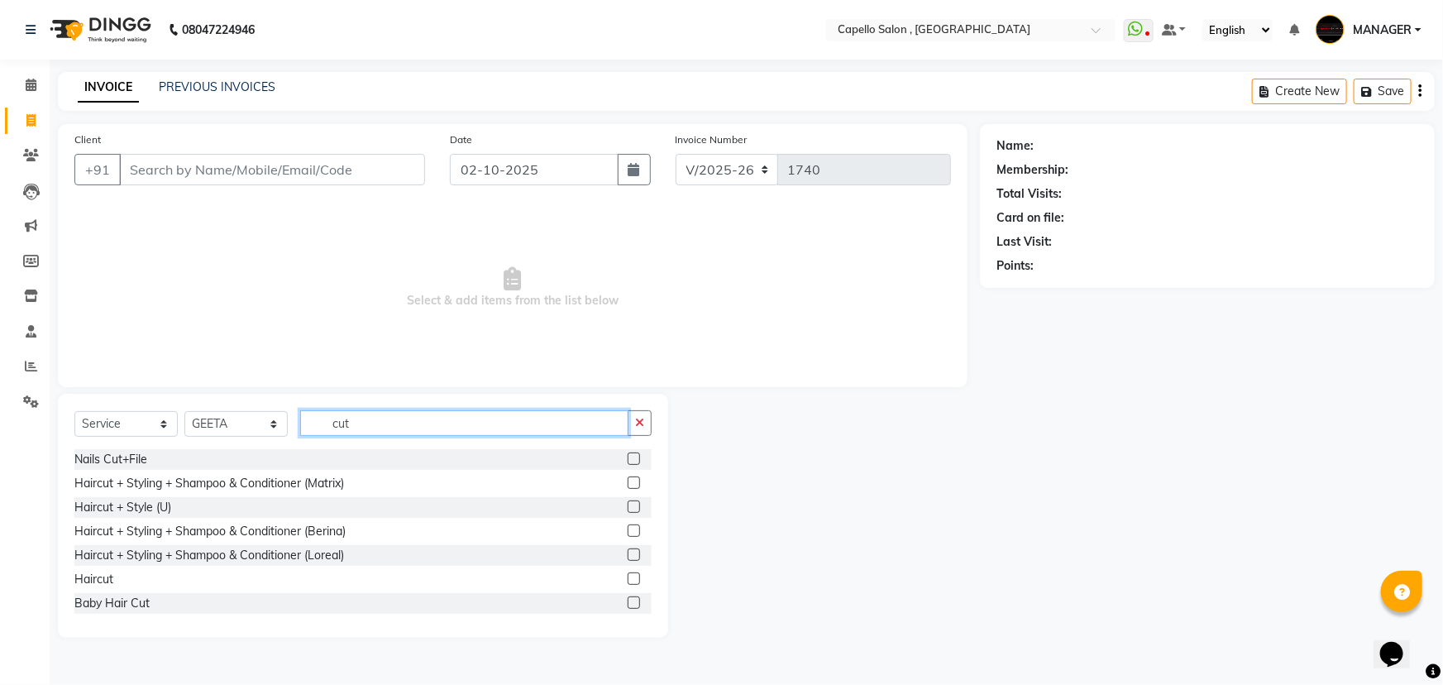
click at [396, 413] on input "cut" at bounding box center [464, 423] width 328 height 26
type input "cut"
click at [627, 508] on label at bounding box center [633, 506] width 12 height 12
click at [627, 508] on input "checkbox" at bounding box center [632, 507] width 11 height 11
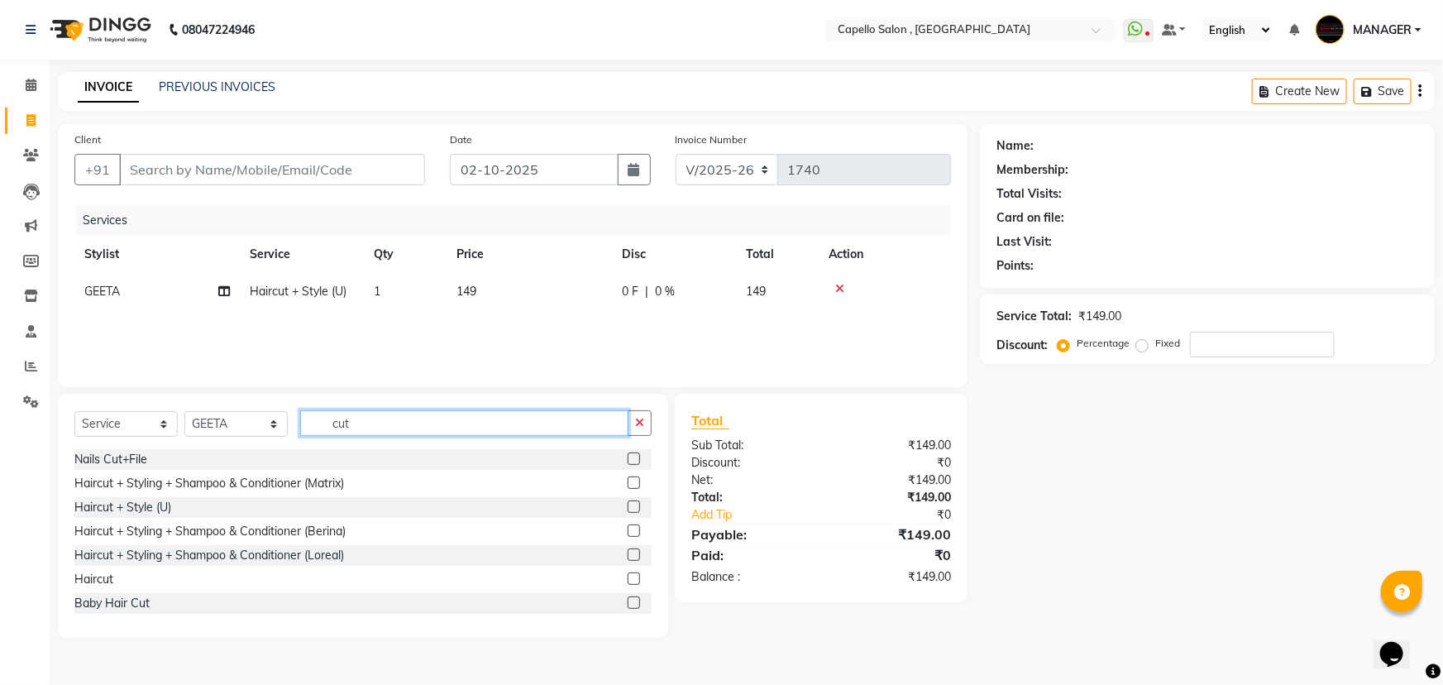
checkbox input "false"
drag, startPoint x: 420, startPoint y: 417, endPoint x: 289, endPoint y: 417, distance: 130.6
click at [289, 417] on div "Select Service Product Membership Package Voucher Prepaid Gift Card Select Styl…" at bounding box center [362, 429] width 577 height 39
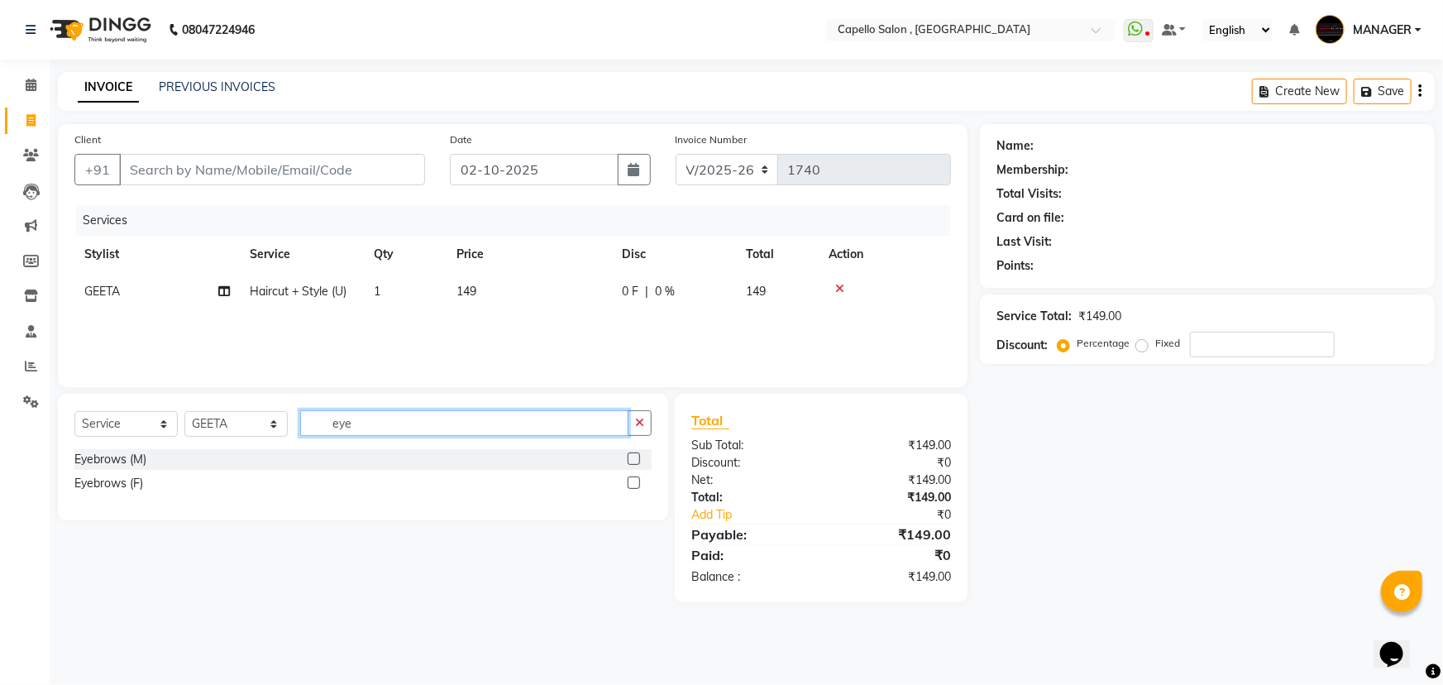
type input "eye"
click at [628, 480] on label at bounding box center [633, 482] width 12 height 12
click at [628, 480] on input "checkbox" at bounding box center [632, 483] width 11 height 11
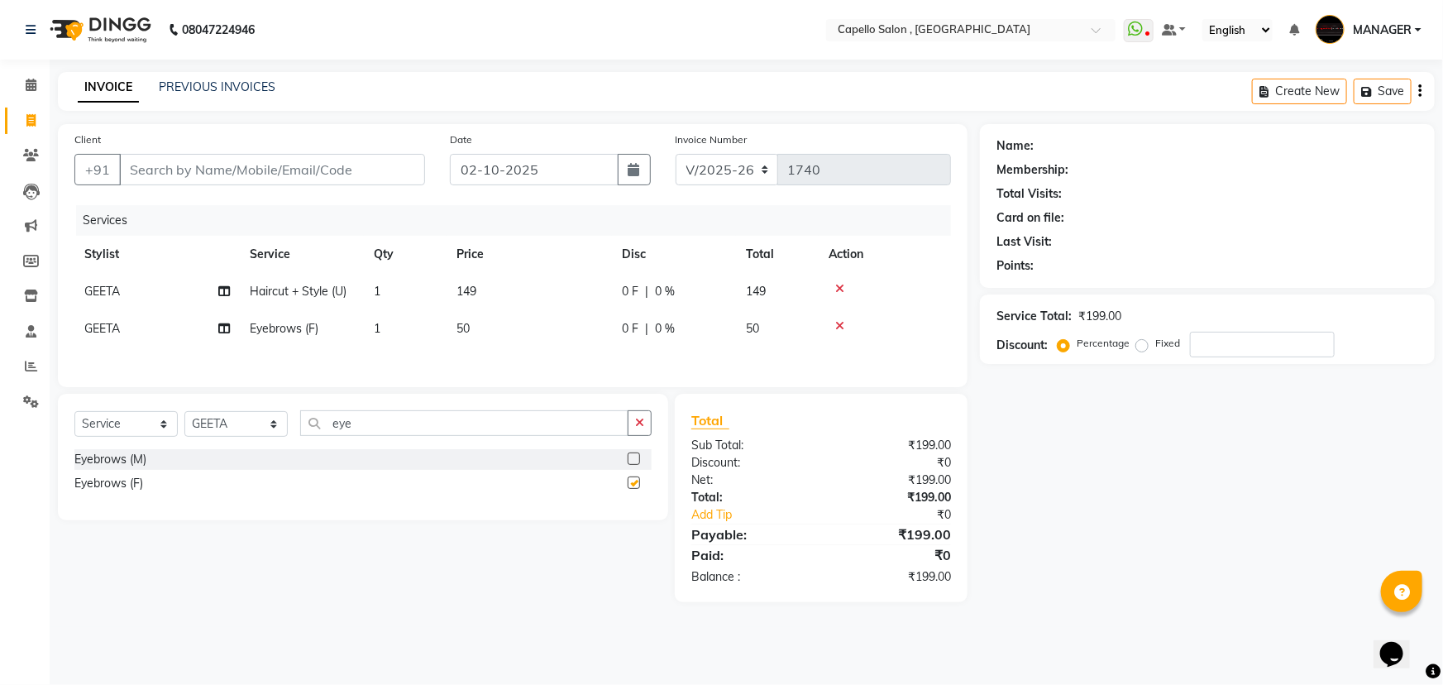
checkbox input "false"
click at [348, 171] on input "Client" at bounding box center [272, 169] width 306 height 31
type input "8"
type input "0"
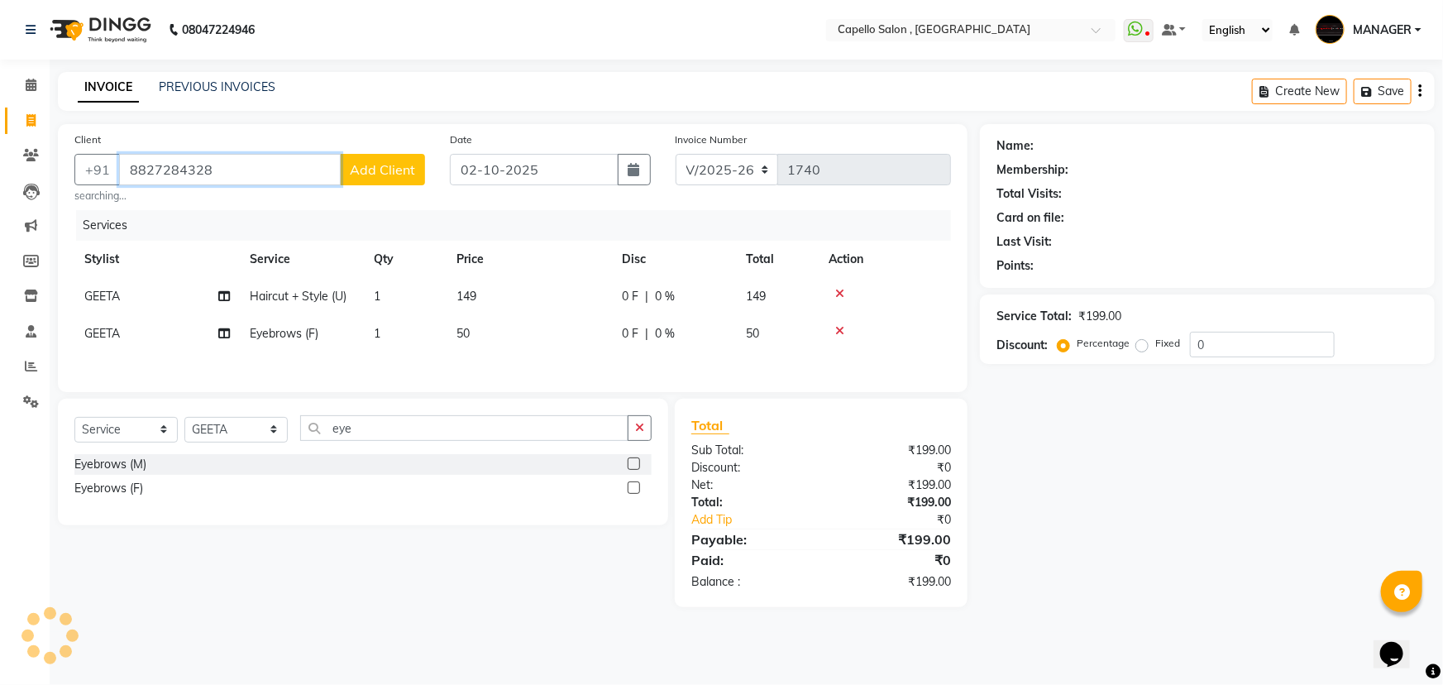
type input "8827284328"
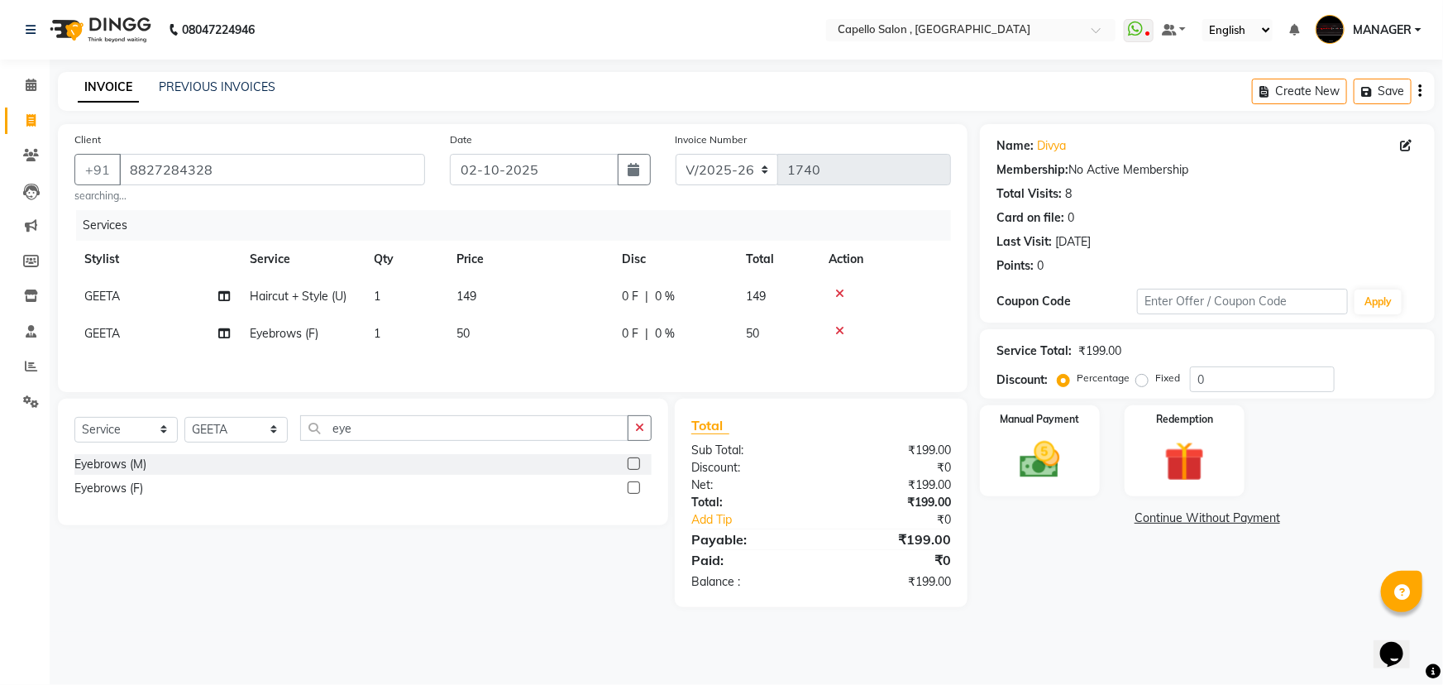
click at [526, 310] on td "149" at bounding box center [528, 296] width 165 height 37
select select "14645"
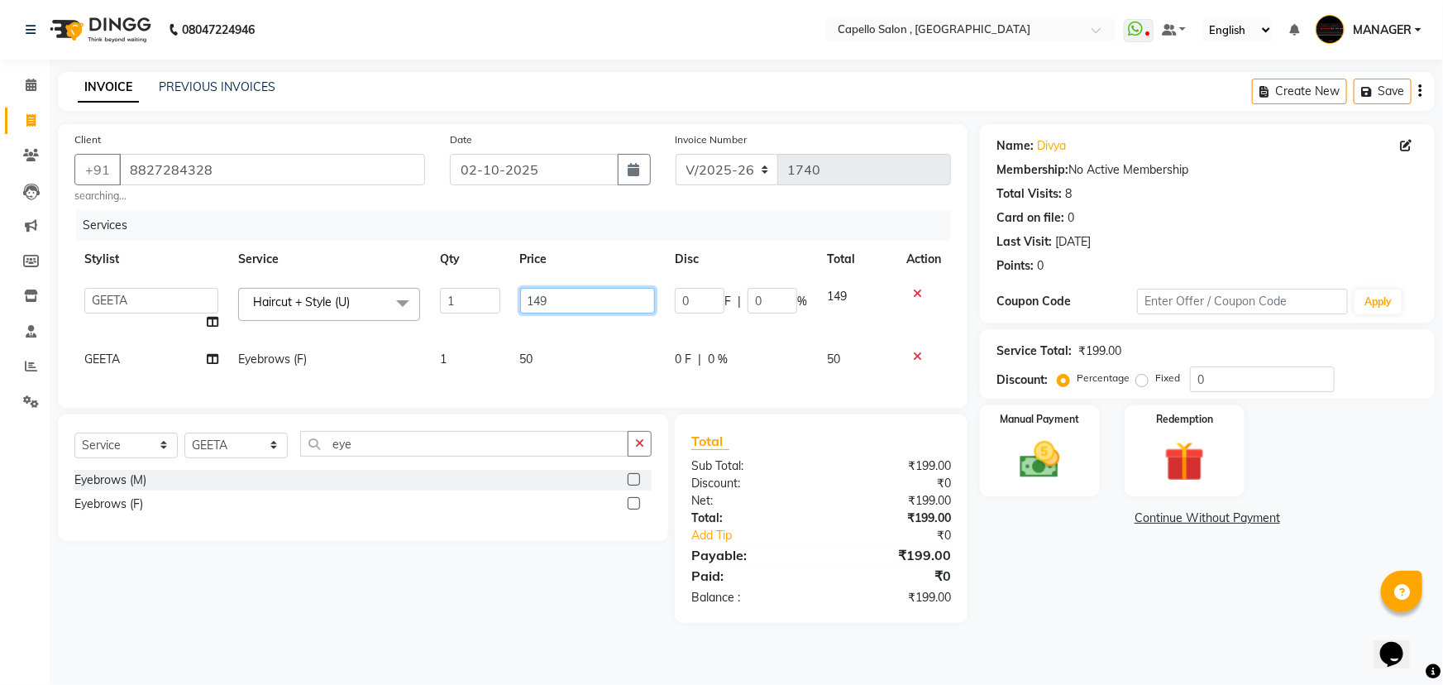
drag, startPoint x: 560, startPoint y: 304, endPoint x: 405, endPoint y: 297, distance: 154.8
click at [405, 297] on tr "aditya ADMIN akash [PERSON_NAME] GEETA [PERSON_NAME] KIRAN MANAGER MUKESH PANKA…" at bounding box center [512, 309] width 876 height 63
type input "500"
click at [470, 248] on tr "Stylist Service Qty Price Disc Total Action" at bounding box center [512, 259] width 876 height 37
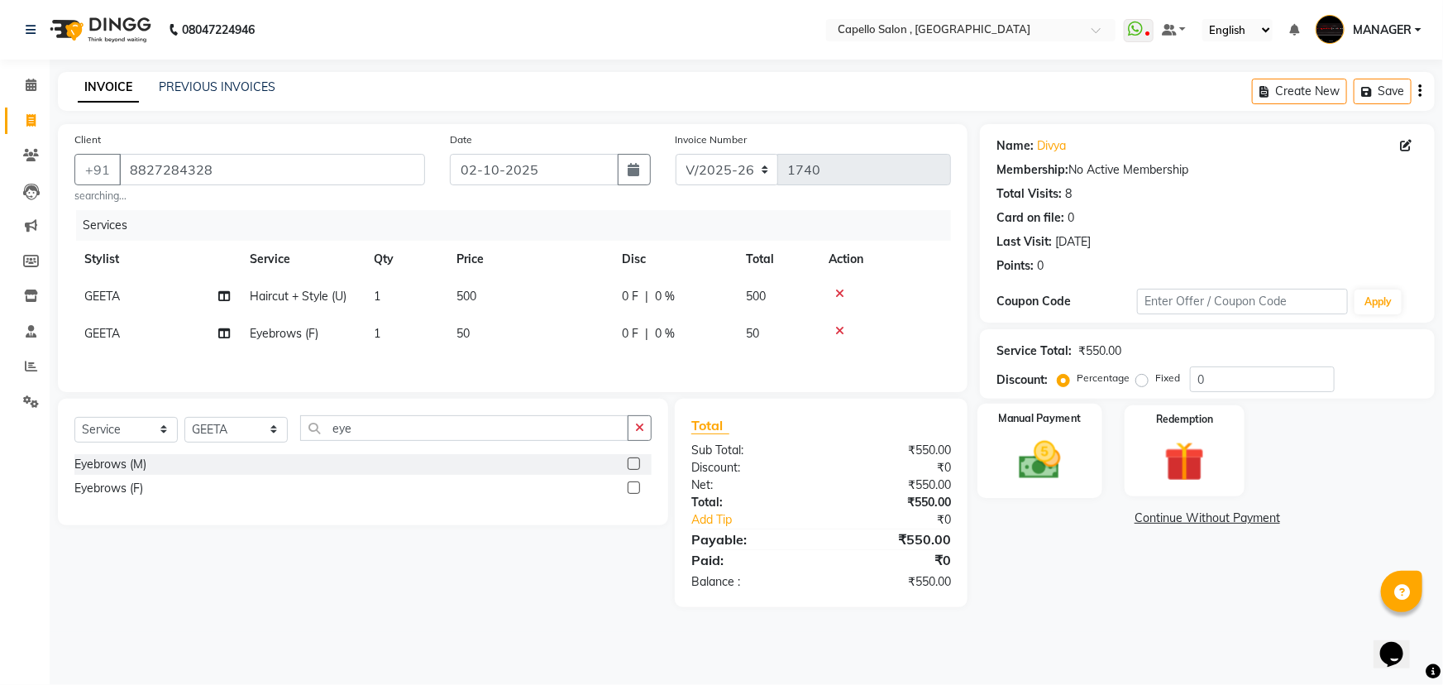
click at [1064, 474] on img at bounding box center [1040, 460] width 68 height 48
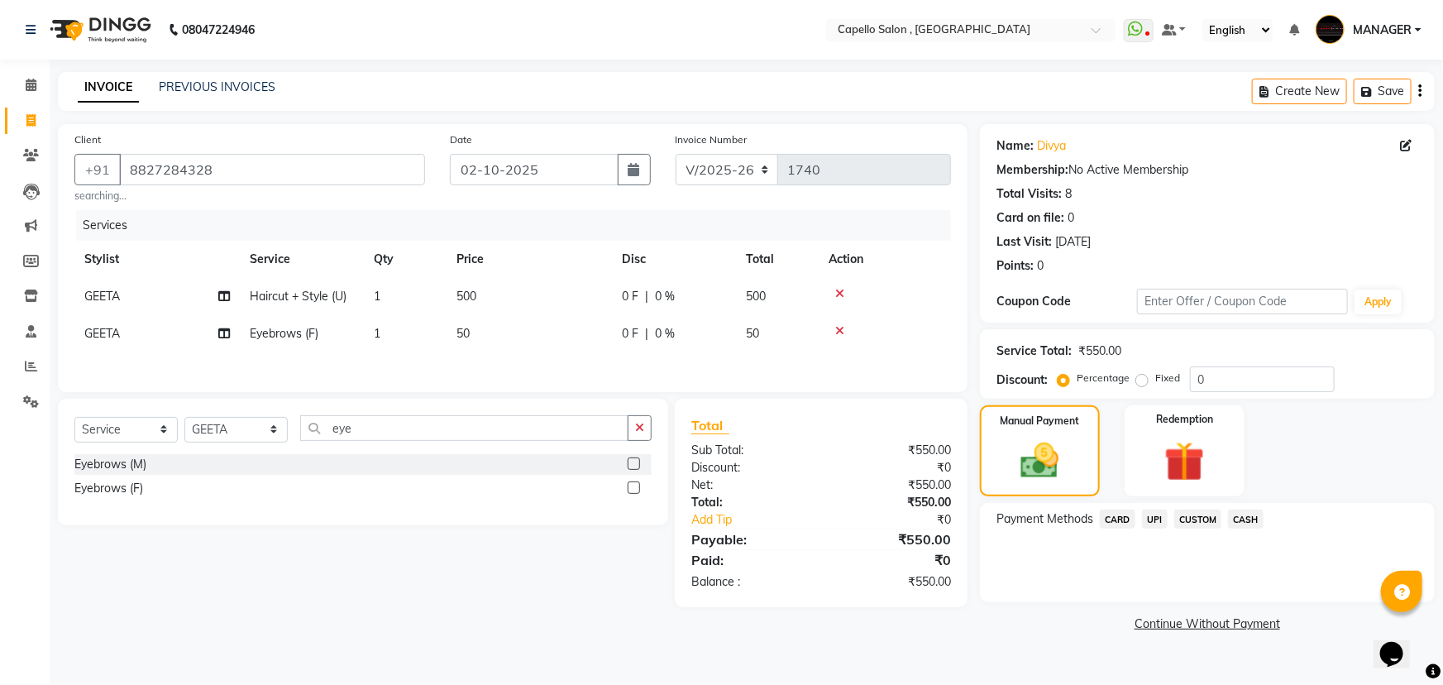
click at [1235, 520] on span "CASH" at bounding box center [1246, 518] width 36 height 19
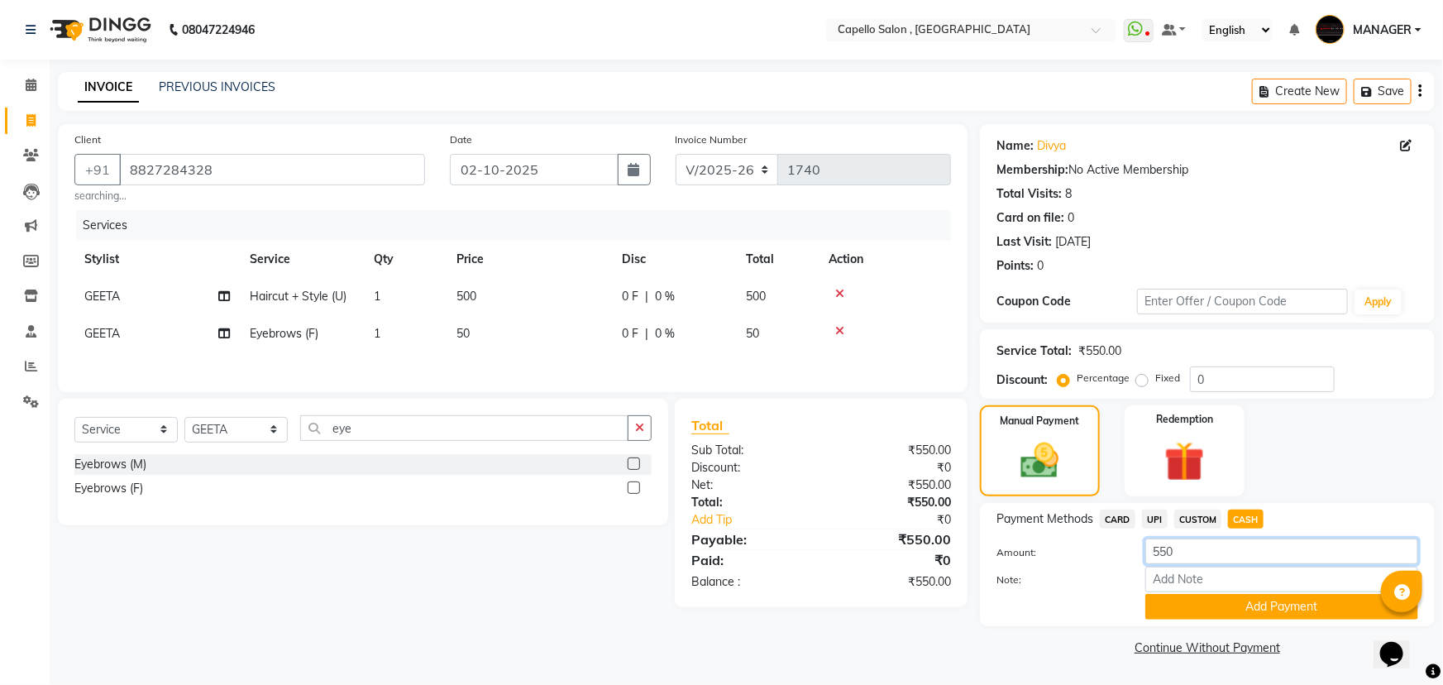
drag, startPoint x: 1208, startPoint y: 544, endPoint x: 1084, endPoint y: 547, distance: 124.0
click at [1084, 547] on div "Amount: 550" at bounding box center [1207, 552] width 446 height 28
drag, startPoint x: 1216, startPoint y: 554, endPoint x: 1086, endPoint y: 559, distance: 129.9
click at [1086, 559] on div "Amount: 4500" at bounding box center [1207, 552] width 446 height 28
type input "500"
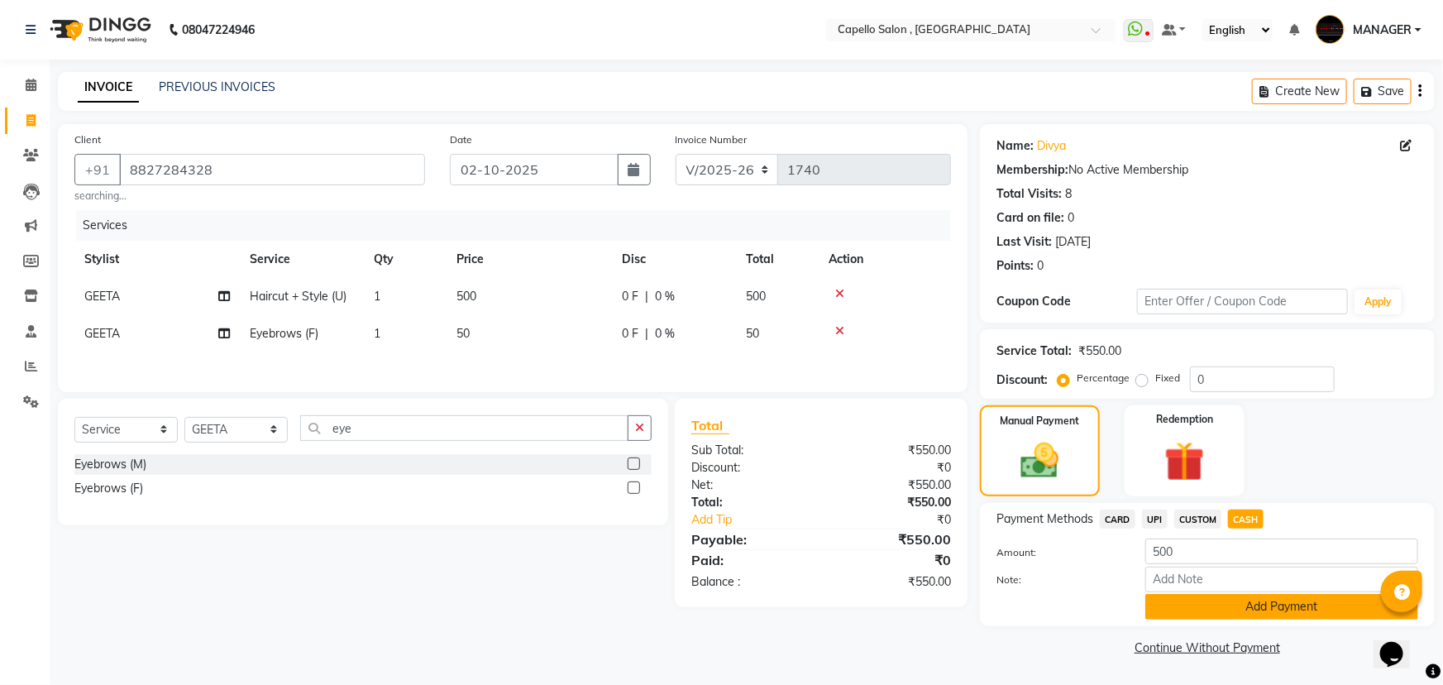
click at [1245, 612] on button "Add Payment" at bounding box center [1281, 607] width 273 height 26
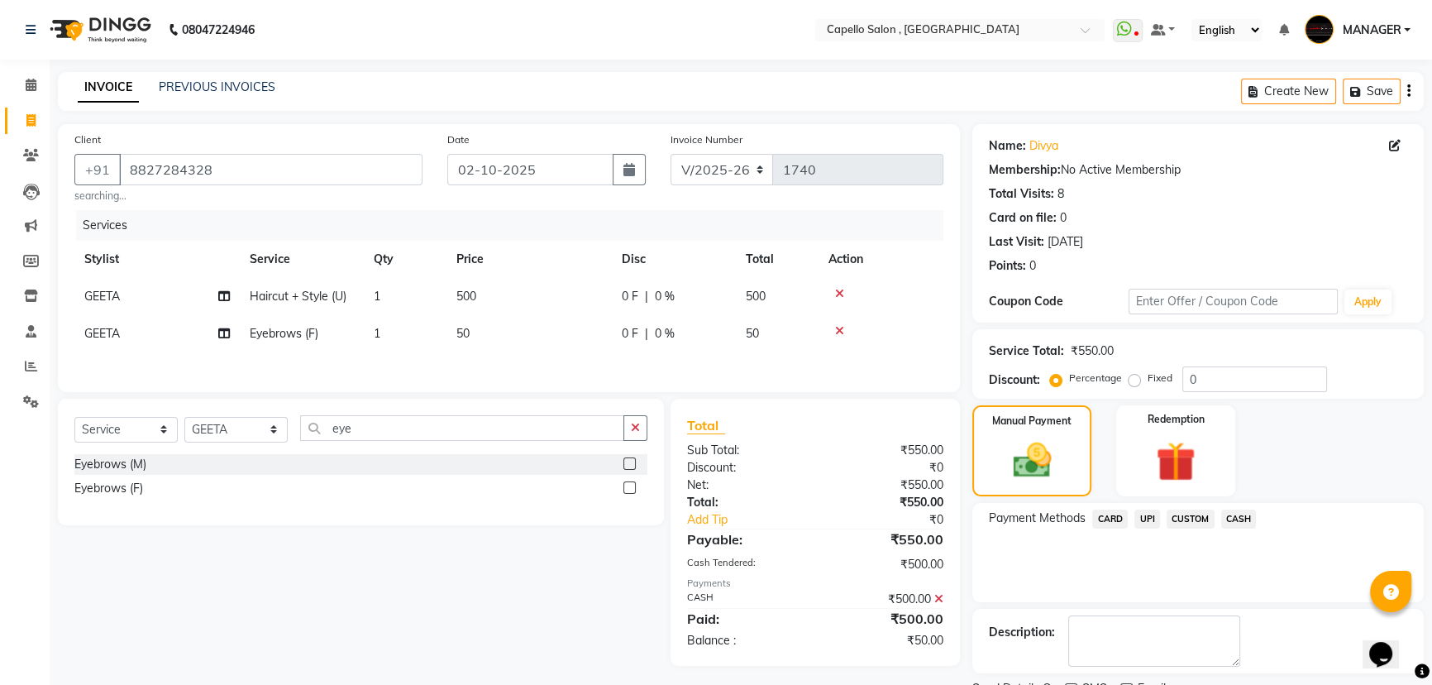
drag, startPoint x: 1143, startPoint y: 507, endPoint x: 1151, endPoint y: 516, distance: 11.7
click at [1144, 510] on div "Payment Methods CARD UPI CUSTOM CASH" at bounding box center [1197, 552] width 451 height 99
click at [1155, 521] on span "UPI" at bounding box center [1147, 518] width 26 height 19
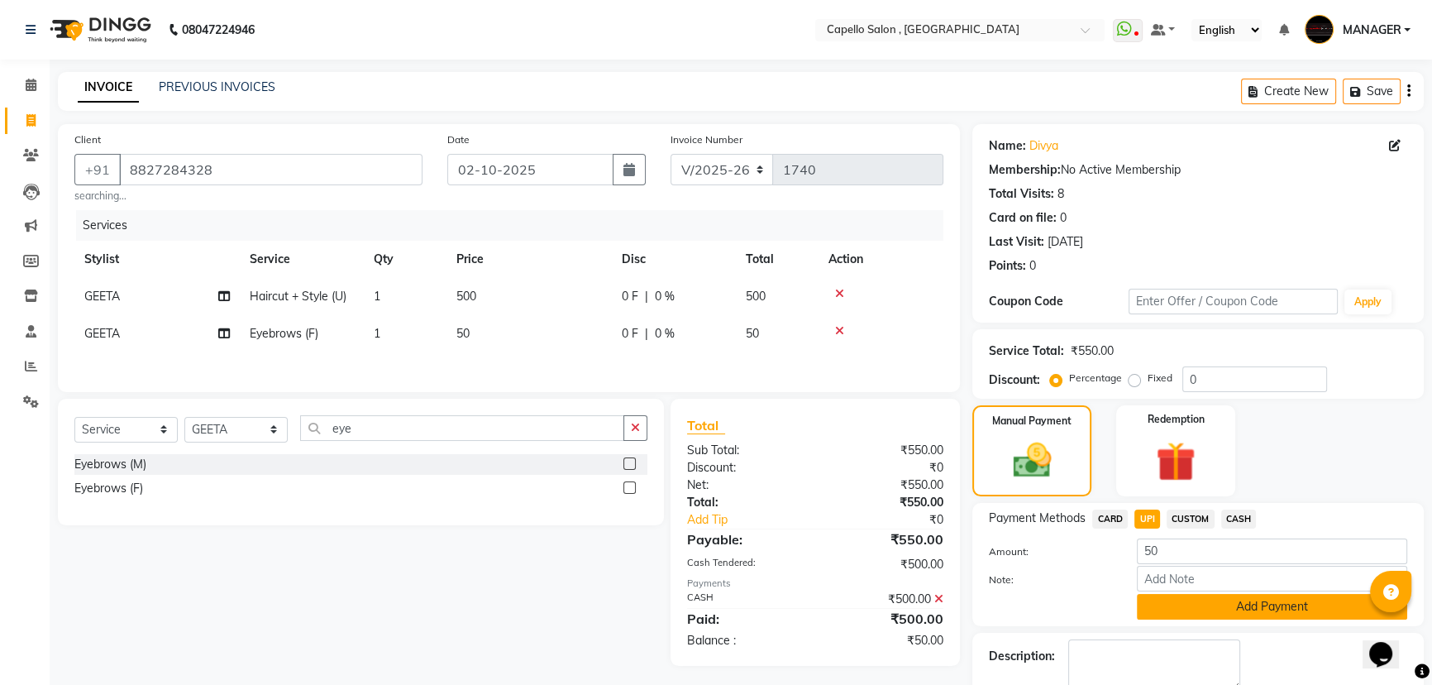
click at [1228, 607] on button "Add Payment" at bounding box center [1272, 607] width 270 height 26
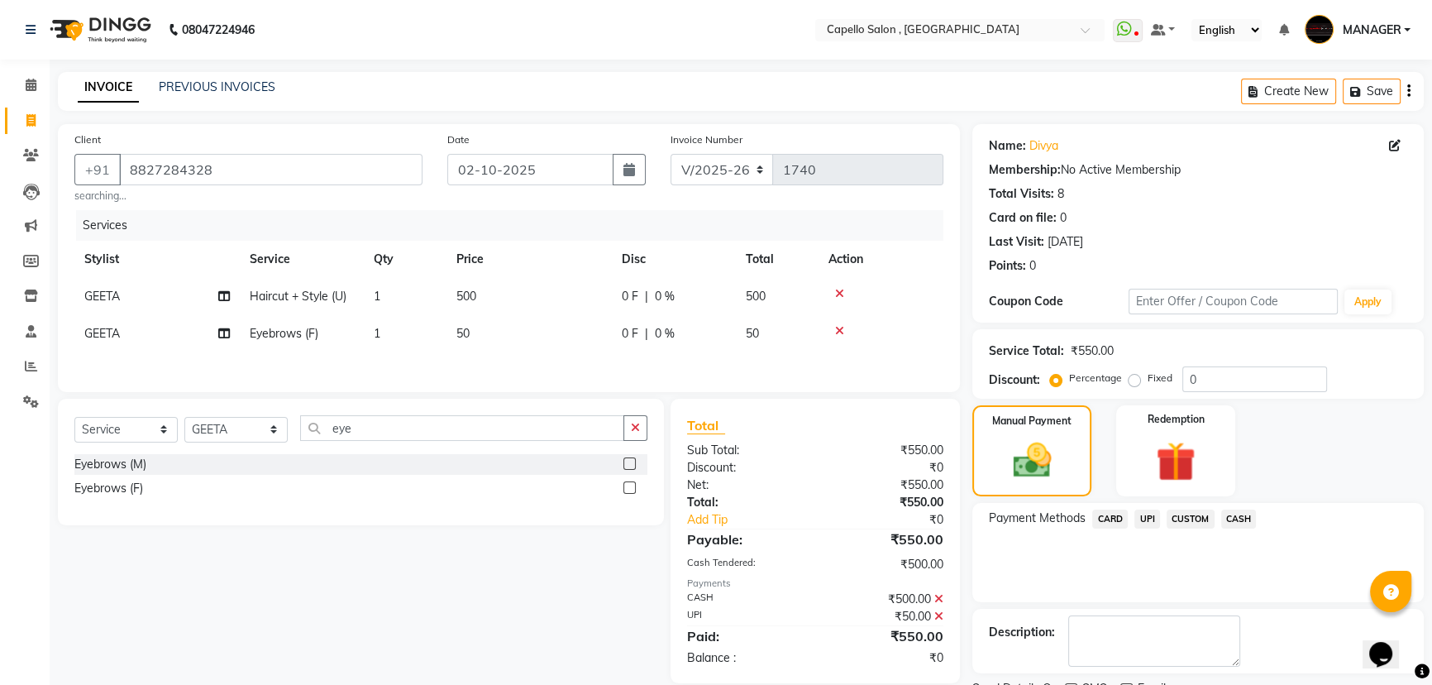
scroll to position [68, 0]
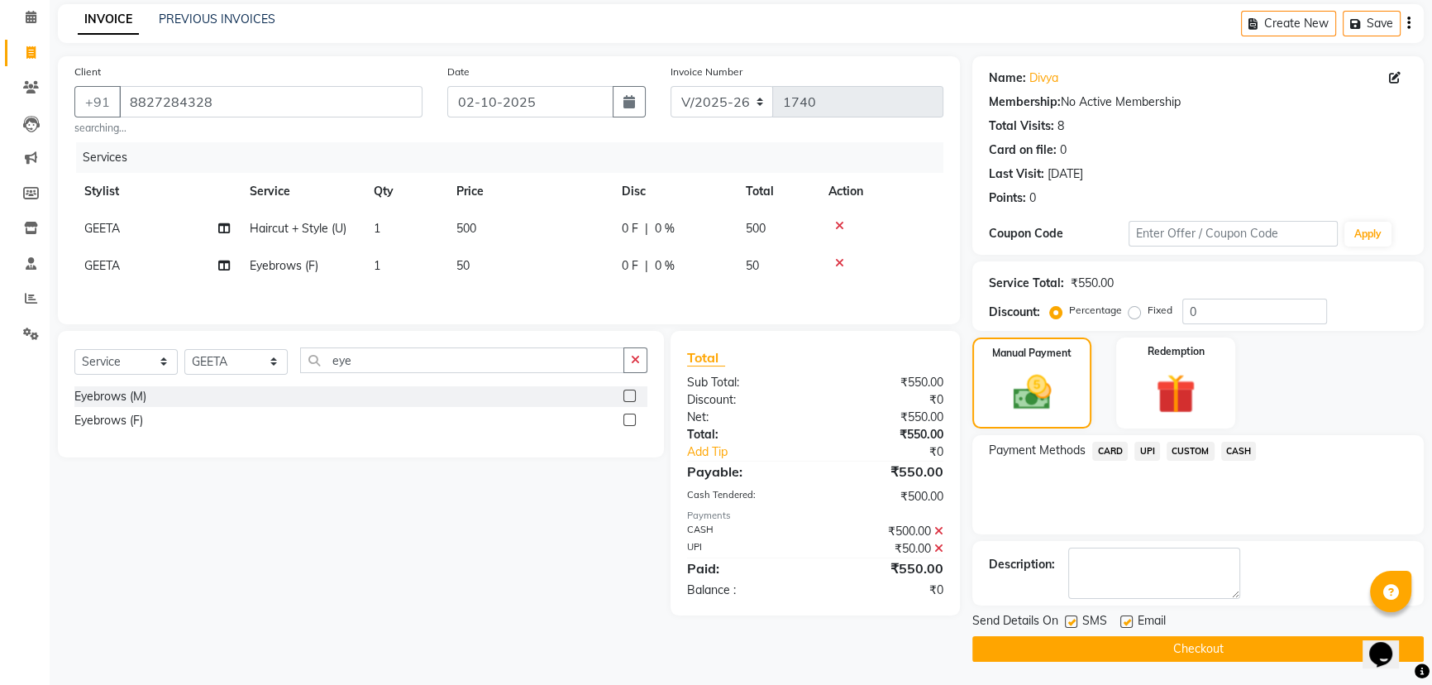
click at [1098, 649] on button "Checkout" at bounding box center [1197, 649] width 451 height 26
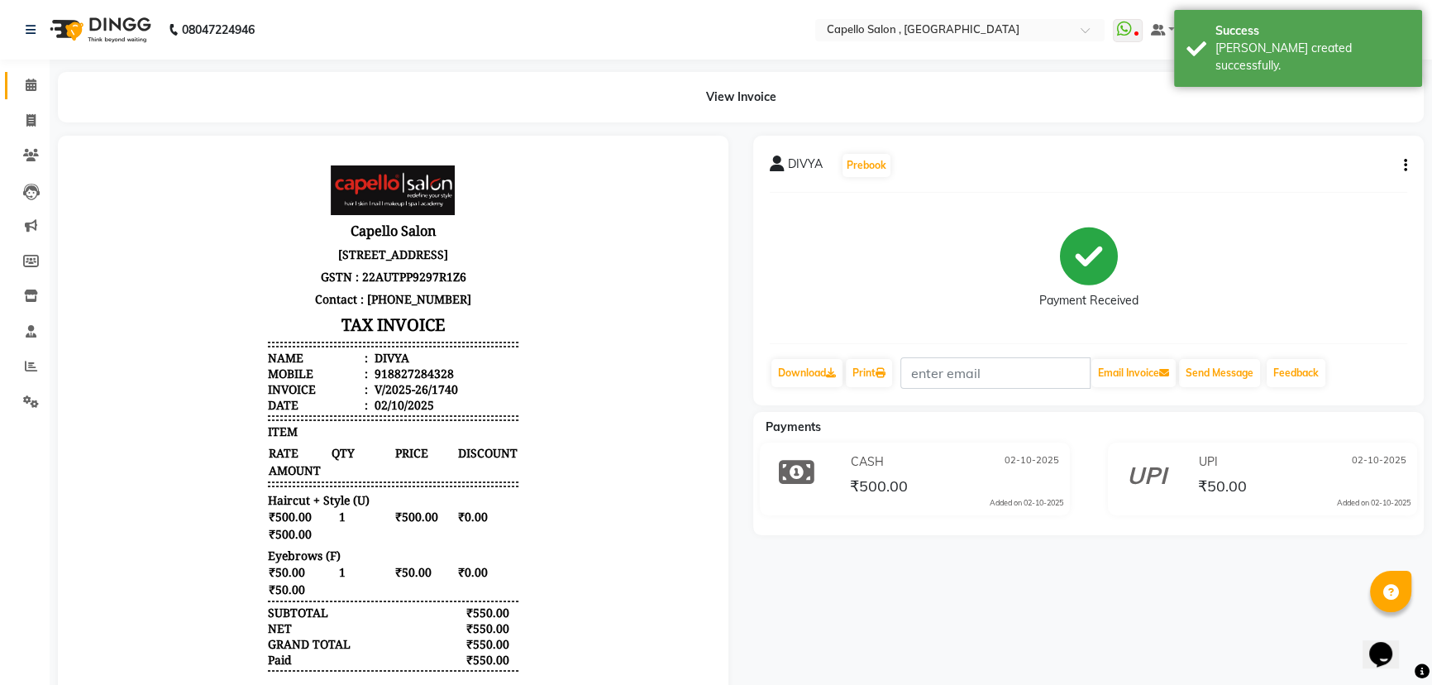
click at [15, 90] on link "Calendar" at bounding box center [25, 85] width 40 height 27
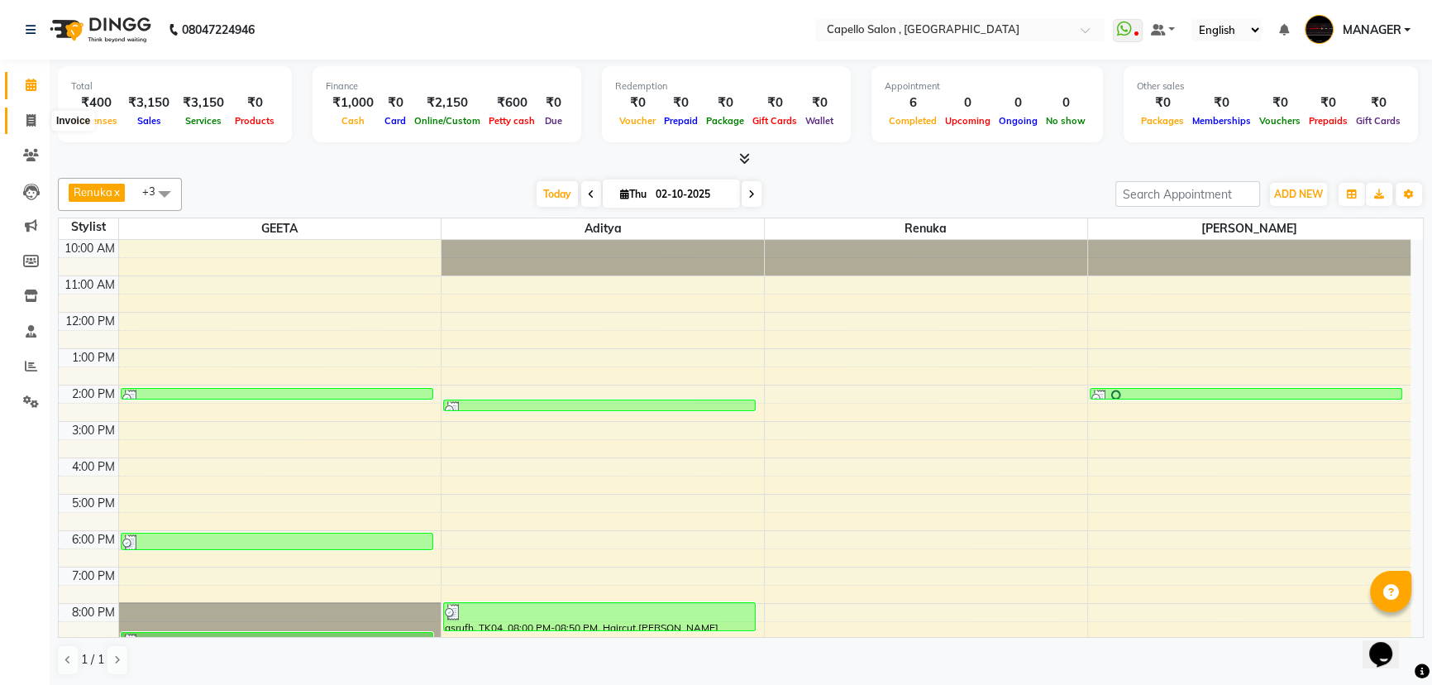
click at [22, 122] on span at bounding box center [31, 121] width 29 height 19
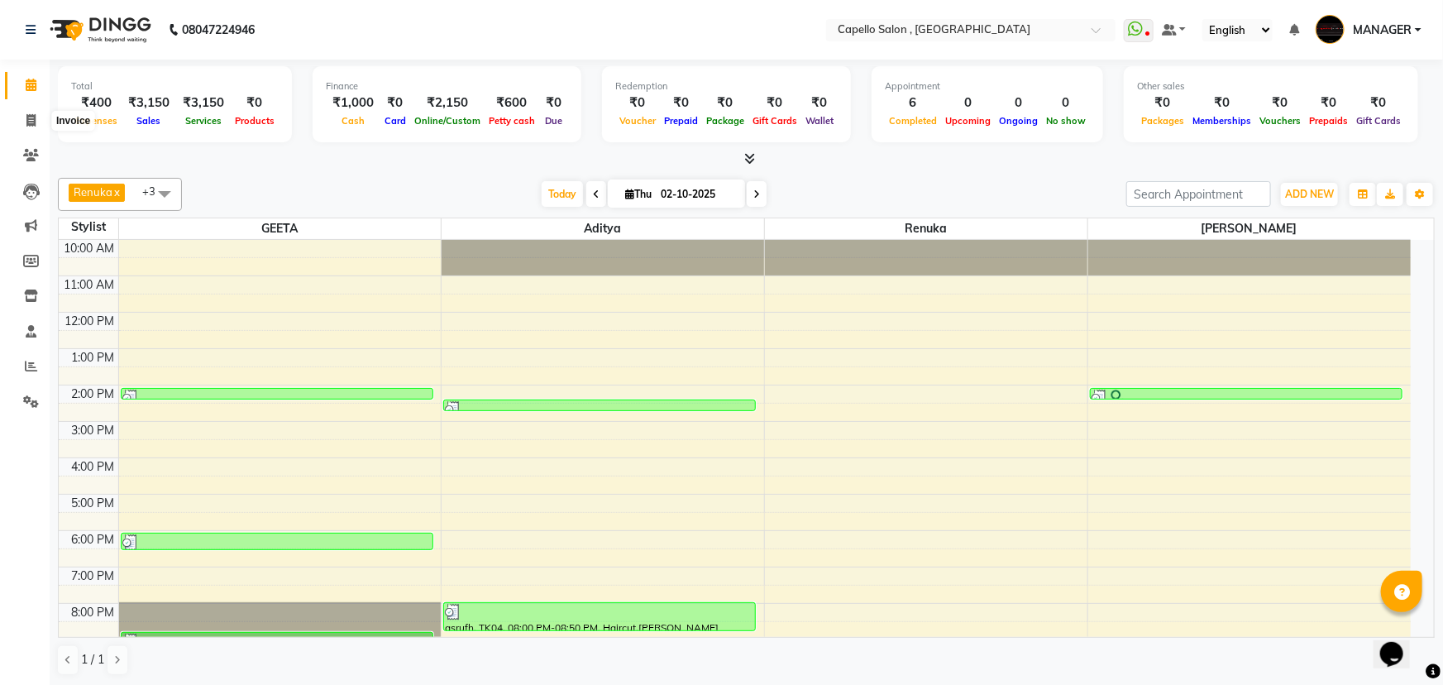
select select "service"
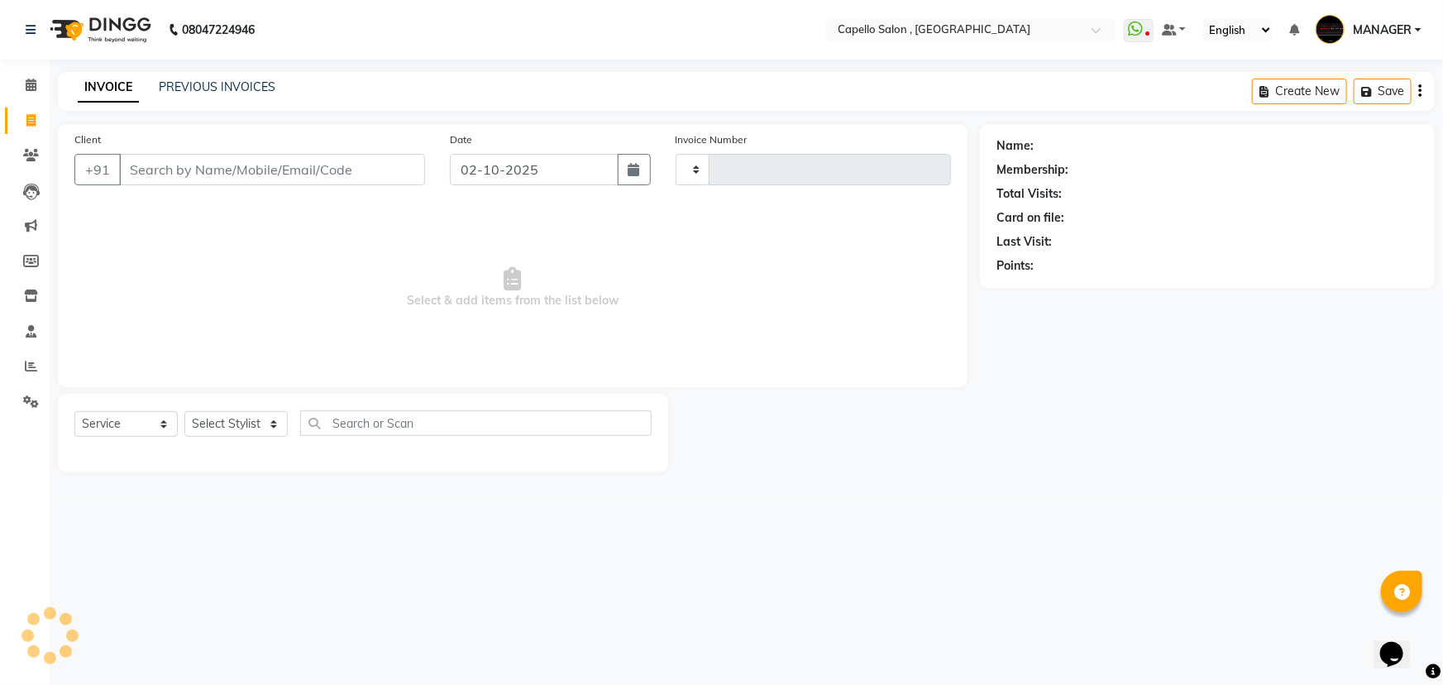
type input "1741"
select select "831"
click at [174, 85] on link "PREVIOUS INVOICES" at bounding box center [217, 86] width 117 height 15
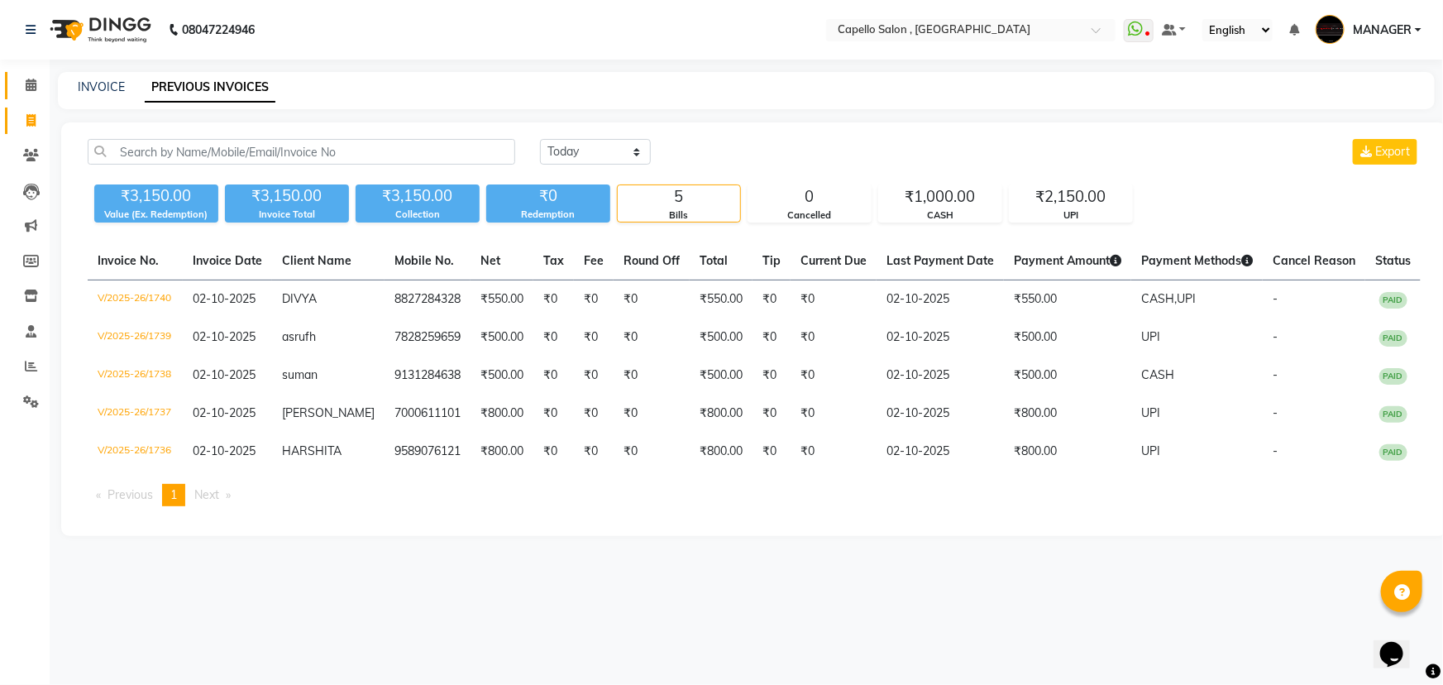
drag, startPoint x: 31, startPoint y: 93, endPoint x: 43, endPoint y: 93, distance: 12.4
click at [33, 93] on link "Calendar" at bounding box center [25, 85] width 40 height 27
